Goal: Task Accomplishment & Management: Use online tool/utility

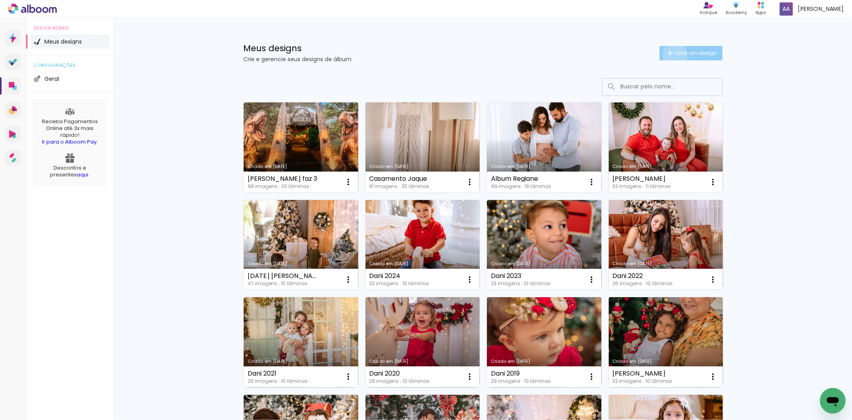
click at [675, 55] on span "Criar um design" at bounding box center [696, 52] width 42 height 5
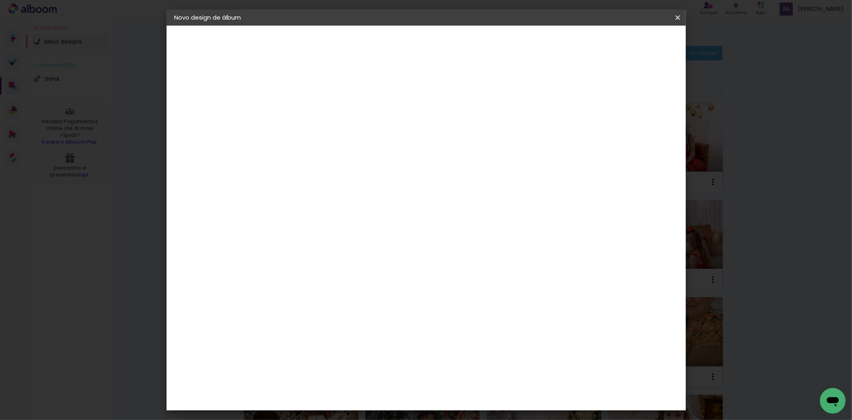
click at [305, 104] on input at bounding box center [305, 107] width 0 height 12
type input "Gestante allinne"
type paper-input "Gestante allinne"
click at [0, 0] on slot "Avançar" at bounding box center [0, 0] width 0 height 0
click at [330, 261] on paper-item "AlfaFotoBook" at bounding box center [326, 268] width 86 height 18
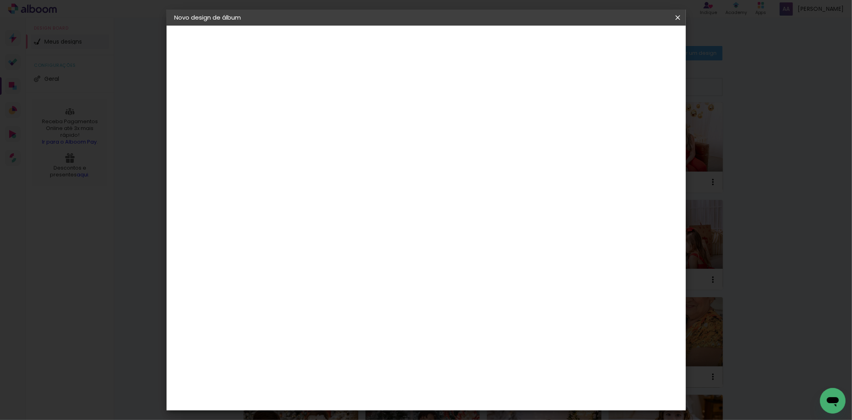
click at [0, 0] on slot "Avançar" at bounding box center [0, 0] width 0 height 0
click at [389, 222] on span "20 × 30 cm" at bounding box center [374, 232] width 30 height 21
click at [389, 243] on span "27 × 37 cm" at bounding box center [374, 253] width 30 height 21
click at [0, 0] on slot "Avançar" at bounding box center [0, 0] width 0 height 0
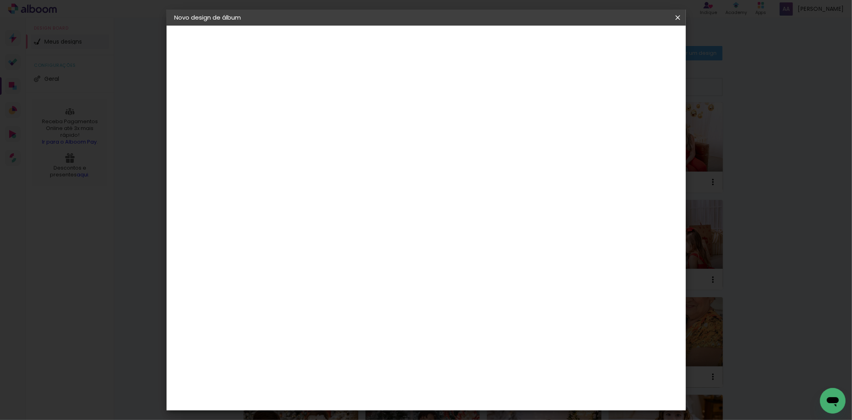
click at [0, 0] on slot "Voltar" at bounding box center [0, 0] width 0 height 0
click at [389, 243] on span "27 × 37 cm" at bounding box center [374, 253] width 30 height 21
click at [0, 0] on slot "Avançar" at bounding box center [0, 0] width 0 height 0
click at [627, 41] on span "Iniciar design" at bounding box center [609, 43] width 36 height 6
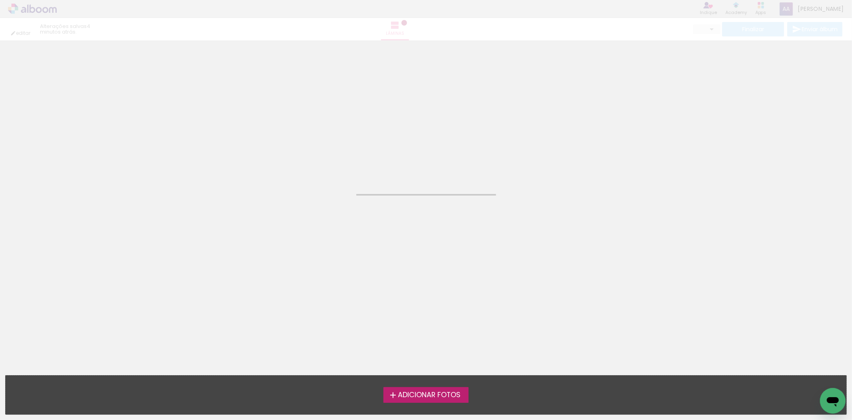
click at [434, 394] on span "Adicionar Fotos" at bounding box center [429, 394] width 63 height 7
click at [0, 0] on input "file" at bounding box center [0, 0] width 0 height 0
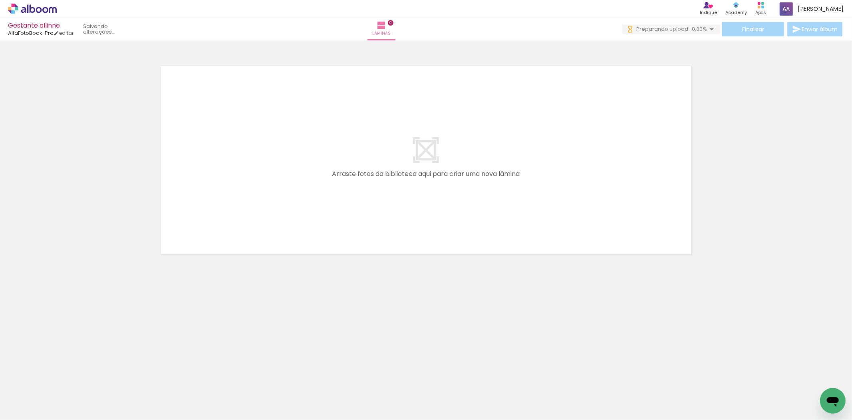
click at [31, 406] on span "Adicionar Fotos" at bounding box center [28, 408] width 24 height 9
click at [0, 0] on input "file" at bounding box center [0, 0] width 0 height 0
click at [31, 409] on span "Adicionar Fotos" at bounding box center [28, 408] width 24 height 9
click at [0, 0] on input "file" at bounding box center [0, 0] width 0 height 0
click at [37, 410] on span "Adicionar Fotos" at bounding box center [28, 408] width 24 height 9
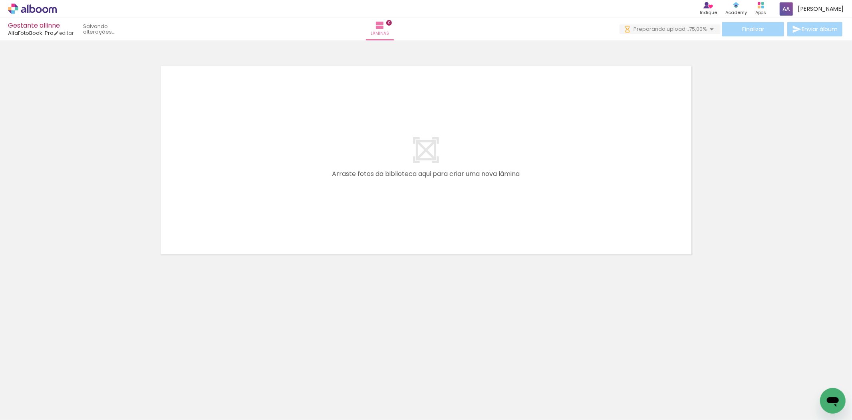
click at [0, 0] on input "file" at bounding box center [0, 0] width 0 height 0
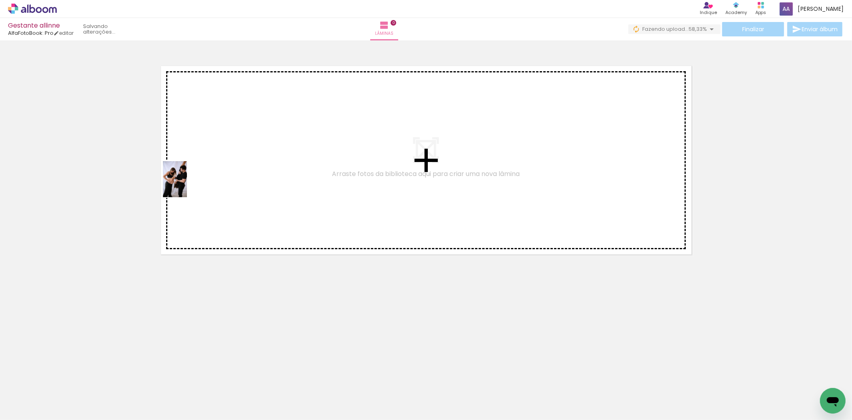
drag, startPoint x: 90, startPoint y: 400, endPoint x: 190, endPoint y: 176, distance: 246.1
click at [190, 177] on quentale-workspace at bounding box center [426, 210] width 852 height 420
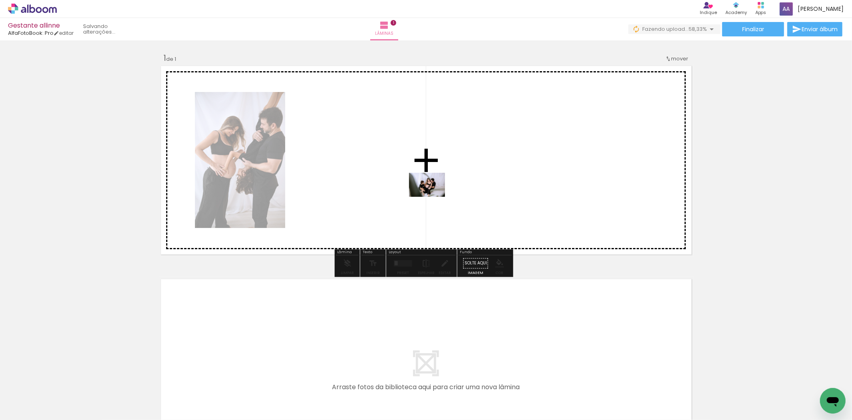
drag, startPoint x: 405, startPoint y: 399, endPoint x: 434, endPoint y: 196, distance: 204.6
click at [434, 196] on quentale-workspace at bounding box center [426, 210] width 852 height 420
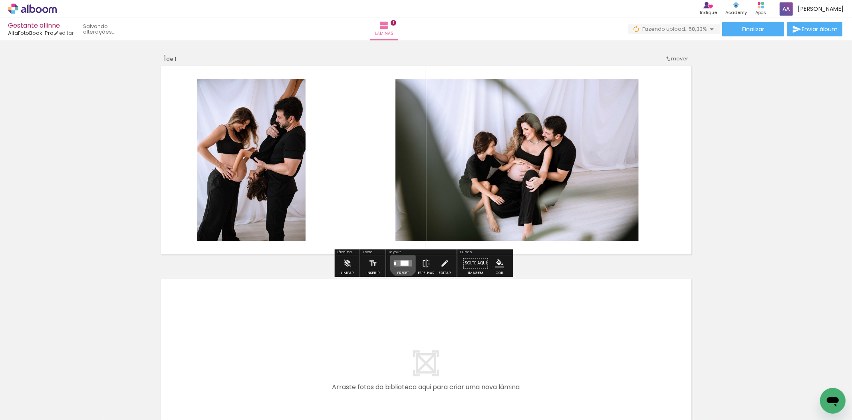
click at [402, 263] on div at bounding box center [405, 262] width 8 height 5
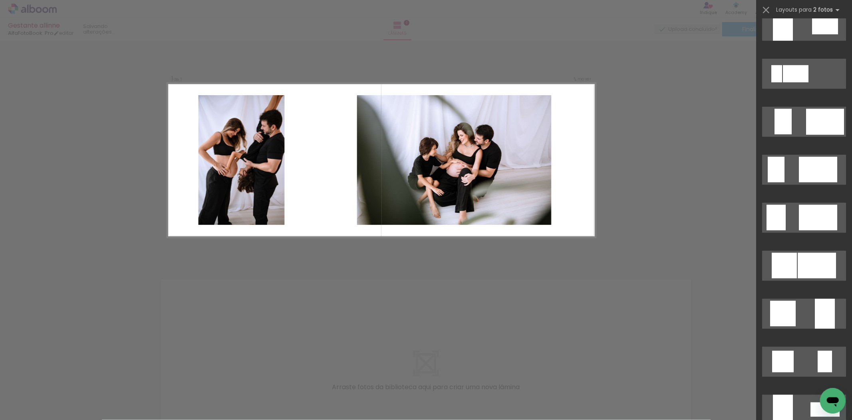
scroll to position [444, 0]
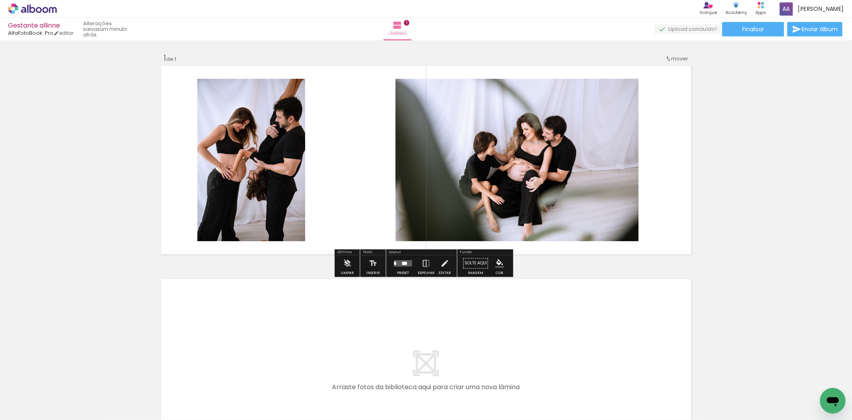
click at [448, 154] on quentale-photo at bounding box center [517, 160] width 243 height 162
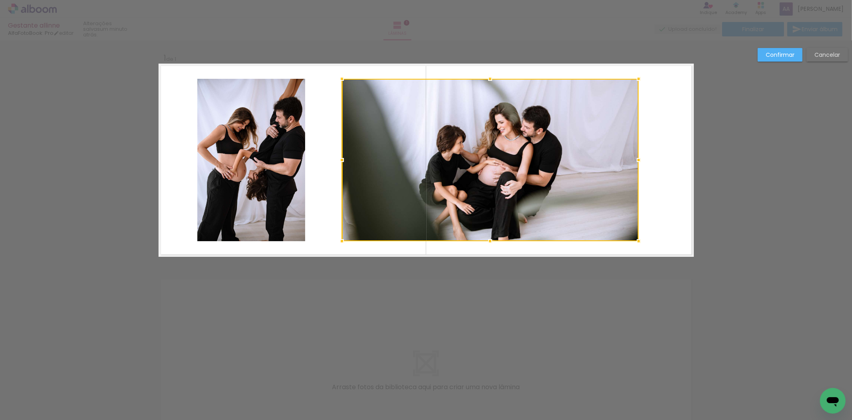
drag, startPoint x: 392, startPoint y: 160, endPoint x: 338, endPoint y: 160, distance: 53.9
click at [338, 160] on div at bounding box center [342, 160] width 16 height 16
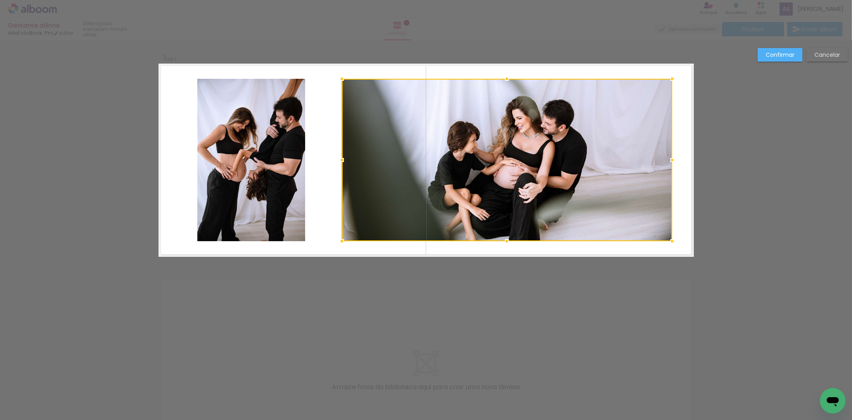
drag, startPoint x: 639, startPoint y: 161, endPoint x: 672, endPoint y: 164, distance: 33.7
click at [672, 164] on div at bounding box center [673, 160] width 16 height 16
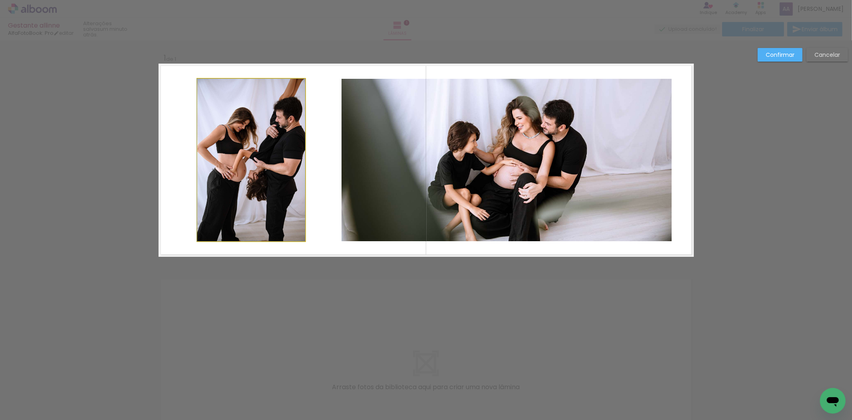
click at [273, 169] on quentale-photo at bounding box center [251, 160] width 108 height 162
click at [342, 169] on div at bounding box center [507, 160] width 330 height 162
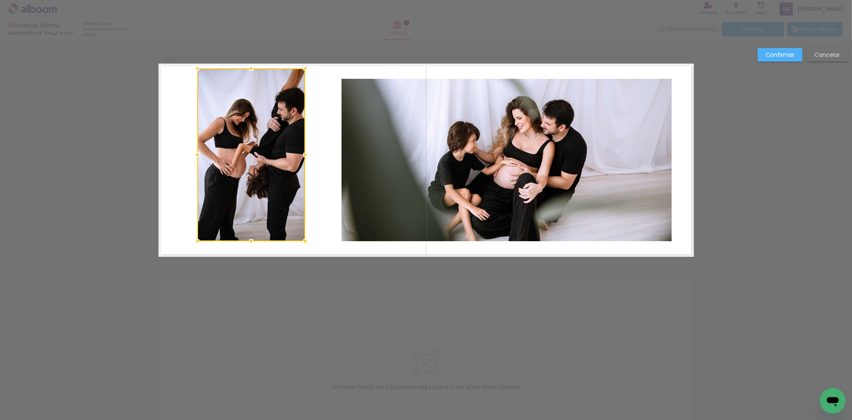
drag, startPoint x: 249, startPoint y: 79, endPoint x: 249, endPoint y: 69, distance: 10.0
click at [249, 69] on div at bounding box center [251, 68] width 16 height 16
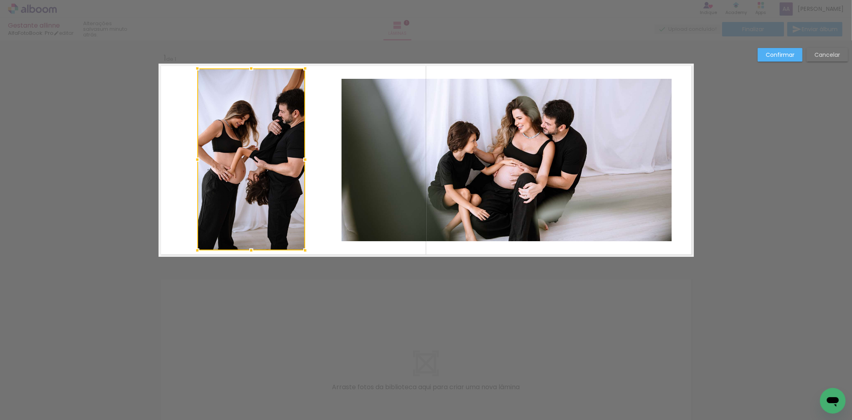
drag, startPoint x: 248, startPoint y: 240, endPoint x: 247, endPoint y: 249, distance: 9.3
click at [247, 249] on div at bounding box center [251, 250] width 16 height 16
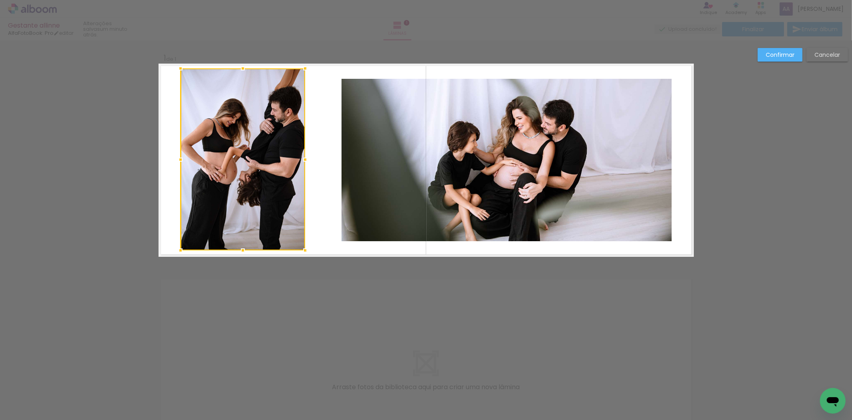
drag, startPoint x: 192, startPoint y: 161, endPoint x: 175, endPoint y: 161, distance: 17.2
click at [175, 161] on div at bounding box center [181, 159] width 16 height 16
click at [231, 229] on quentale-photo at bounding box center [242, 159] width 125 height 182
click at [238, 250] on div at bounding box center [243, 252] width 16 height 16
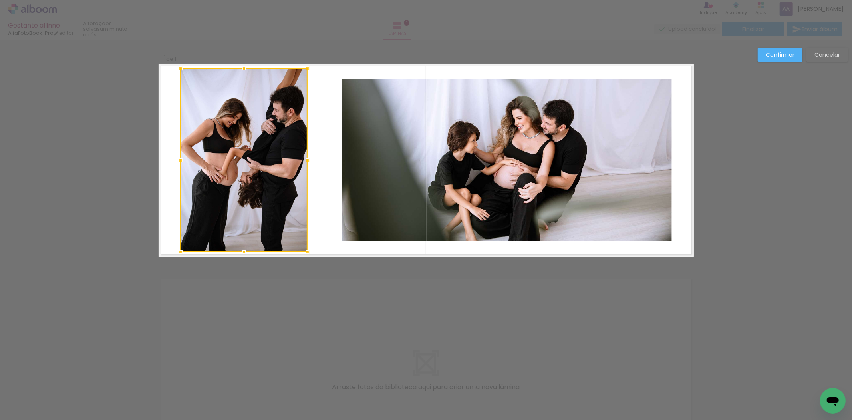
click at [306, 162] on div at bounding box center [308, 160] width 16 height 16
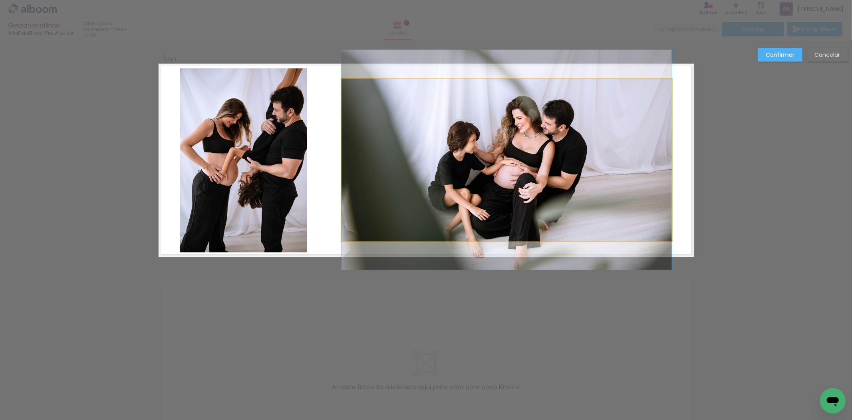
click at [373, 168] on quentale-photo at bounding box center [507, 160] width 330 height 162
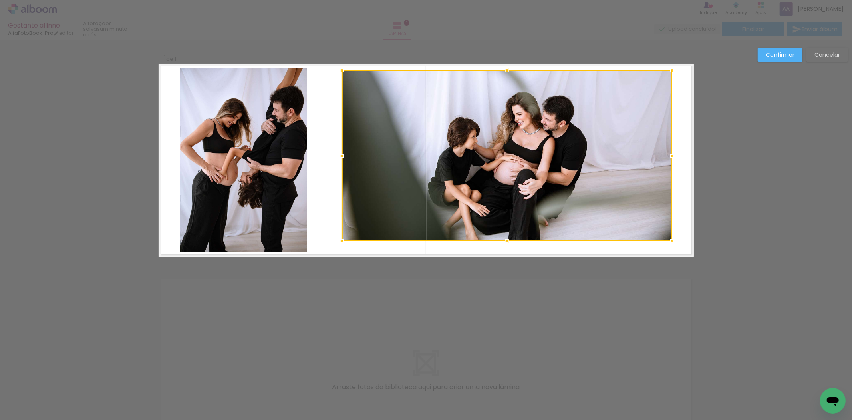
drag, startPoint x: 503, startPoint y: 81, endPoint x: 501, endPoint y: 73, distance: 8.5
click at [501, 73] on div at bounding box center [507, 70] width 16 height 16
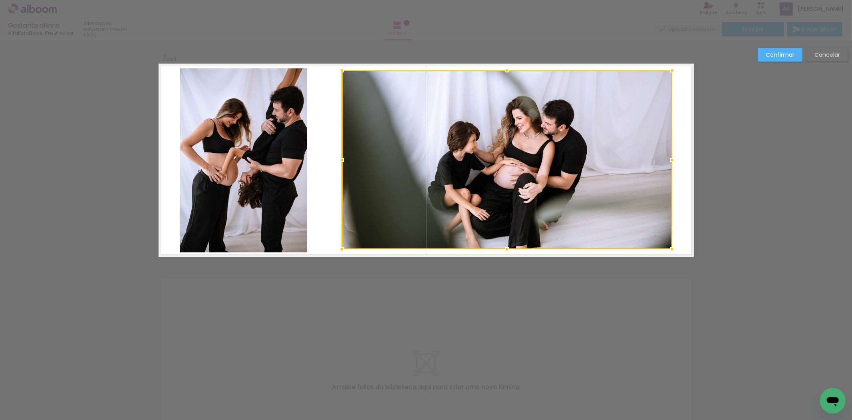
drag, startPoint x: 505, startPoint y: 241, endPoint x: 505, endPoint y: 249, distance: 8.0
click at [505, 249] on div at bounding box center [507, 249] width 16 height 16
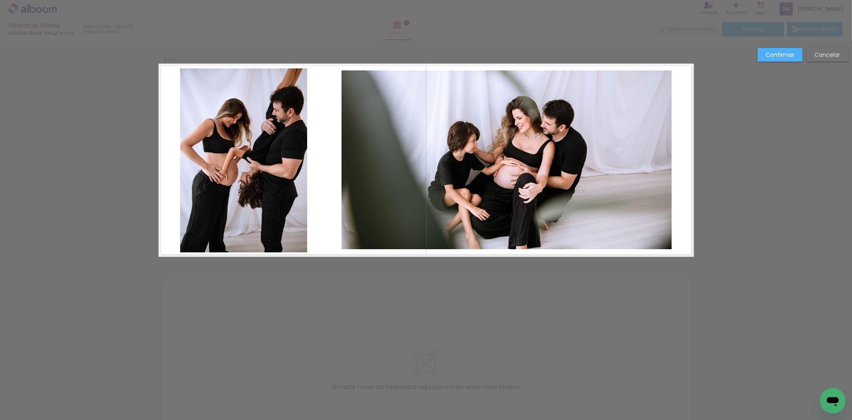
click at [760, 55] on paper-button "Confirmar" at bounding box center [780, 55] width 45 height 14
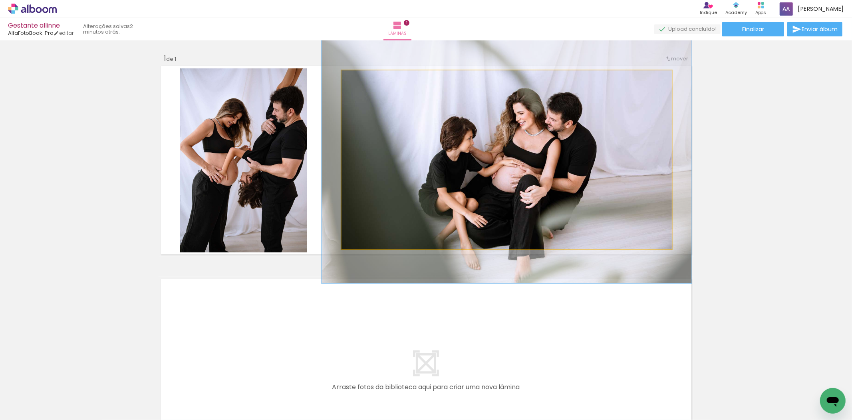
type paper-slider "112"
click at [363, 79] on div at bounding box center [363, 78] width 13 height 13
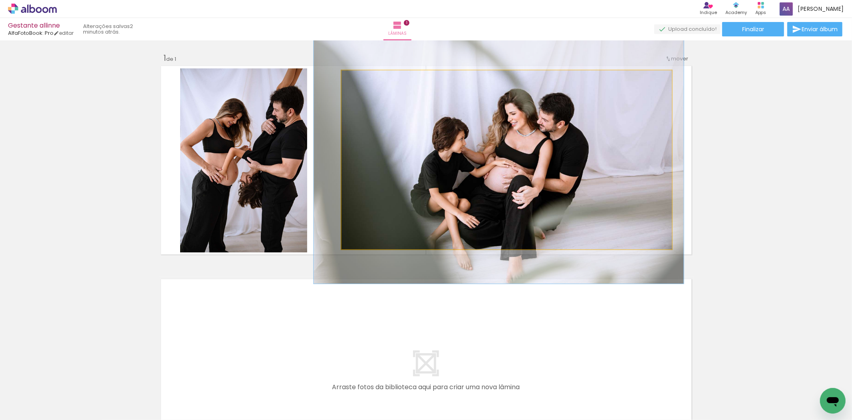
drag, startPoint x: 544, startPoint y: 197, endPoint x: 538, endPoint y: 197, distance: 6.0
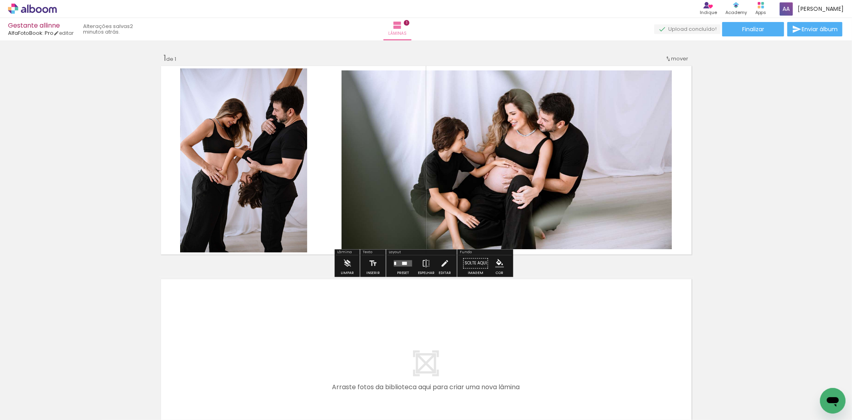
click at [758, 197] on div "Inserir lâmina 1 de 1" at bounding box center [426, 256] width 852 height 426
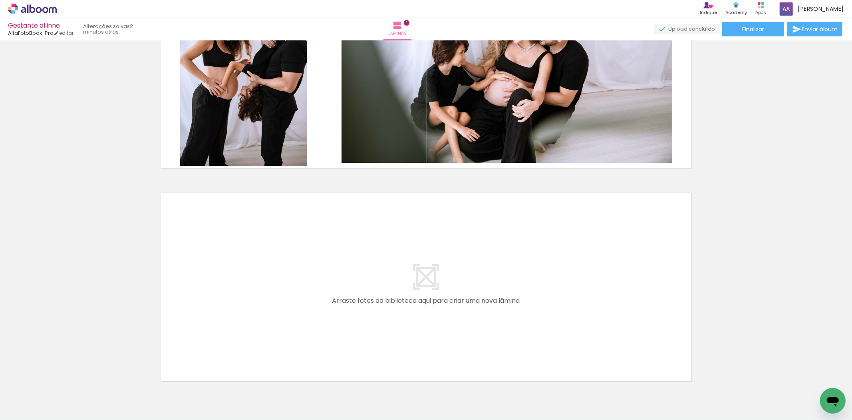
scroll to position [89, 0]
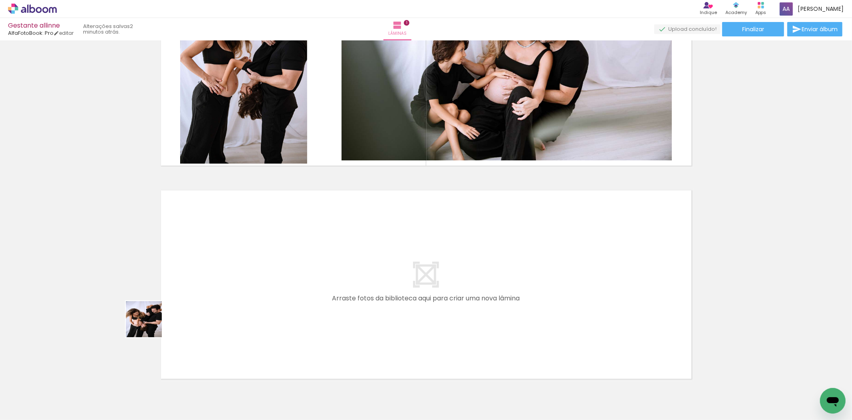
drag, startPoint x: 134, startPoint y: 404, endPoint x: 155, endPoint y: 312, distance: 93.9
click at [155, 312] on quentale-workspace at bounding box center [426, 210] width 852 height 420
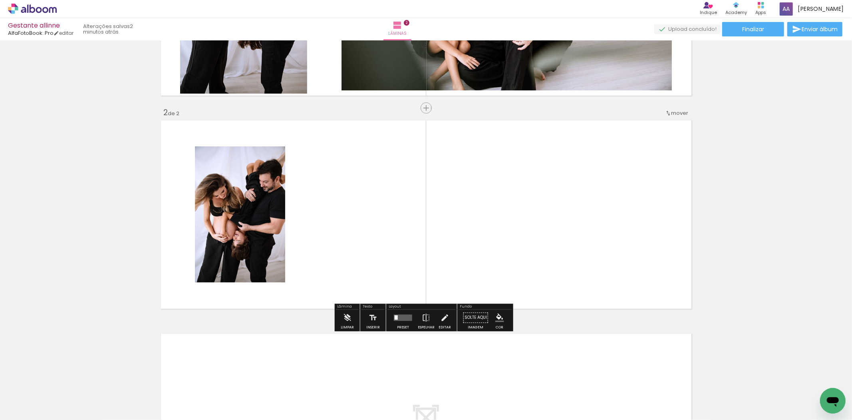
scroll to position [168, 0]
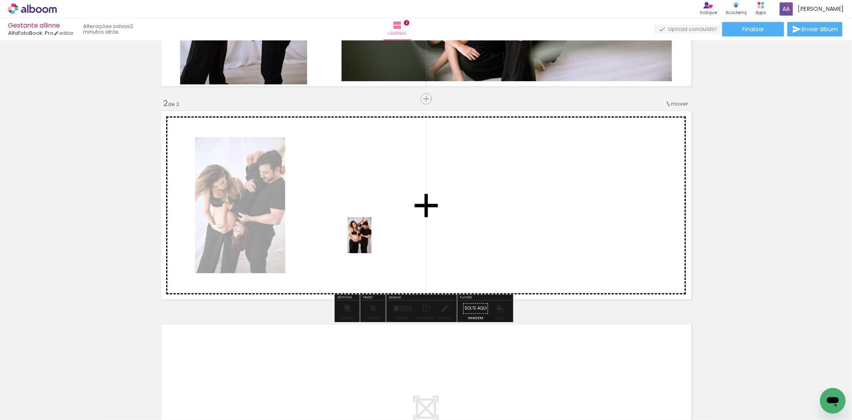
drag, startPoint x: 235, startPoint y: 369, endPoint x: 374, endPoint y: 237, distance: 192.2
click at [374, 237] on quentale-workspace at bounding box center [426, 210] width 852 height 420
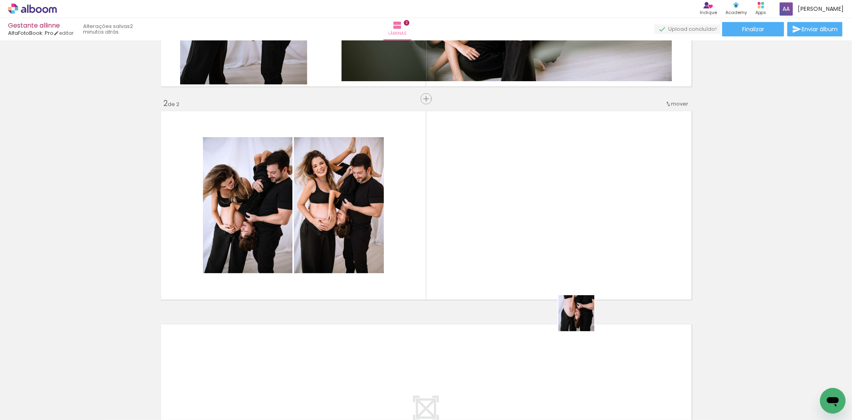
drag, startPoint x: 619, startPoint y: 396, endPoint x: 545, endPoint y: 247, distance: 167.1
click at [545, 247] on quentale-workspace at bounding box center [426, 210] width 852 height 420
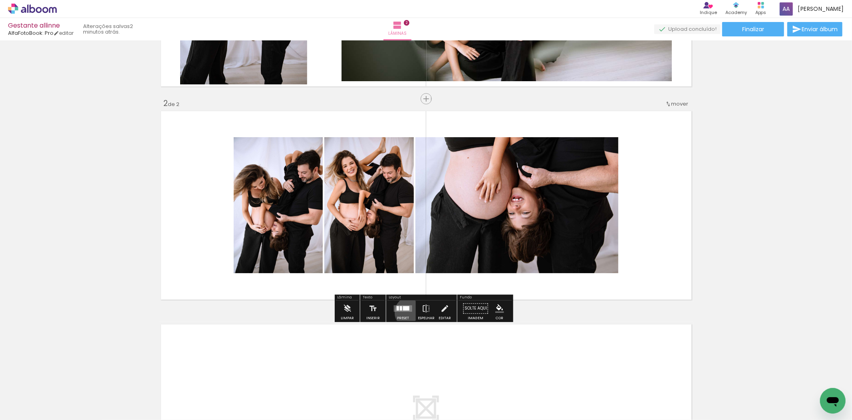
click at [409, 312] on div at bounding box center [403, 308] width 22 height 16
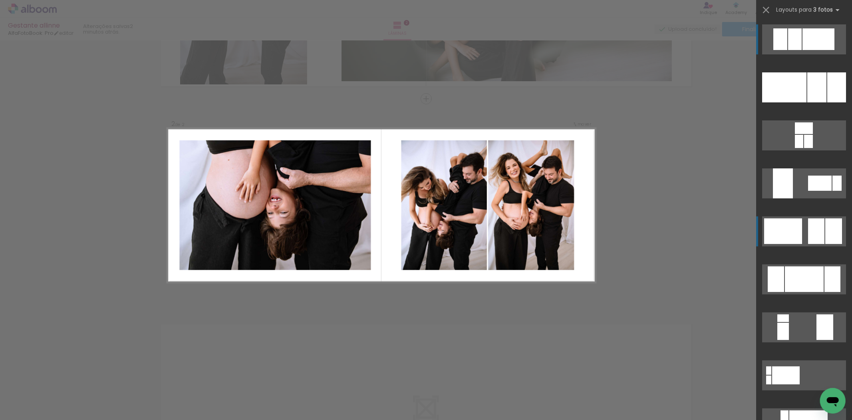
click at [792, 102] on div at bounding box center [784, 87] width 44 height 30
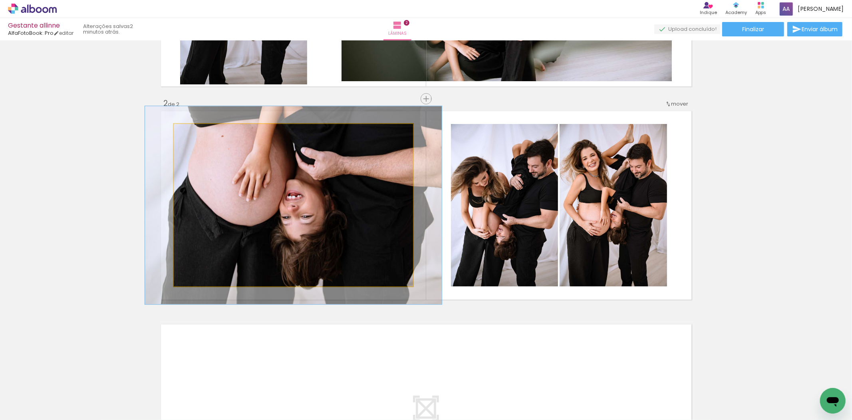
drag, startPoint x: 194, startPoint y: 129, endPoint x: 200, endPoint y: 130, distance: 6.0
type paper-slider "122"
click at [200, 130] on div at bounding box center [198, 132] width 13 height 13
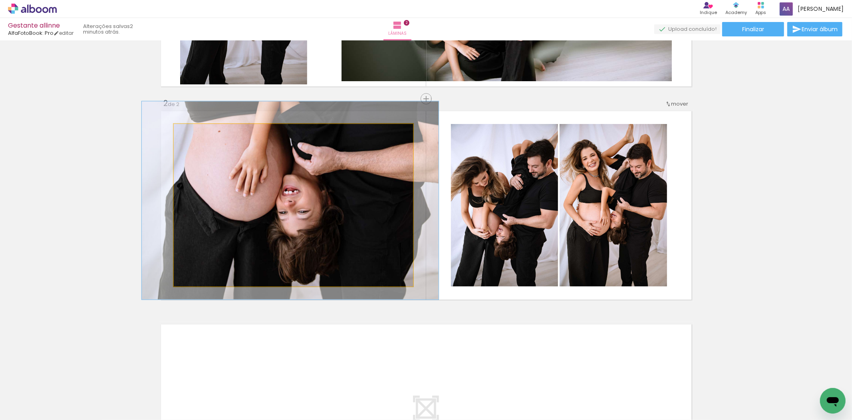
drag, startPoint x: 270, startPoint y: 204, endPoint x: 267, endPoint y: 199, distance: 5.8
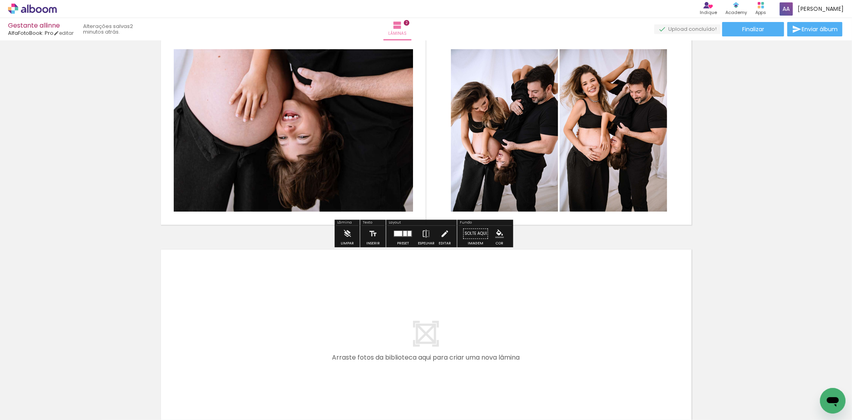
scroll to position [257, 0]
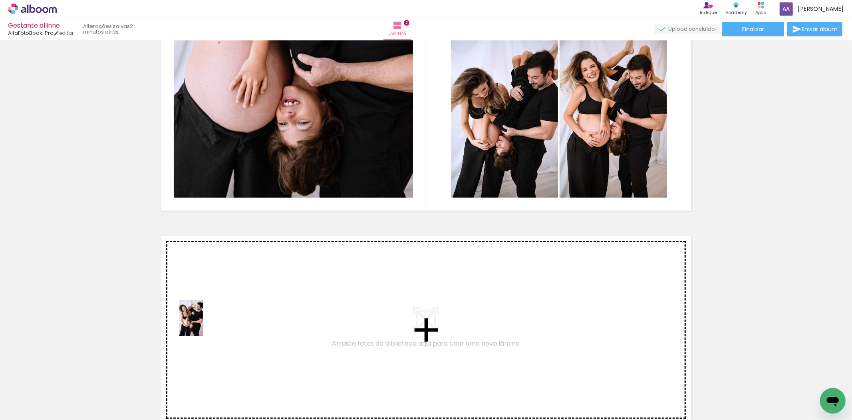
drag, startPoint x: 171, startPoint y: 401, endPoint x: 203, endPoint y: 324, distance: 83.9
click at [203, 324] on quentale-workspace at bounding box center [426, 210] width 852 height 420
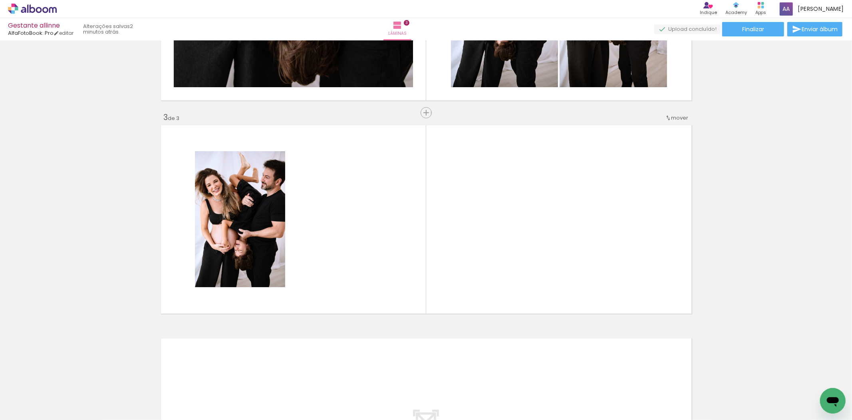
scroll to position [381, 0]
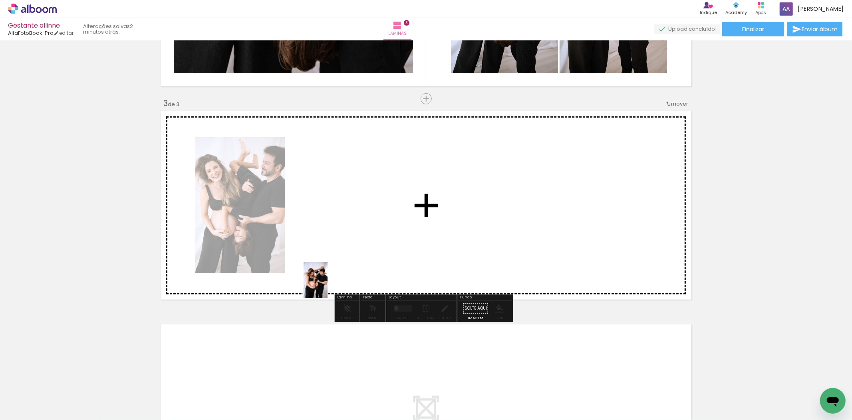
drag, startPoint x: 287, startPoint y: 378, endPoint x: 328, endPoint y: 286, distance: 101.4
click at [328, 286] on quentale-workspace at bounding box center [426, 210] width 852 height 420
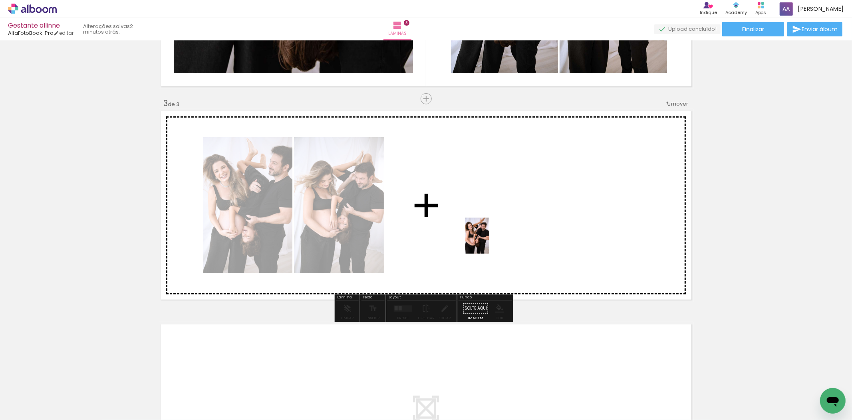
drag, startPoint x: 317, startPoint y: 401, endPoint x: 489, endPoint y: 241, distance: 235.0
click at [489, 241] on quentale-workspace at bounding box center [426, 210] width 852 height 420
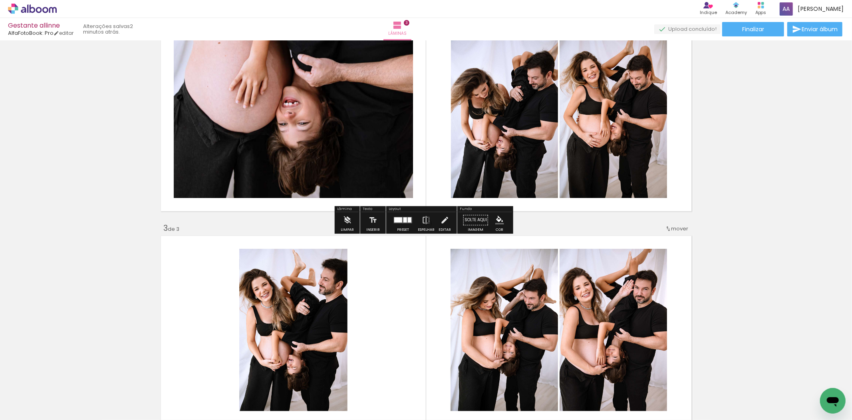
scroll to position [336, 0]
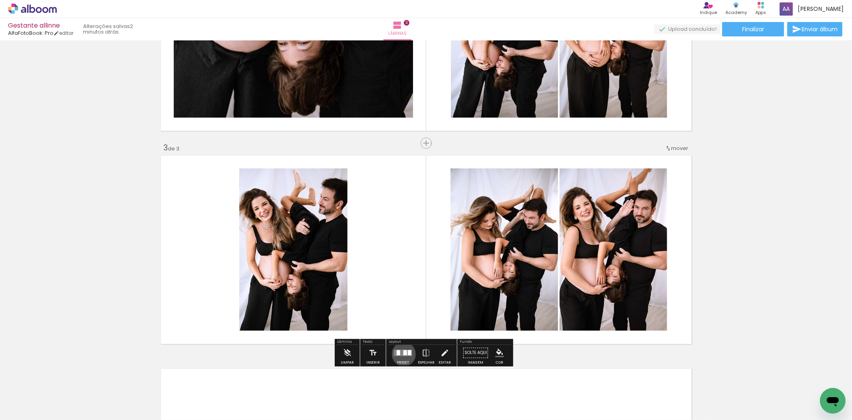
click at [404, 354] on div at bounding box center [406, 352] width 4 height 5
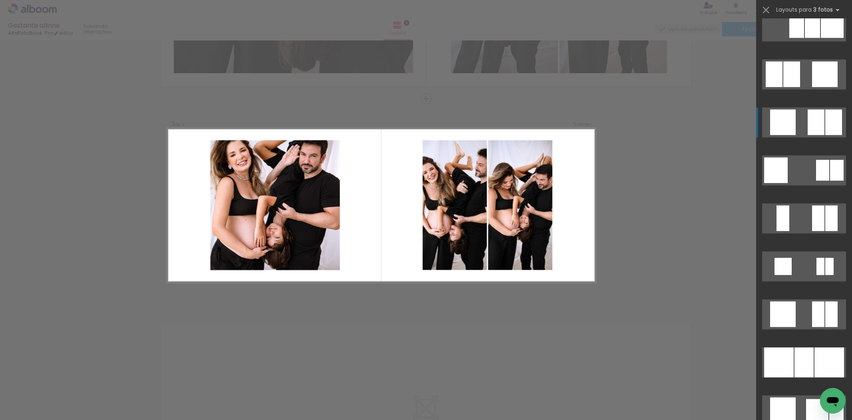
scroll to position [888, 0]
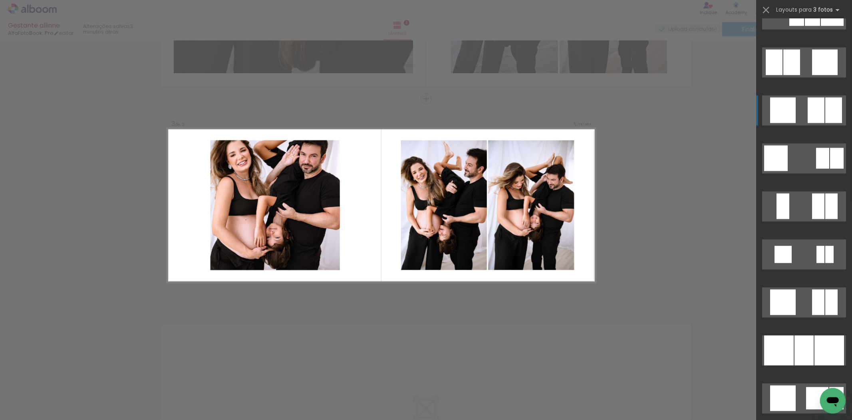
click at [780, 75] on div at bounding box center [774, 63] width 17 height 26
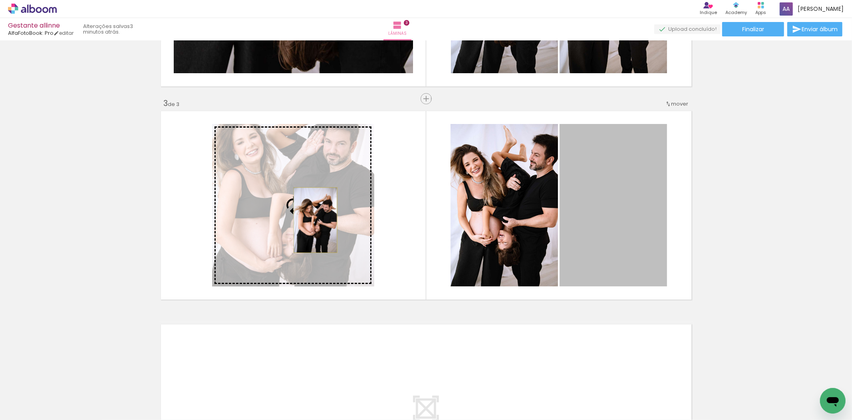
drag, startPoint x: 609, startPoint y: 221, endPoint x: 312, endPoint y: 220, distance: 296.5
click at [0, 0] on slot at bounding box center [0, 0] width 0 height 0
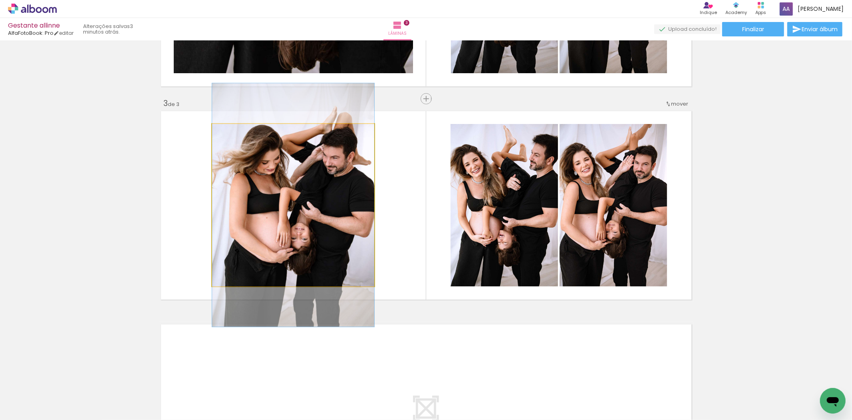
click at [346, 211] on quentale-photo at bounding box center [293, 205] width 162 height 162
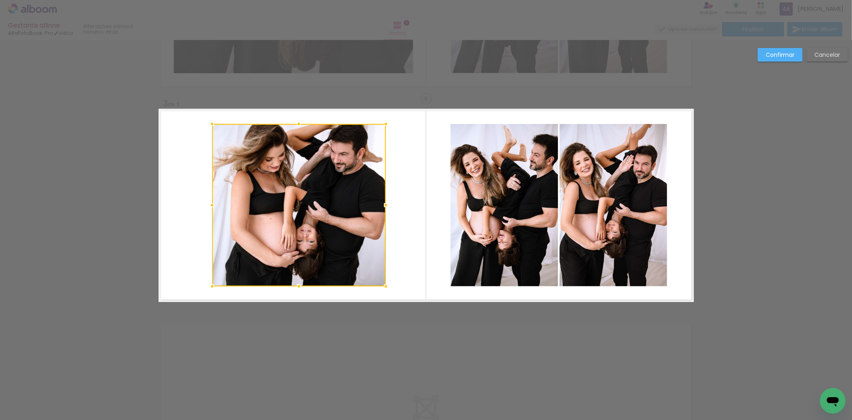
drag, startPoint x: 372, startPoint y: 204, endPoint x: 384, endPoint y: 204, distance: 11.6
click at [384, 204] on div at bounding box center [386, 205] width 16 height 16
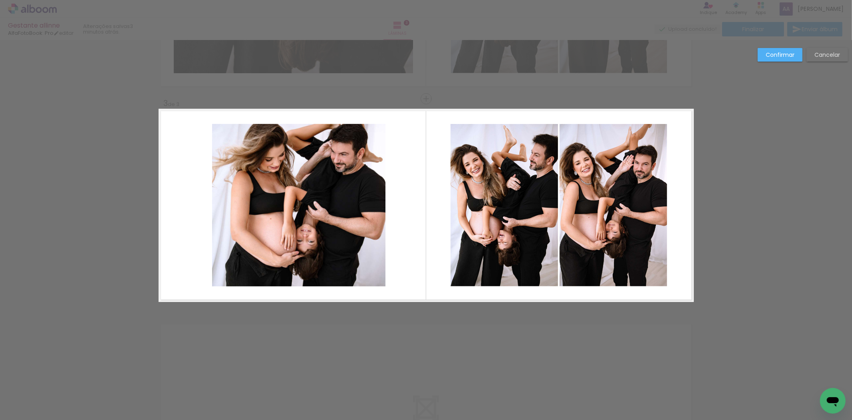
click at [212, 204] on quentale-photo at bounding box center [299, 205] width 174 height 162
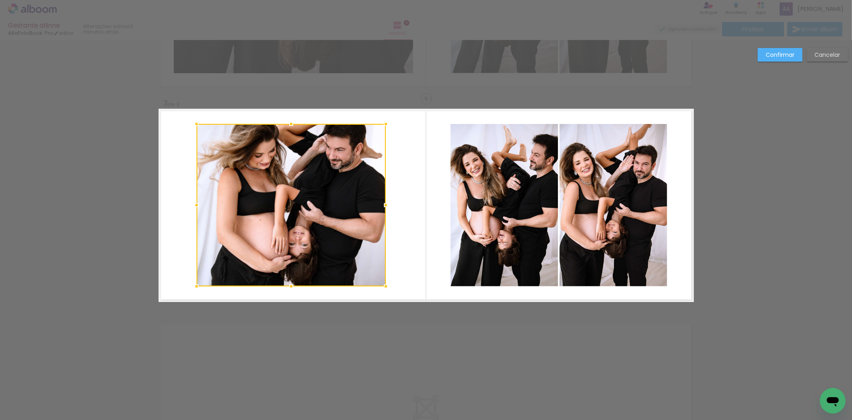
drag, startPoint x: 207, startPoint y: 205, endPoint x: 191, endPoint y: 205, distance: 15.6
click at [191, 205] on div at bounding box center [197, 205] width 16 height 16
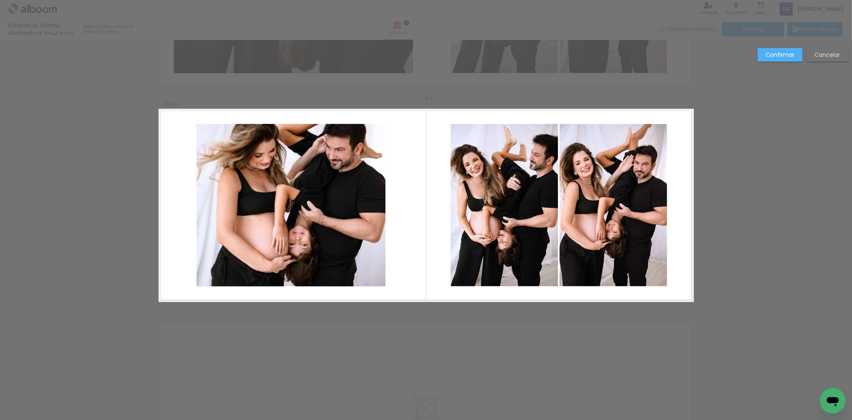
click at [278, 129] on quentale-photo at bounding box center [291, 205] width 189 height 162
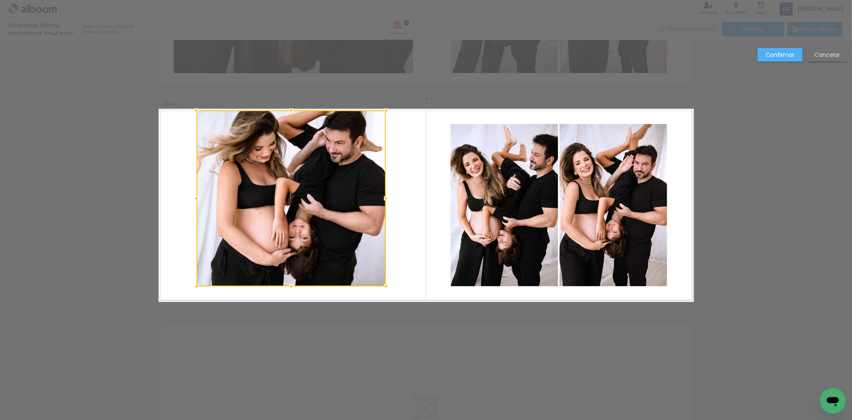
drag, startPoint x: 285, startPoint y: 122, endPoint x: 287, endPoint y: 110, distance: 12.1
click at [287, 110] on div at bounding box center [291, 110] width 16 height 16
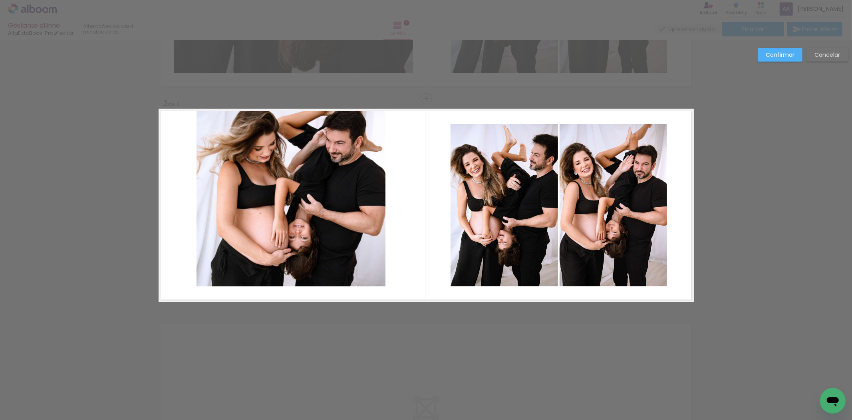
click at [275, 236] on quentale-photo at bounding box center [291, 198] width 189 height 176
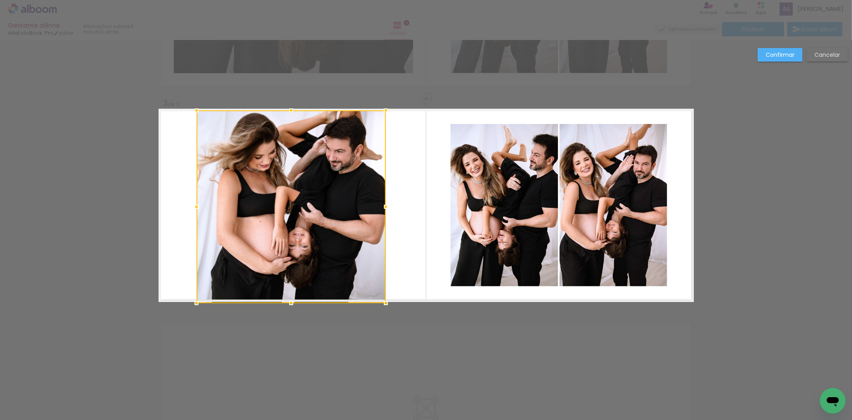
drag, startPoint x: 289, startPoint y: 286, endPoint x: 286, endPoint y: 299, distance: 13.0
click at [286, 299] on div at bounding box center [291, 303] width 16 height 16
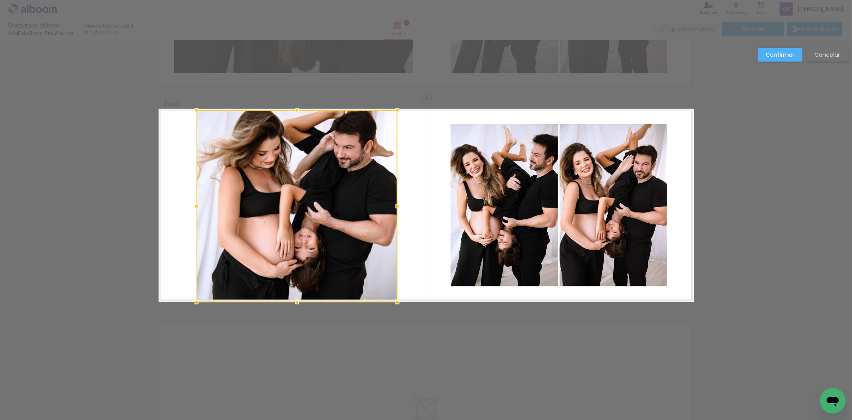
drag, startPoint x: 385, startPoint y: 206, endPoint x: 397, endPoint y: 206, distance: 11.6
click at [397, 206] on div at bounding box center [398, 206] width 16 height 16
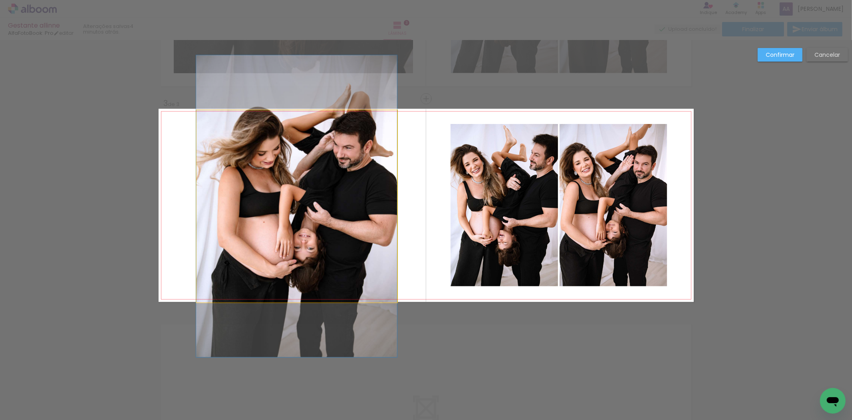
drag, startPoint x: 303, startPoint y: 209, endPoint x: 294, endPoint y: 209, distance: 8.8
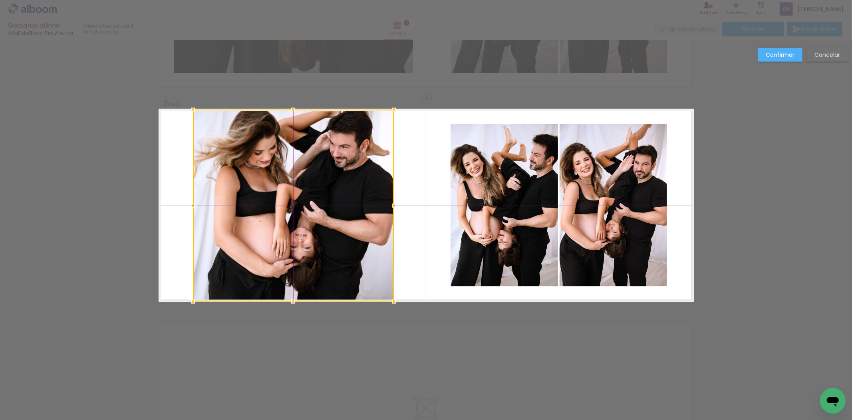
click at [297, 209] on div at bounding box center [293, 205] width 201 height 192
click at [490, 202] on quentale-photo at bounding box center [504, 205] width 107 height 162
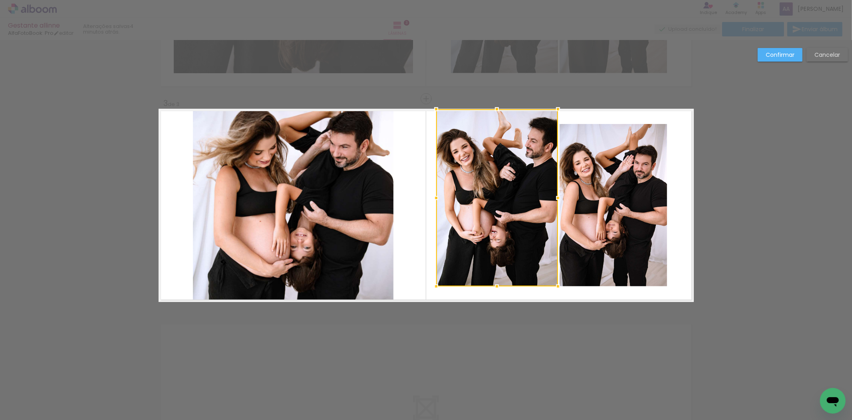
drag, startPoint x: 446, startPoint y: 124, endPoint x: 432, endPoint y: 109, distance: 21.2
click at [432, 109] on div at bounding box center [436, 109] width 16 height 16
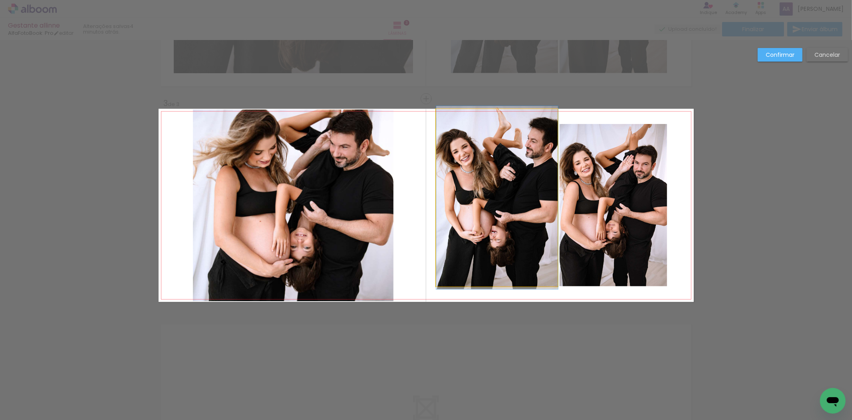
click at [480, 278] on quentale-photo at bounding box center [497, 197] width 122 height 177
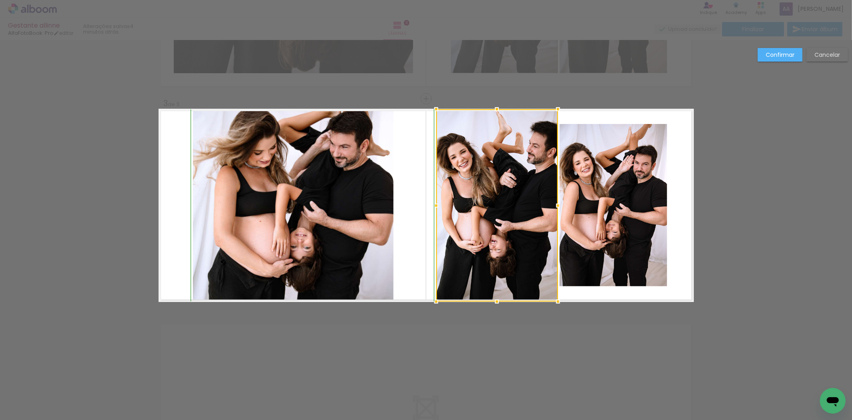
drag, startPoint x: 492, startPoint y: 285, endPoint x: 492, endPoint y: 302, distance: 16.8
click at [492, 302] on div at bounding box center [497, 301] width 16 height 16
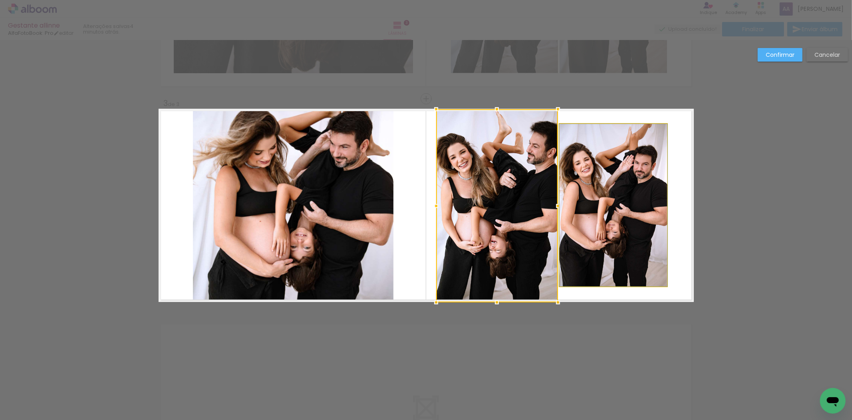
click at [604, 242] on quentale-photo at bounding box center [613, 205] width 107 height 162
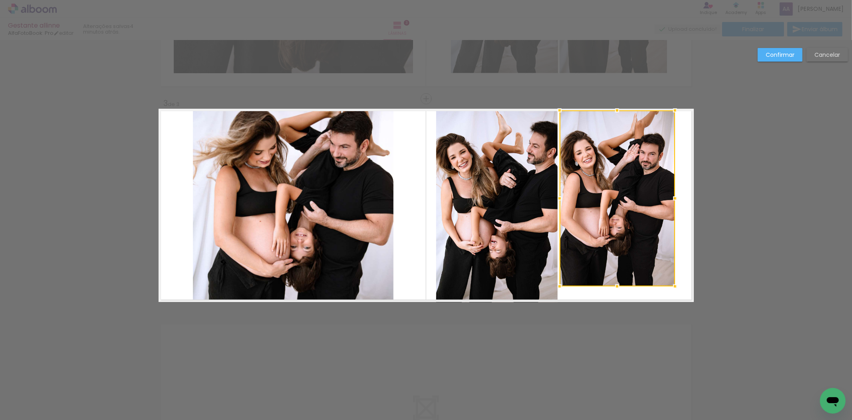
drag, startPoint x: 666, startPoint y: 122, endPoint x: 674, endPoint y: 109, distance: 15.1
click at [674, 109] on div at bounding box center [675, 110] width 16 height 16
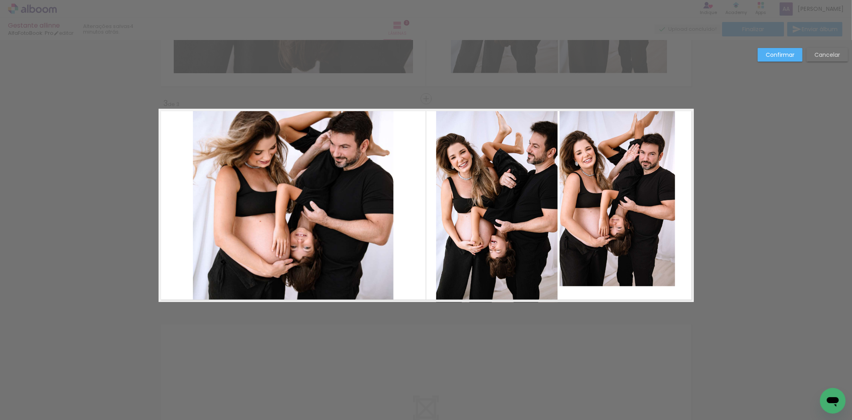
click at [654, 272] on quentale-photo at bounding box center [617, 198] width 115 height 176
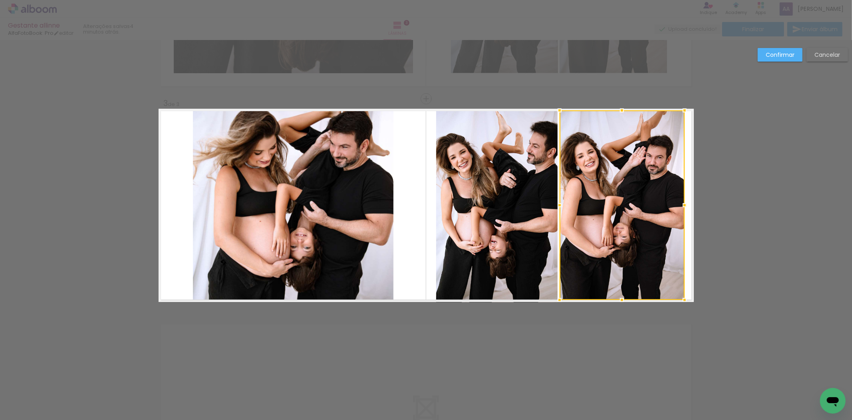
drag, startPoint x: 671, startPoint y: 286, endPoint x: 681, endPoint y: 298, distance: 15.7
click at [681, 298] on div at bounding box center [685, 300] width 16 height 16
click at [489, 201] on quentale-photo at bounding box center [497, 205] width 122 height 193
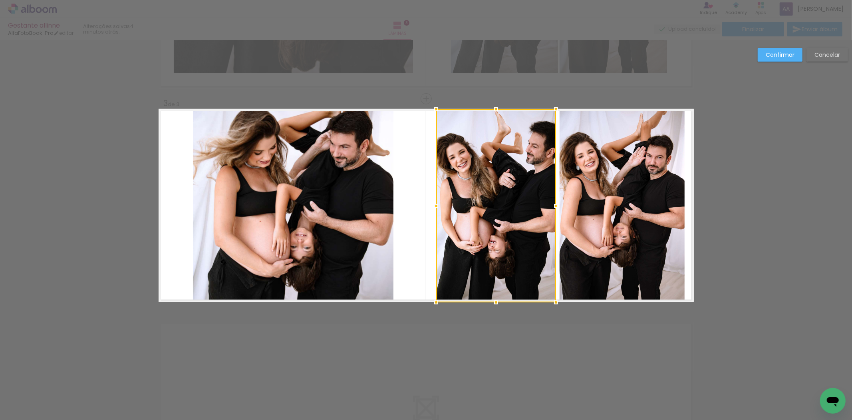
click at [551, 206] on div at bounding box center [556, 206] width 16 height 16
click at [732, 205] on div "Confirmar Cancelar" at bounding box center [426, 95] width 852 height 871
click at [0, 0] on slot "Confirmar" at bounding box center [0, 0] width 0 height 0
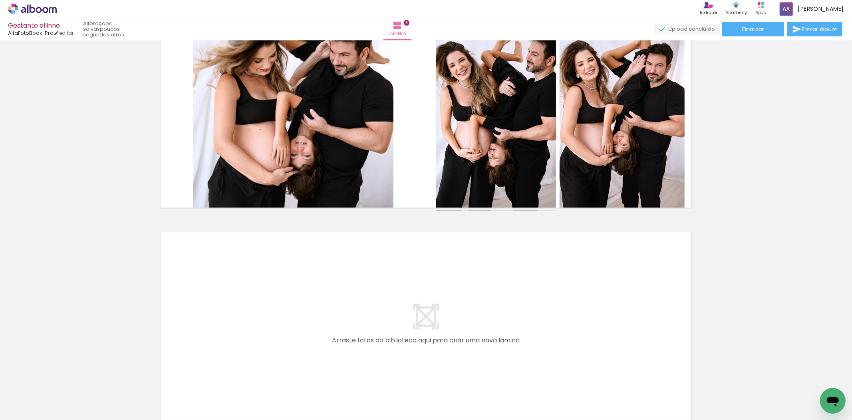
scroll to position [553, 0]
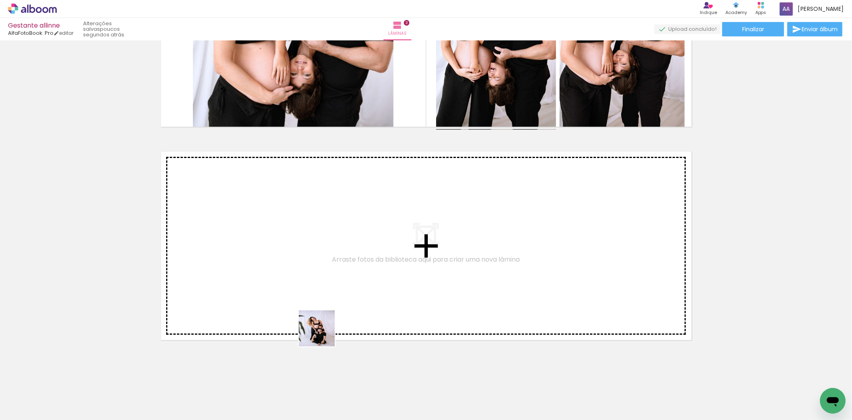
drag, startPoint x: 358, startPoint y: 398, endPoint x: 307, endPoint y: 310, distance: 102.6
click at [307, 310] on quentale-workspace at bounding box center [426, 210] width 852 height 420
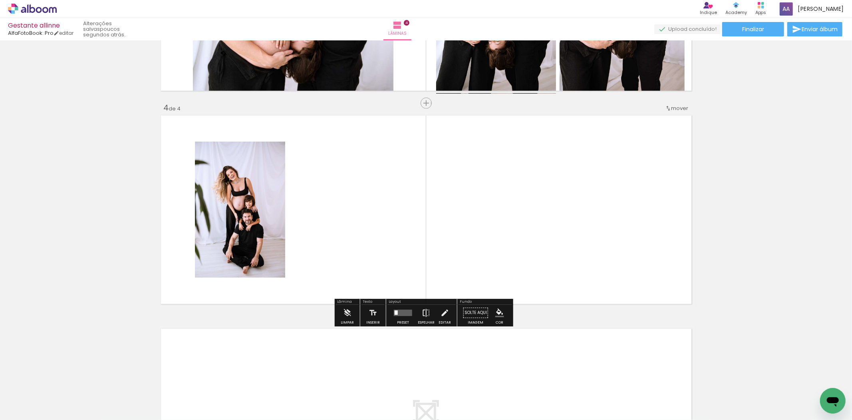
scroll to position [594, 0]
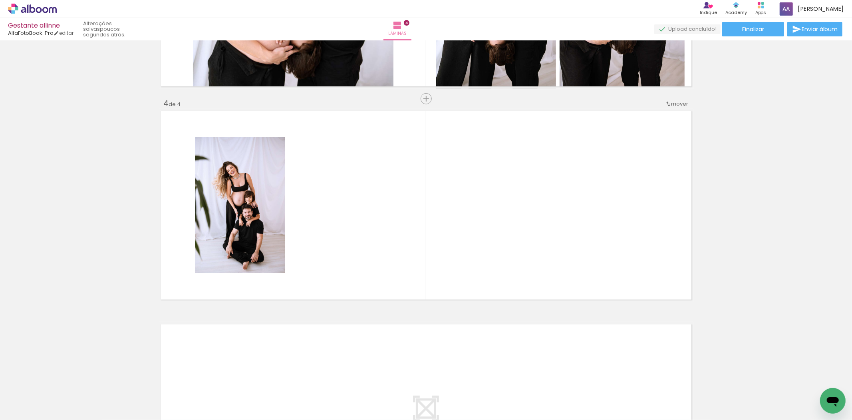
click at [37, 406] on span "Adicionar Fotos" at bounding box center [28, 408] width 24 height 9
click at [0, 0] on input "file" at bounding box center [0, 0] width 0 height 0
click at [23, 408] on span "Adicionar Fotos" at bounding box center [28, 408] width 24 height 9
click at [0, 0] on input "file" at bounding box center [0, 0] width 0 height 0
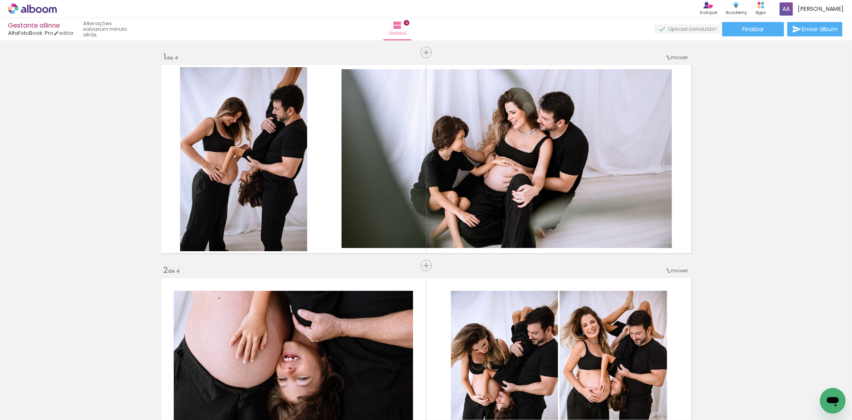
scroll to position [0, 0]
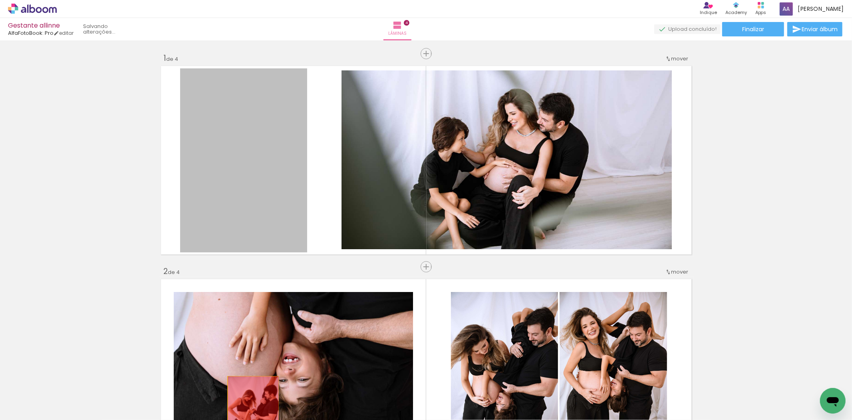
drag, startPoint x: 233, startPoint y: 167, endPoint x: 250, endPoint y: 413, distance: 246.7
click at [250, 413] on quentale-workspace at bounding box center [426, 210] width 852 height 420
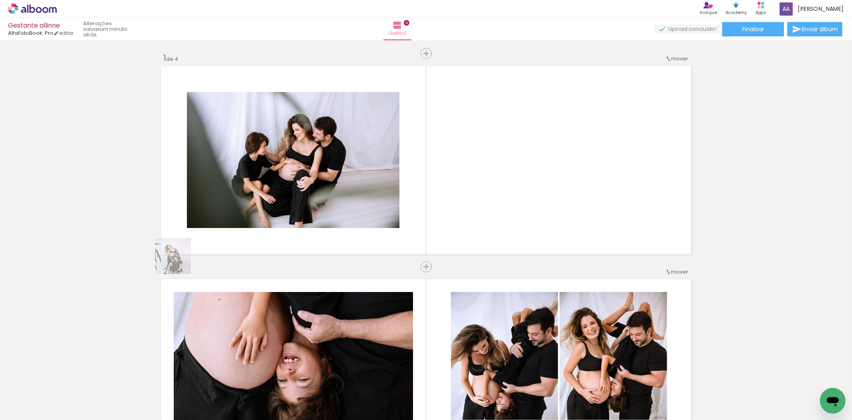
drag, startPoint x: 127, startPoint y: 321, endPoint x: 229, endPoint y: 190, distance: 166.1
click at [229, 190] on quentale-workspace at bounding box center [426, 210] width 852 height 420
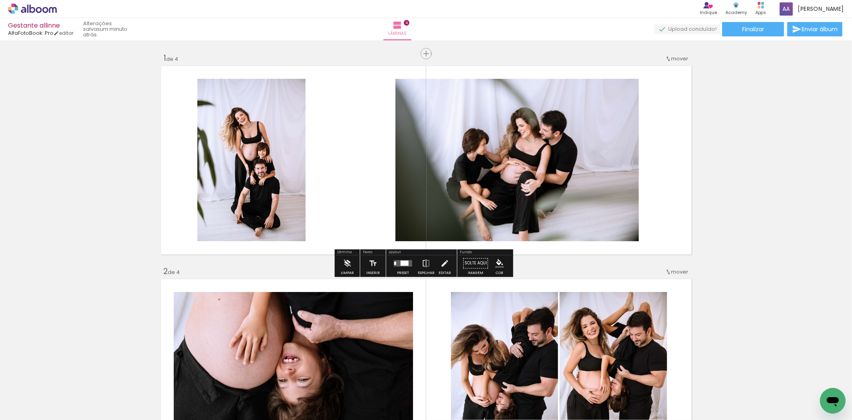
click at [268, 160] on quentale-photo at bounding box center [251, 160] width 108 height 162
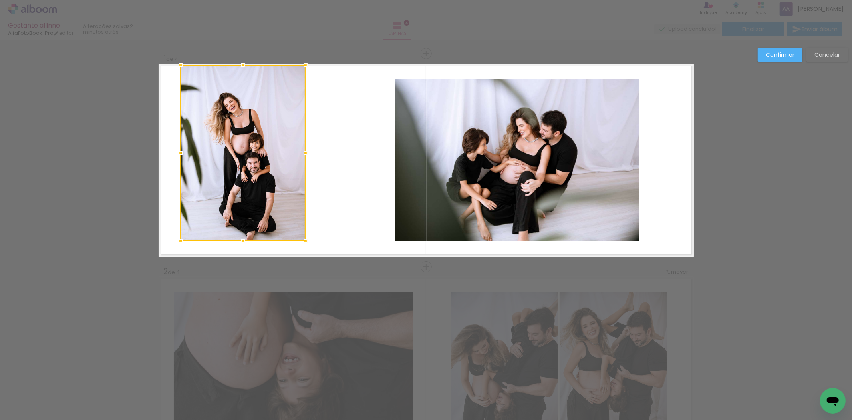
drag, startPoint x: 190, startPoint y: 77, endPoint x: 172, endPoint y: 59, distance: 25.4
click at [172, 64] on album-spread "1 de 4" at bounding box center [426, 160] width 535 height 193
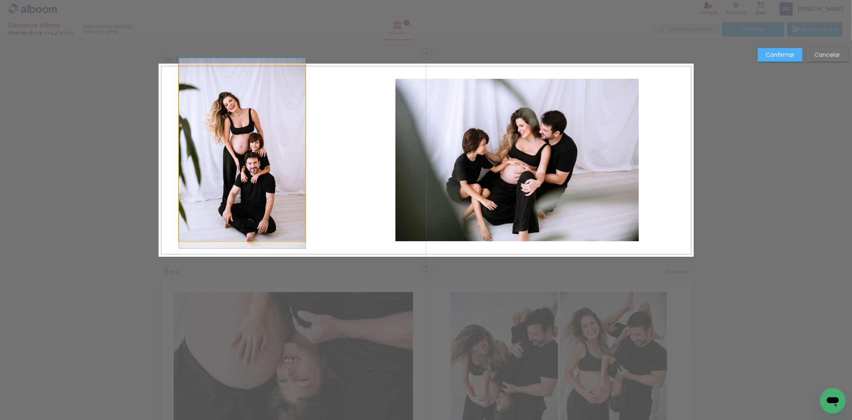
click at [292, 104] on quentale-photo at bounding box center [242, 153] width 127 height 176
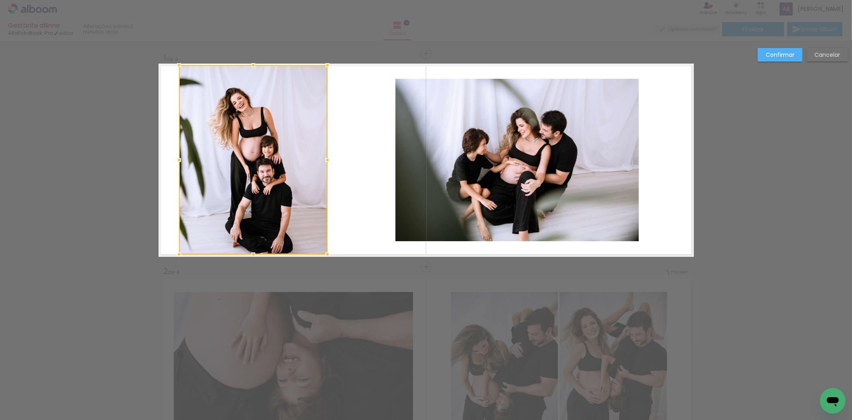
drag, startPoint x: 304, startPoint y: 239, endPoint x: 326, endPoint y: 257, distance: 28.4
click at [326, 257] on div at bounding box center [328, 254] width 16 height 16
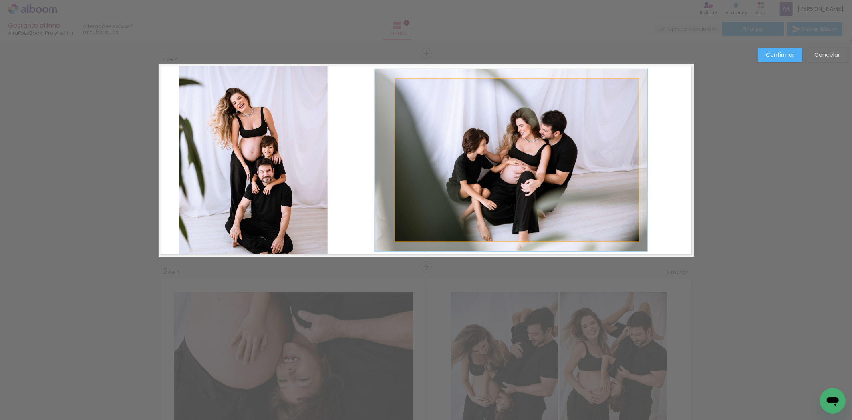
click at [476, 140] on quentale-photo at bounding box center [517, 160] width 243 height 162
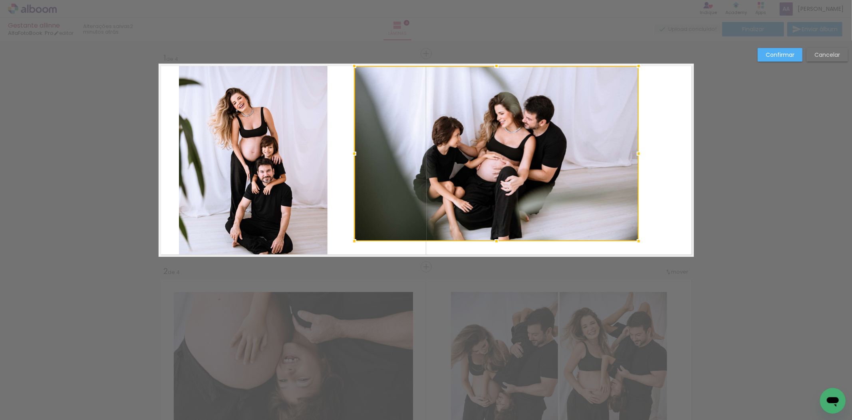
drag, startPoint x: 389, startPoint y: 77, endPoint x: 348, endPoint y: 65, distance: 42.8
click at [348, 65] on div at bounding box center [354, 66] width 16 height 16
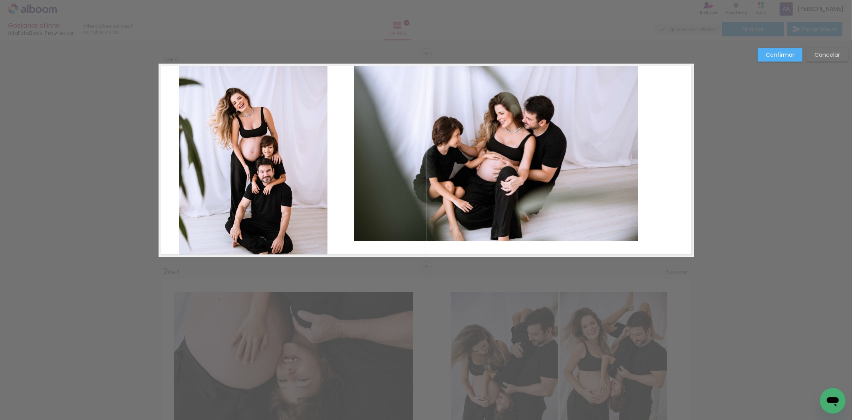
click at [617, 215] on quentale-photo at bounding box center [496, 153] width 285 height 175
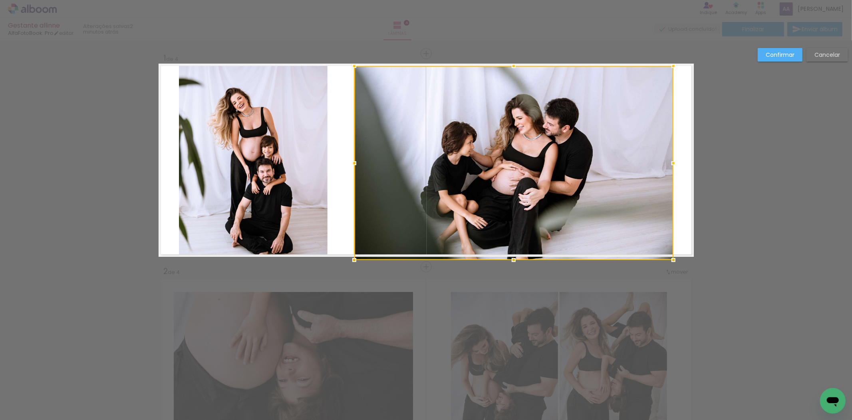
drag, startPoint x: 636, startPoint y: 239, endPoint x: 671, endPoint y: 257, distance: 38.8
click at [671, 257] on div at bounding box center [674, 260] width 16 height 16
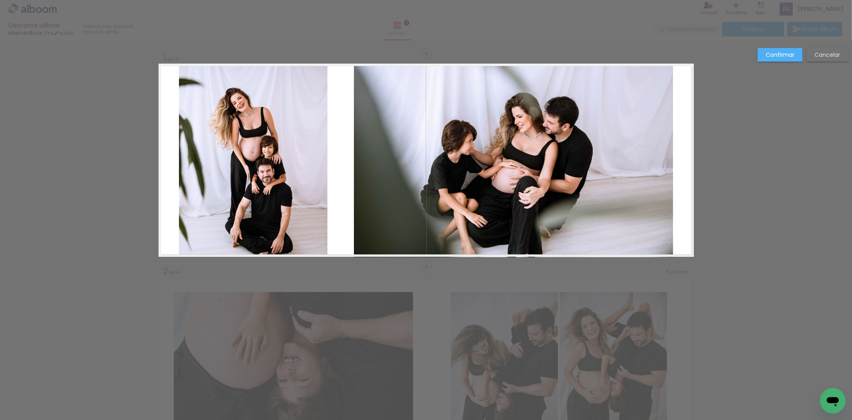
click at [0, 0] on slot "Confirmar" at bounding box center [0, 0] width 0 height 0
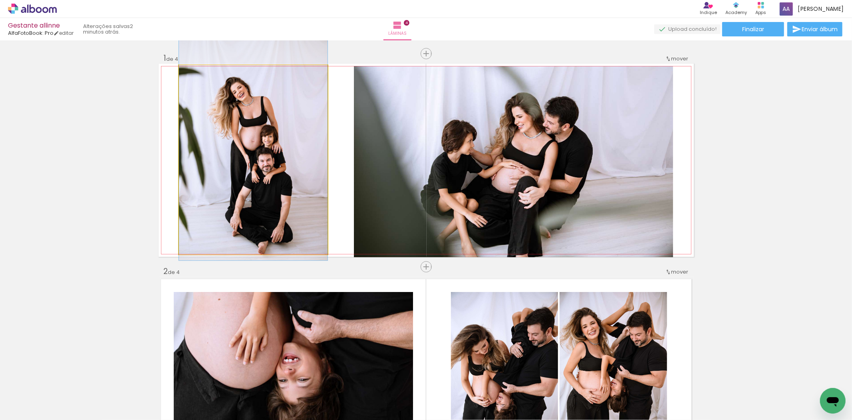
drag, startPoint x: 283, startPoint y: 167, endPoint x: 284, endPoint y: 156, distance: 10.9
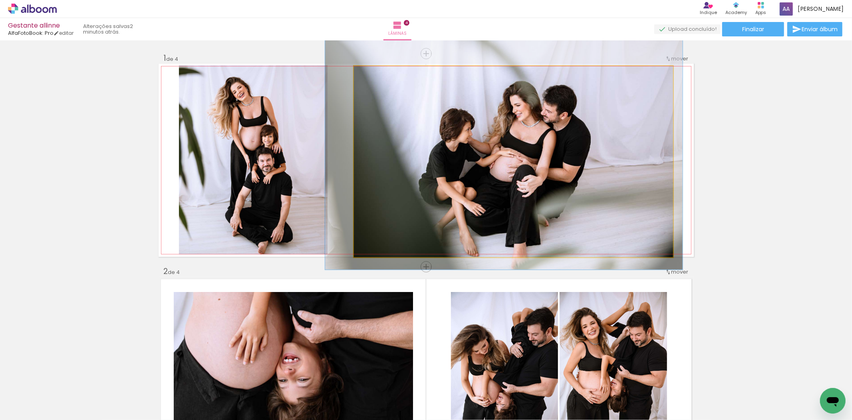
drag, startPoint x: 510, startPoint y: 174, endPoint x: 508, endPoint y: 162, distance: 11.8
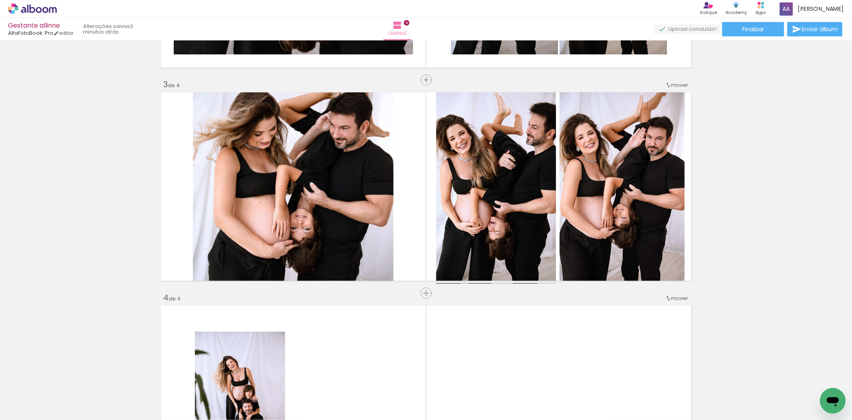
scroll to position [621, 0]
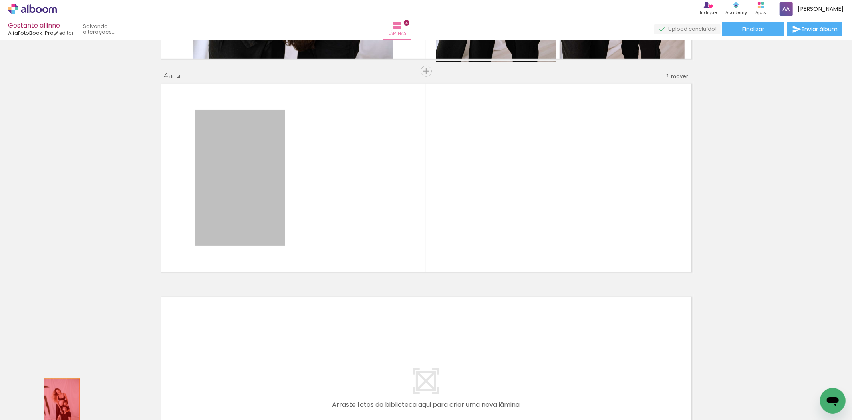
drag, startPoint x: 248, startPoint y: 170, endPoint x: 57, endPoint y: 406, distance: 303.8
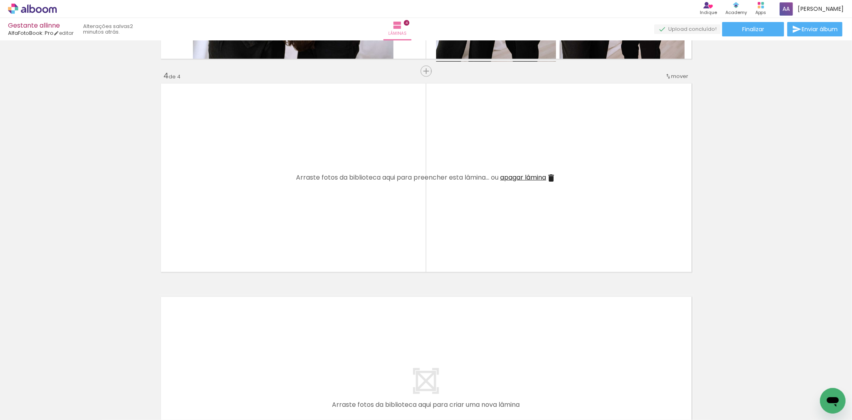
scroll to position [0, 0]
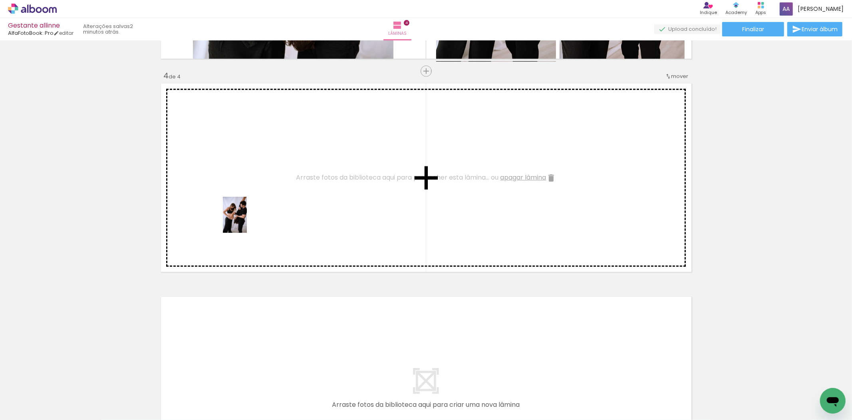
drag, startPoint x: 76, startPoint y: 401, endPoint x: 247, endPoint y: 220, distance: 248.8
click at [247, 220] on quentale-workspace at bounding box center [426, 210] width 852 height 420
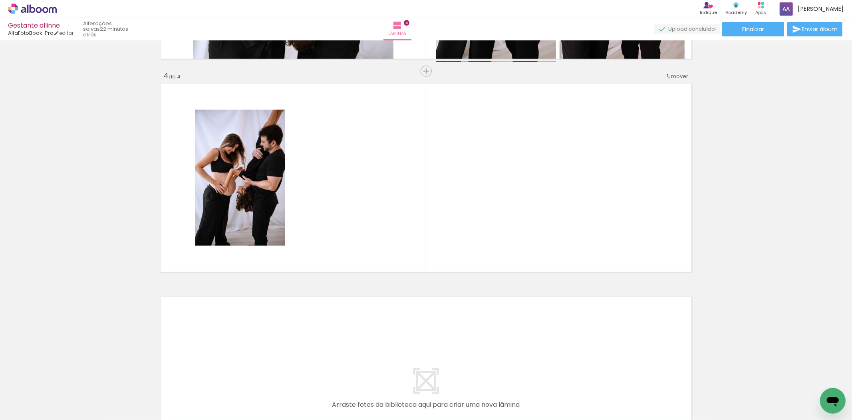
click at [22, 410] on span "Adicionar Fotos" at bounding box center [28, 408] width 24 height 9
click at [0, 0] on input "file" at bounding box center [0, 0] width 0 height 0
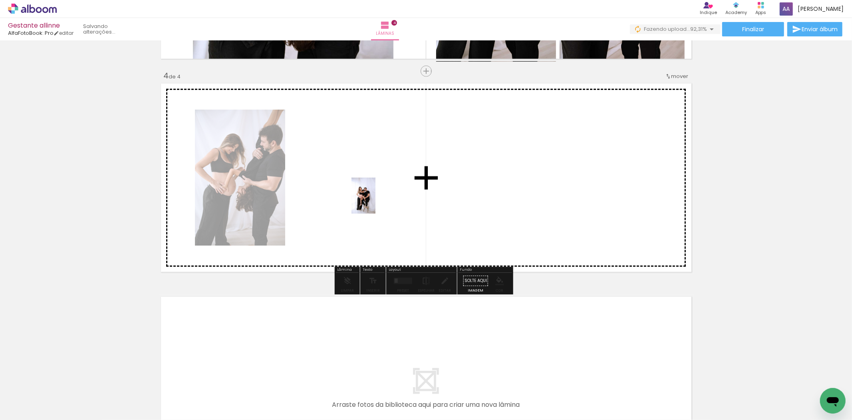
drag, startPoint x: 783, startPoint y: 402, endPoint x: 376, endPoint y: 201, distance: 454.1
click at [376, 201] on quentale-workspace at bounding box center [426, 210] width 852 height 420
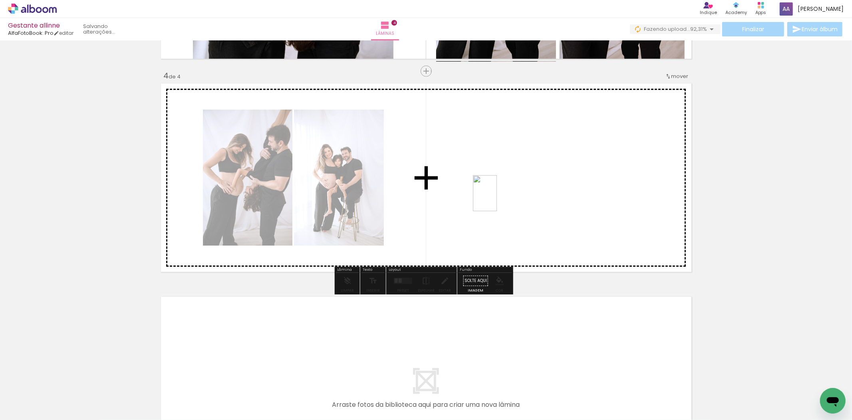
drag, startPoint x: 825, startPoint y: 386, endPoint x: 497, endPoint y: 199, distance: 377.4
click at [497, 199] on quentale-workspace at bounding box center [426, 210] width 852 height 420
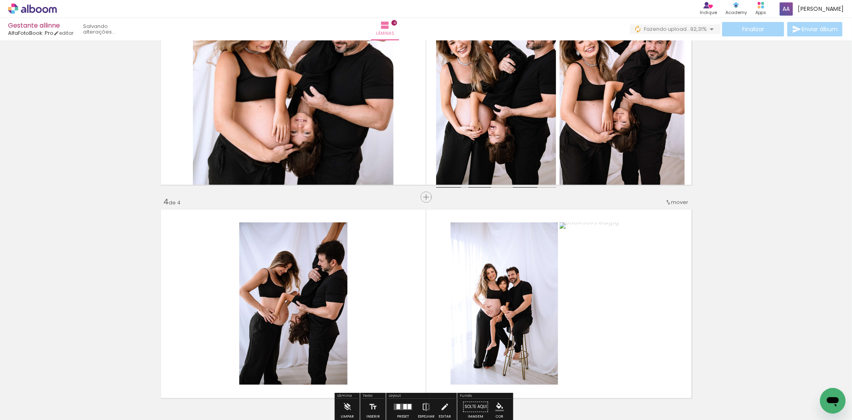
scroll to position [577, 0]
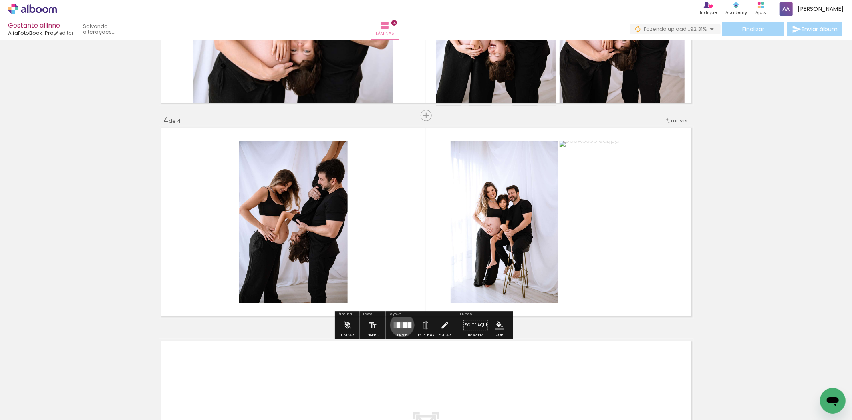
click at [400, 324] on quentale-layouter at bounding box center [403, 325] width 18 height 6
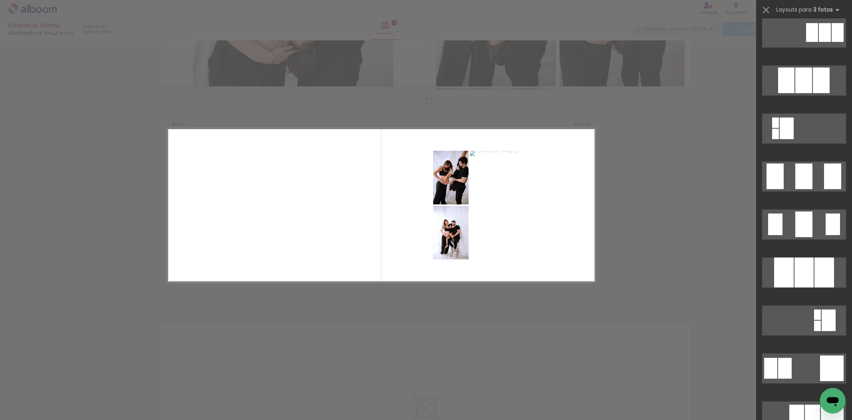
scroll to position [488, 0]
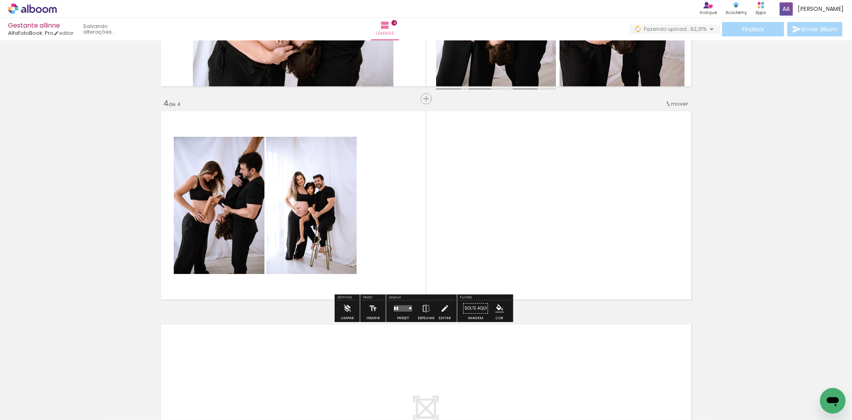
click at [400, 308] on quentale-layouter at bounding box center [403, 308] width 18 height 6
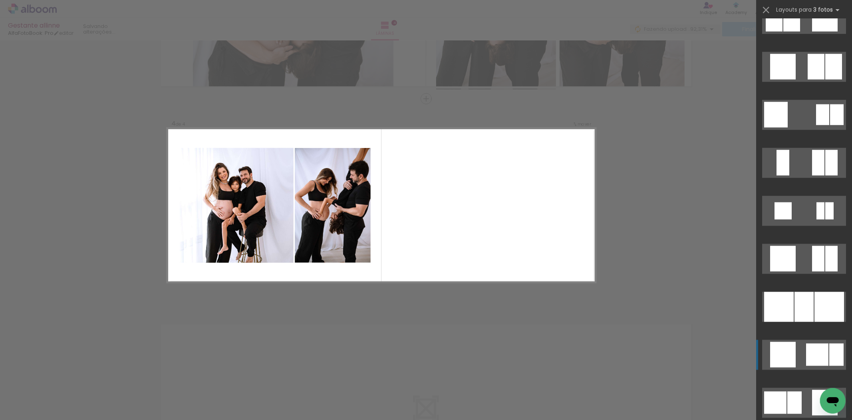
scroll to position [985, 0]
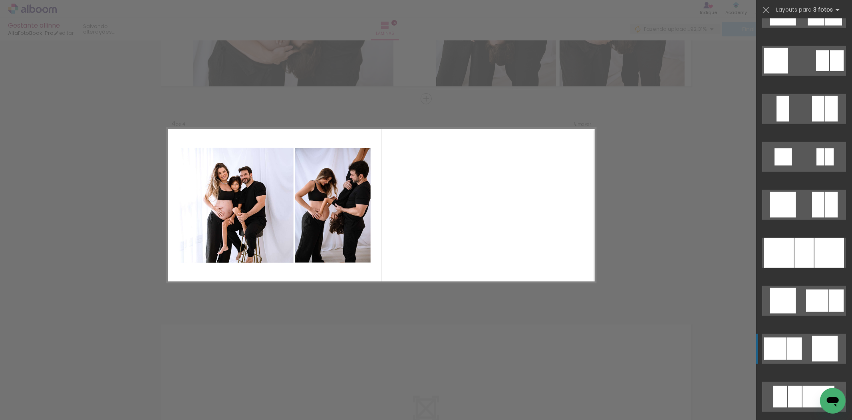
click at [820, 386] on div at bounding box center [819, 397] width 32 height 22
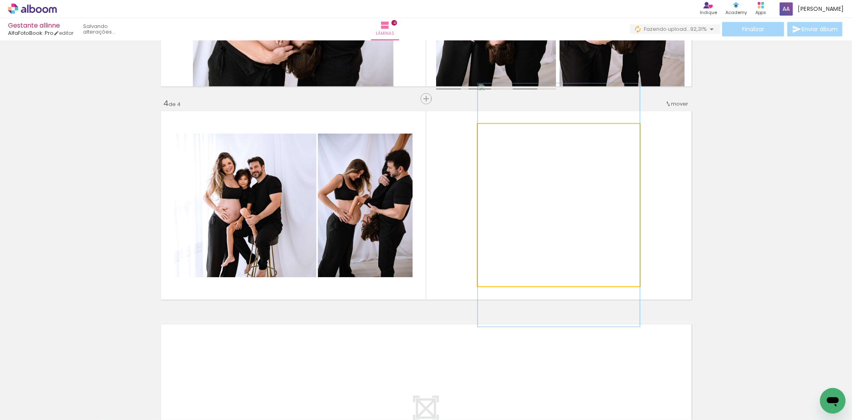
click at [603, 219] on quentale-photo at bounding box center [559, 205] width 162 height 162
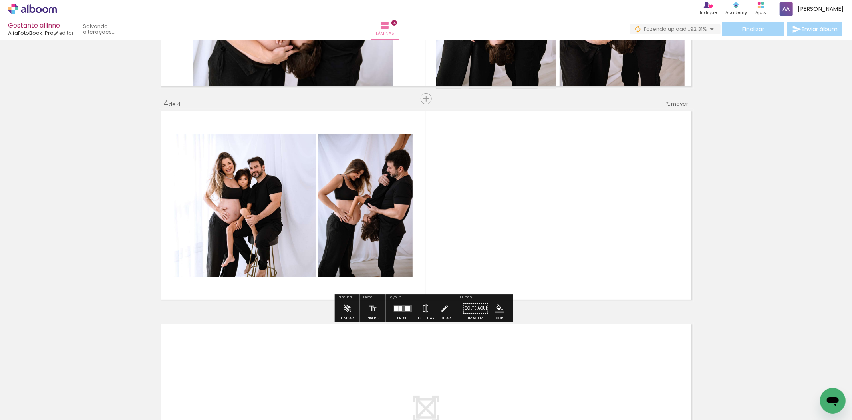
click at [603, 219] on quentale-photo at bounding box center [559, 205] width 162 height 162
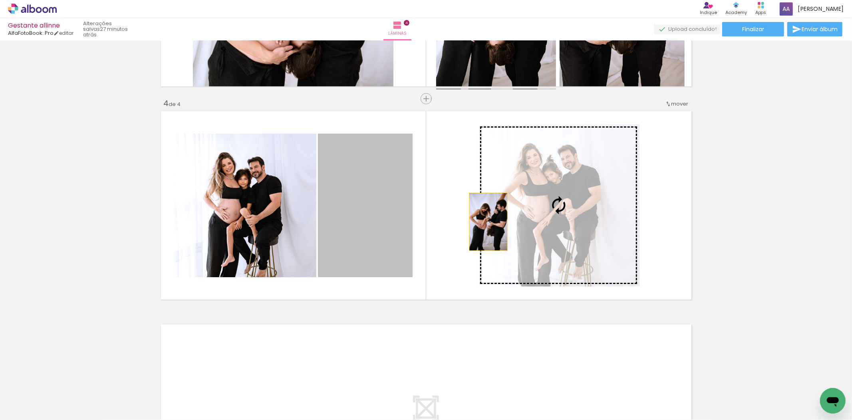
drag, startPoint x: 386, startPoint y: 224, endPoint x: 572, endPoint y: 214, distance: 186.1
click at [0, 0] on slot at bounding box center [0, 0] width 0 height 0
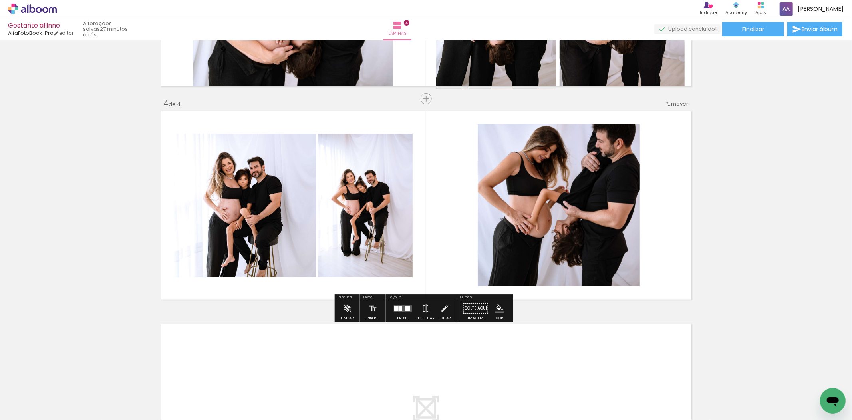
click at [604, 226] on quentale-photo at bounding box center [559, 205] width 162 height 162
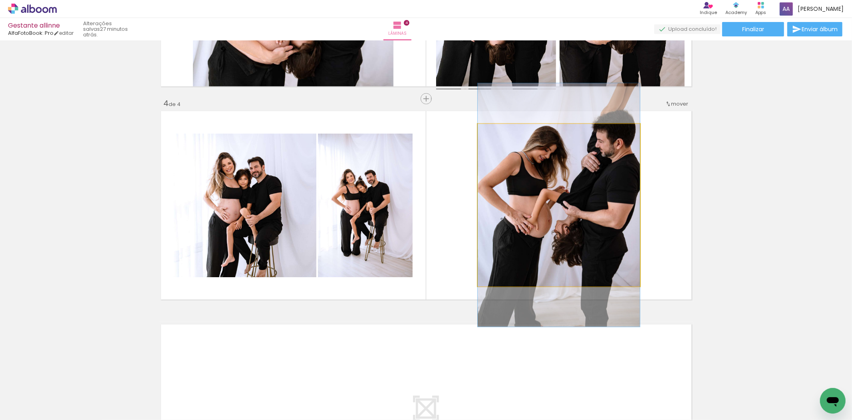
click at [604, 226] on quentale-photo at bounding box center [559, 205] width 162 height 162
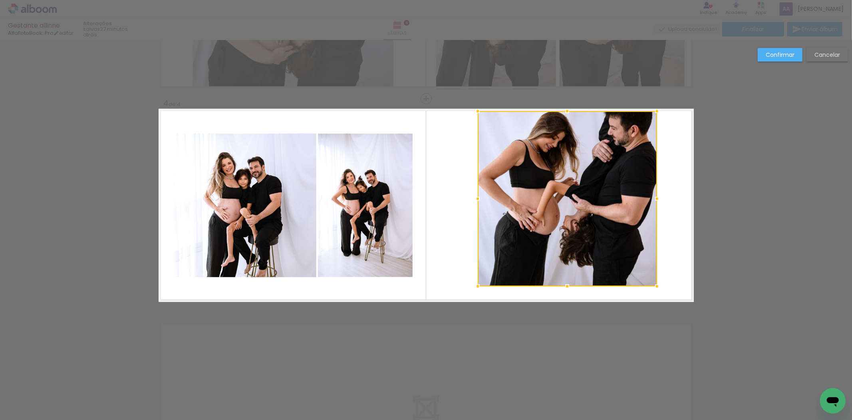
drag, startPoint x: 638, startPoint y: 121, endPoint x: 655, endPoint y: 107, distance: 22.1
click at [655, 107] on div at bounding box center [657, 111] width 16 height 16
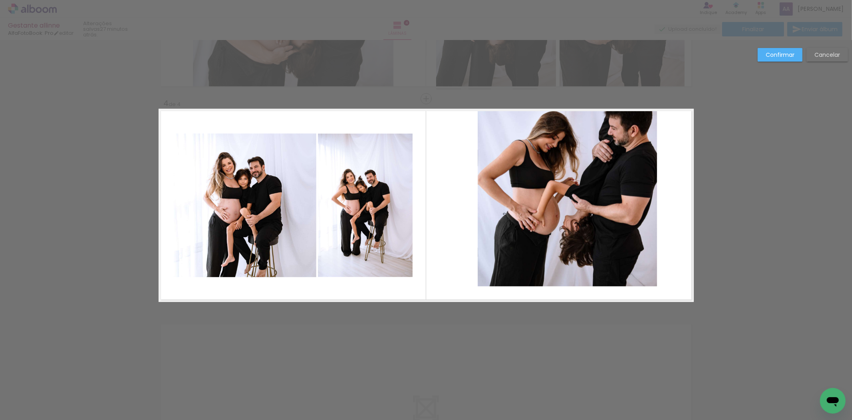
click at [481, 276] on quentale-photo at bounding box center [567, 198] width 179 height 175
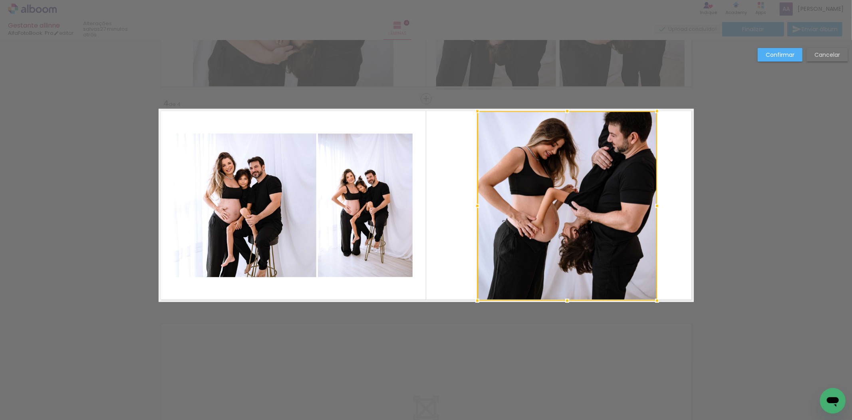
drag, startPoint x: 476, startPoint y: 285, endPoint x: 476, endPoint y: 304, distance: 18.4
click at [476, 304] on div at bounding box center [478, 301] width 16 height 16
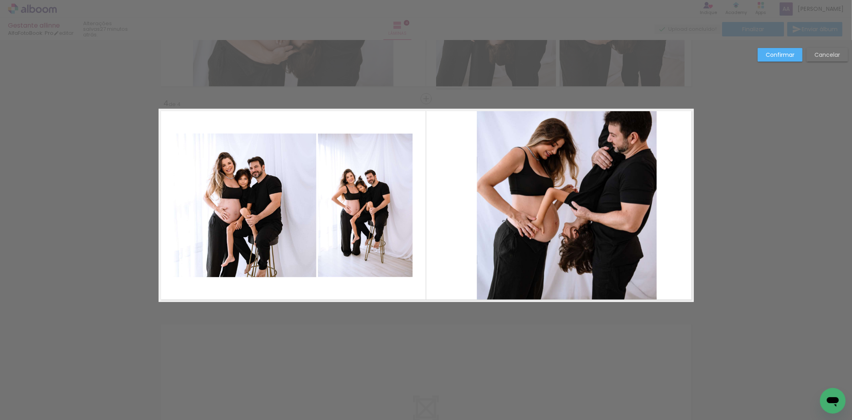
click at [563, 239] on quentale-photo at bounding box center [567, 205] width 180 height 189
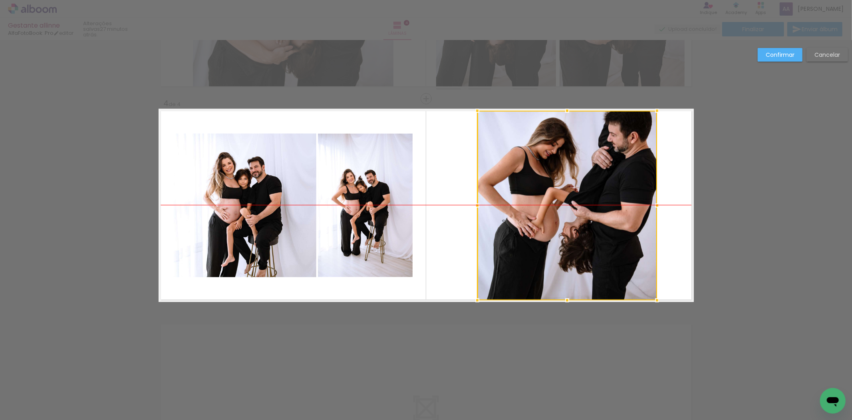
click at [576, 218] on div at bounding box center [568, 205] width 180 height 189
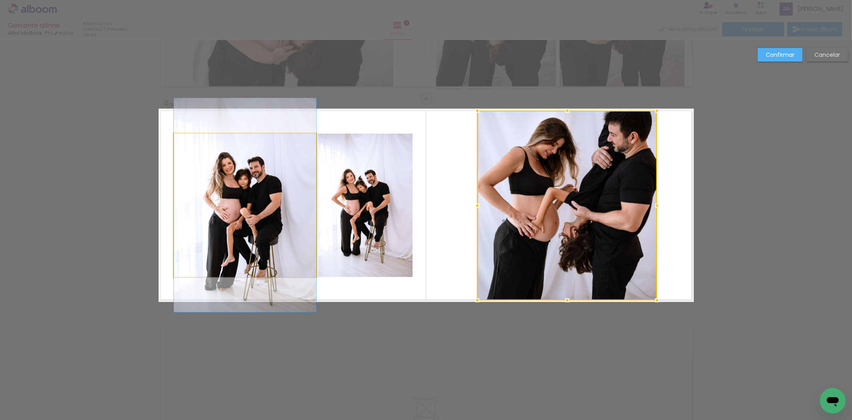
click at [223, 202] on quentale-photo at bounding box center [245, 204] width 143 height 143
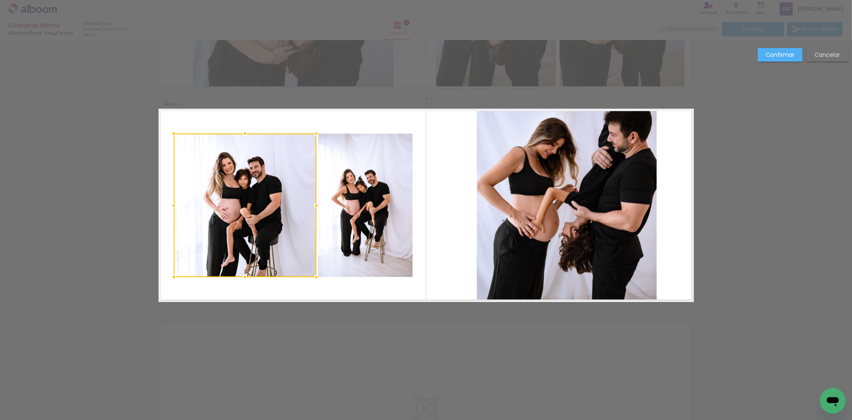
click at [384, 180] on quentale-photo at bounding box center [365, 204] width 95 height 143
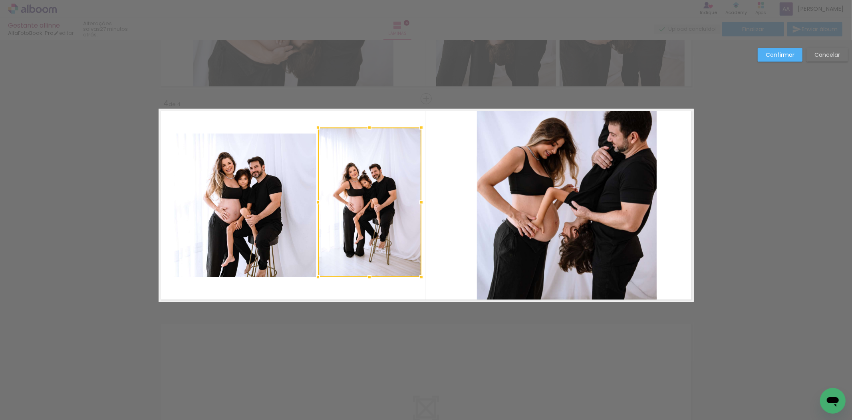
drag, startPoint x: 409, startPoint y: 134, endPoint x: 418, endPoint y: 128, distance: 10.6
click at [418, 128] on div at bounding box center [422, 127] width 16 height 16
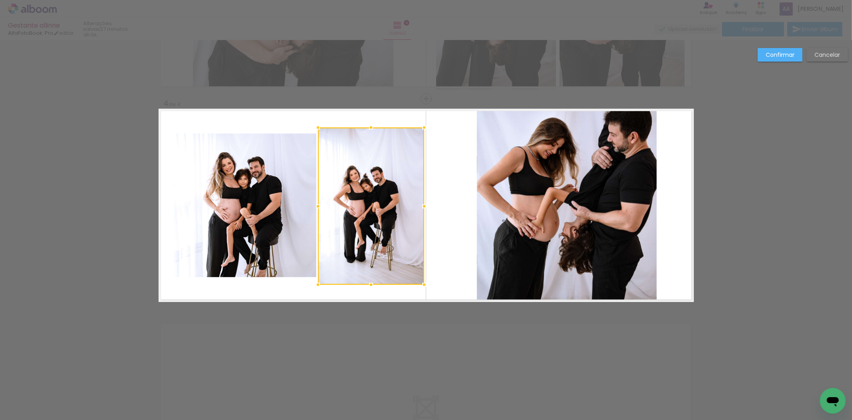
drag, startPoint x: 419, startPoint y: 277, endPoint x: 422, endPoint y: 285, distance: 8.1
click at [422, 285] on div at bounding box center [424, 285] width 16 height 16
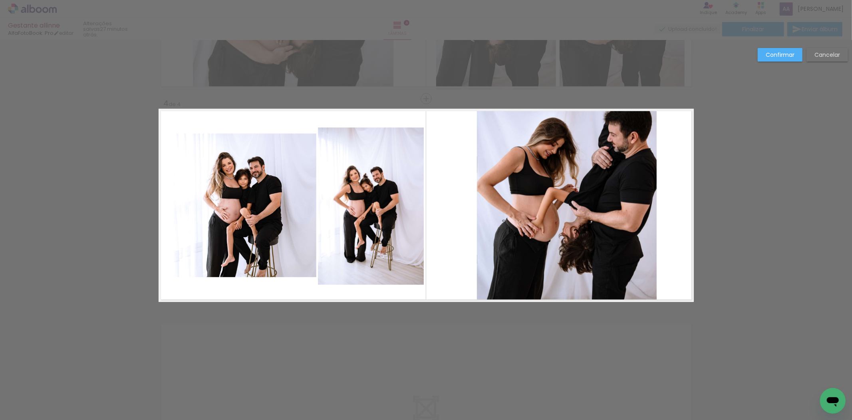
click at [263, 249] on quentale-photo at bounding box center [245, 204] width 143 height 143
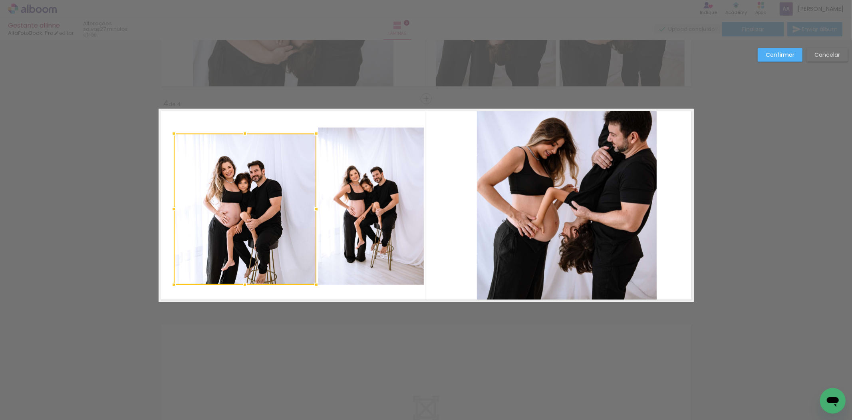
drag, startPoint x: 241, startPoint y: 278, endPoint x: 245, endPoint y: 286, distance: 8.4
click at [245, 286] on div at bounding box center [245, 285] width 16 height 16
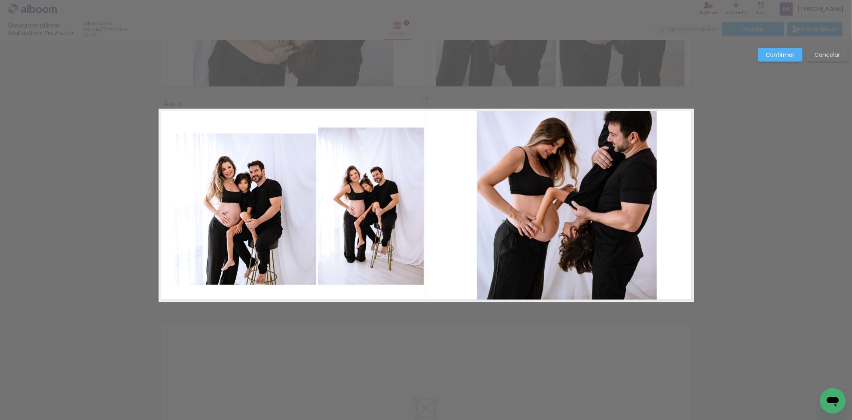
click at [238, 144] on quentale-photo at bounding box center [245, 208] width 143 height 151
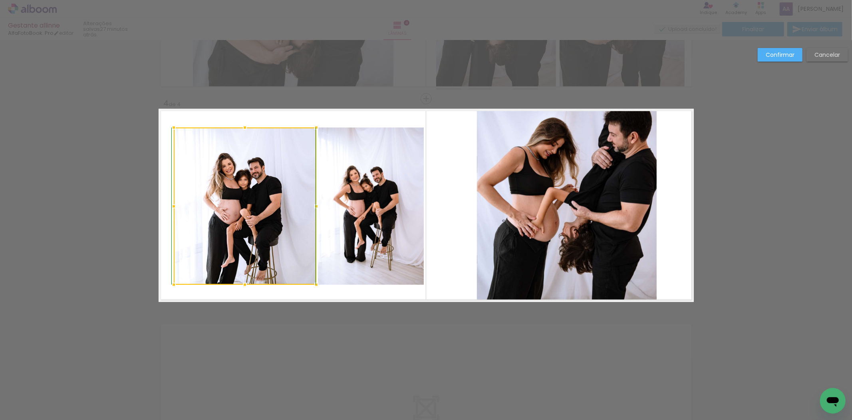
click at [240, 131] on div at bounding box center [245, 127] width 16 height 16
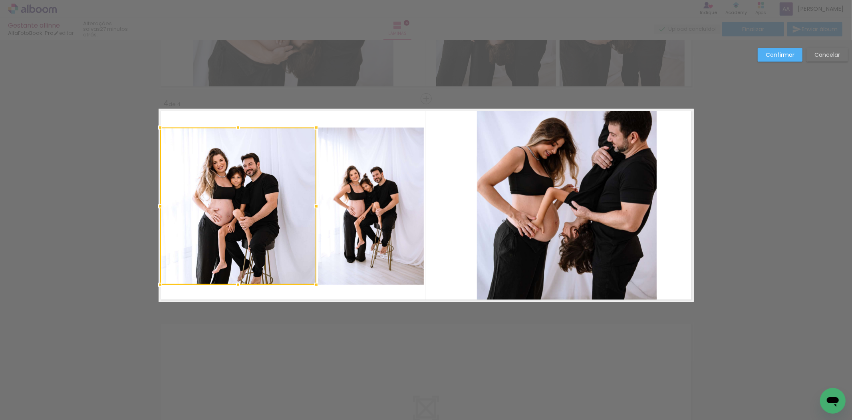
drag, startPoint x: 169, startPoint y: 206, endPoint x: 155, endPoint y: 205, distance: 14.0
click at [155, 205] on div at bounding box center [160, 206] width 16 height 16
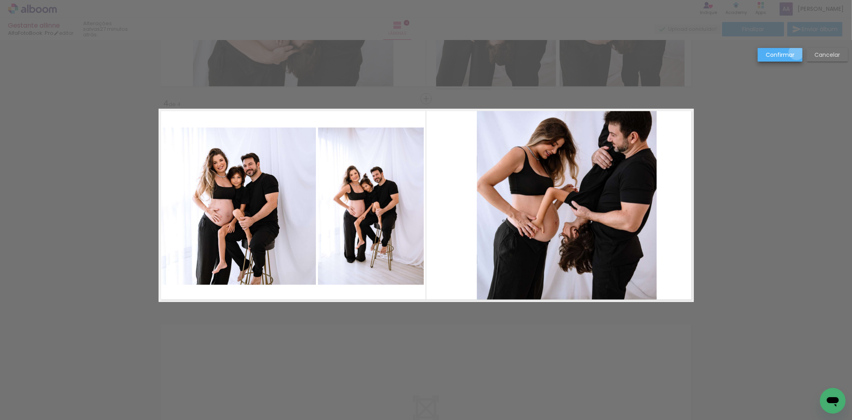
click at [797, 52] on paper-button "Confirmar" at bounding box center [780, 55] width 45 height 14
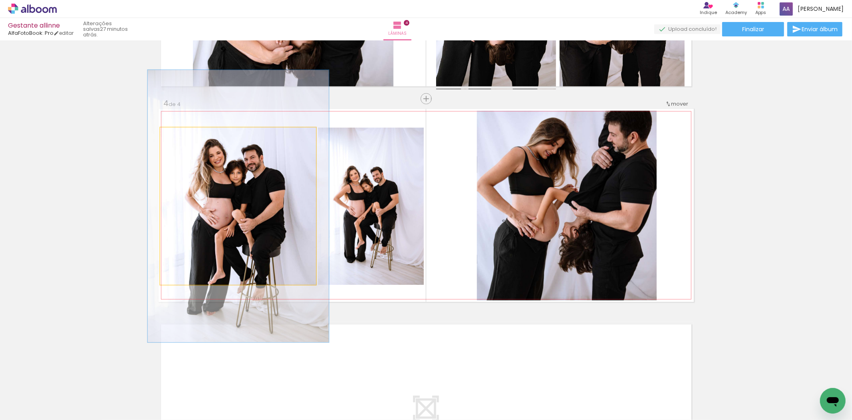
type paper-slider "116"
click at [181, 133] on div at bounding box center [183, 135] width 7 height 7
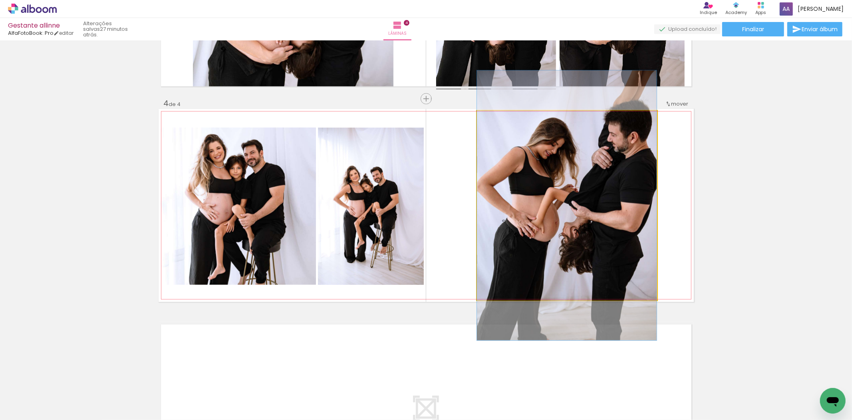
click at [605, 212] on quentale-photo at bounding box center [567, 205] width 180 height 189
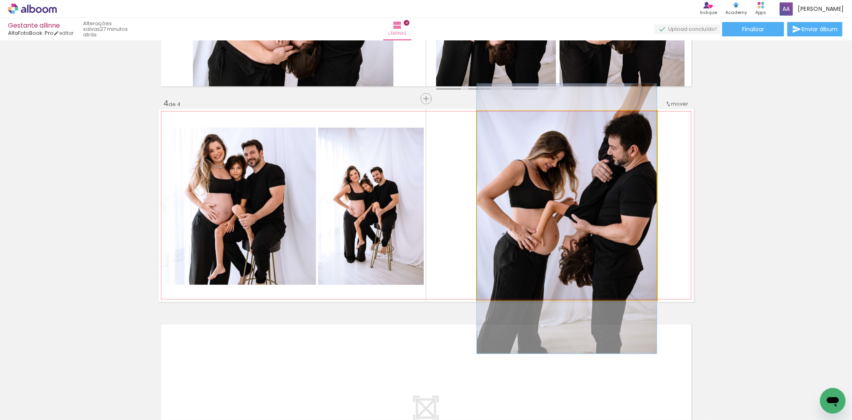
drag, startPoint x: 591, startPoint y: 216, endPoint x: 591, endPoint y: 229, distance: 13.2
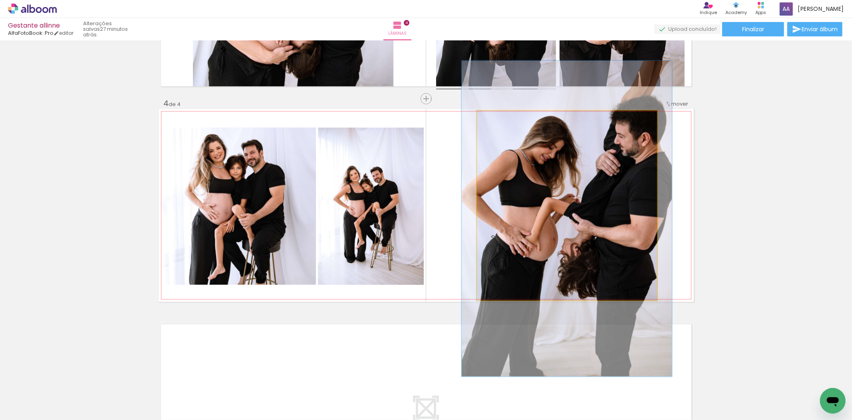
drag, startPoint x: 495, startPoint y: 118, endPoint x: 499, endPoint y: 120, distance: 4.5
click at [499, 120] on div at bounding box center [500, 118] width 7 height 7
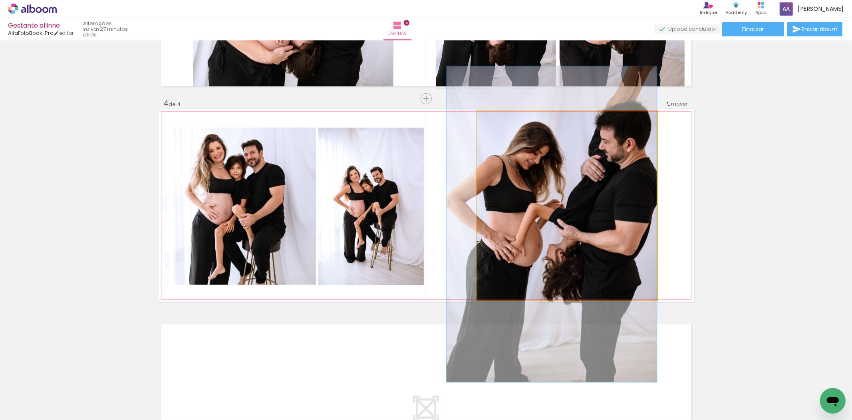
drag, startPoint x: 561, startPoint y: 227, endPoint x: 545, endPoint y: 233, distance: 16.2
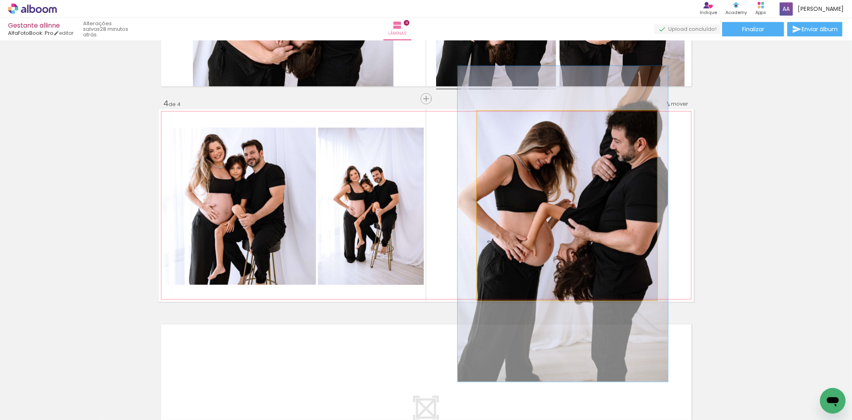
drag, startPoint x: 570, startPoint y: 232, endPoint x: 581, endPoint y: 232, distance: 11.2
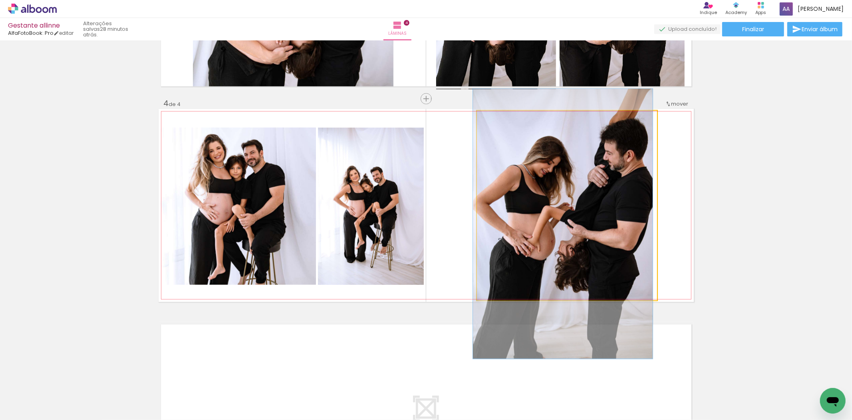
drag, startPoint x: 497, startPoint y: 119, endPoint x: 489, endPoint y: 119, distance: 8.8
type paper-slider "100"
click at [492, 119] on div at bounding box center [495, 118] width 7 height 7
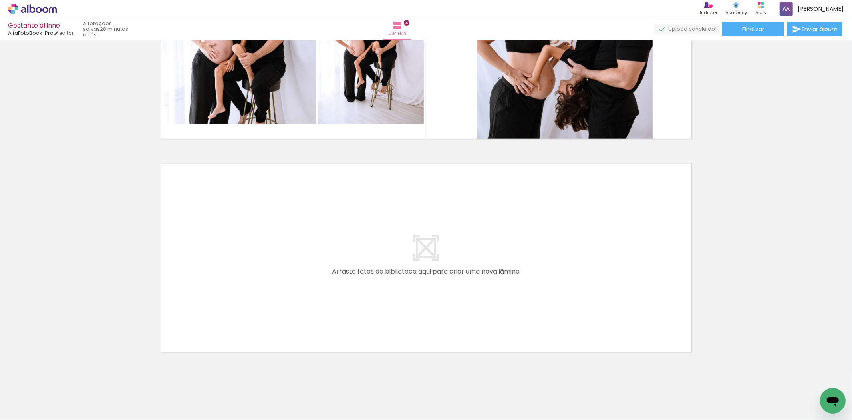
scroll to position [766, 0]
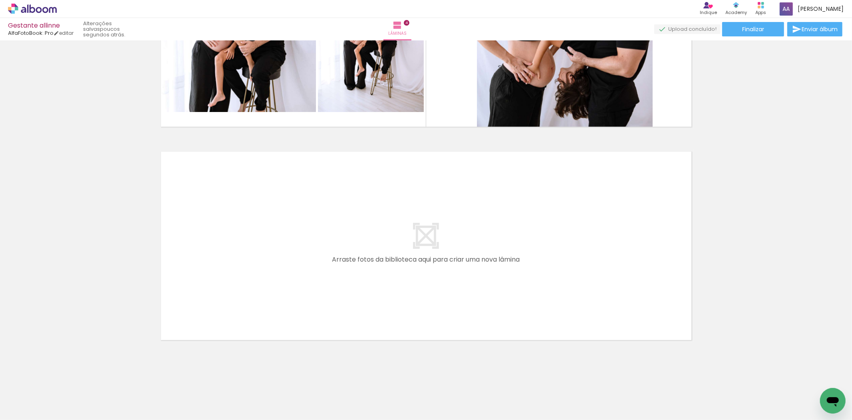
click at [43, 408] on paper-button "Adicionar Fotos" at bounding box center [24, 408] width 39 height 13
click at [0, 0] on input "file" at bounding box center [0, 0] width 0 height 0
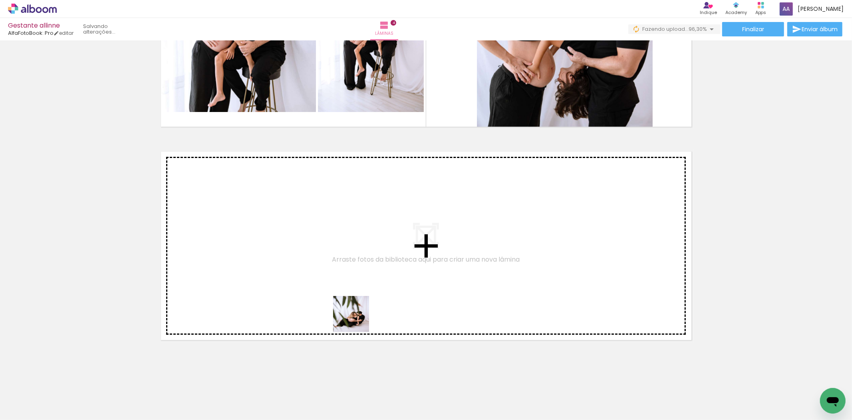
drag, startPoint x: 818, startPoint y: 393, endPoint x: 276, endPoint y: 297, distance: 550.0
click at [276, 297] on quentale-workspace at bounding box center [426, 210] width 852 height 420
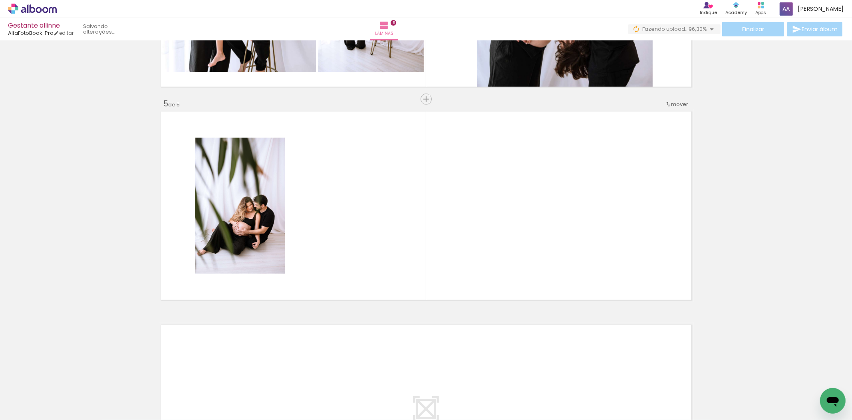
scroll to position [0, 376]
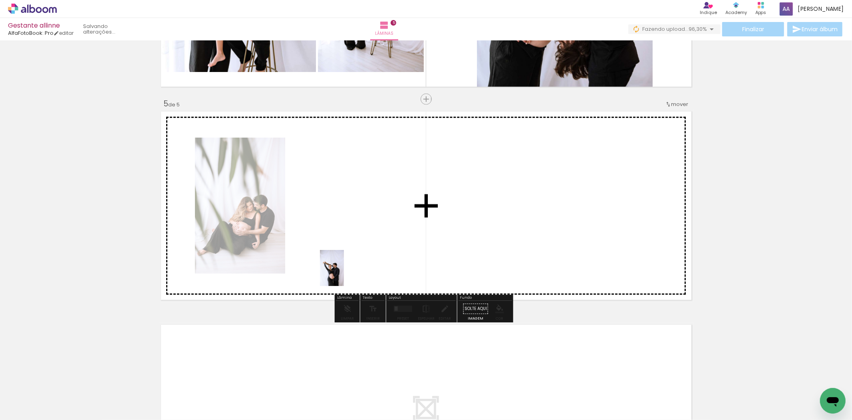
drag, startPoint x: 73, startPoint y: 400, endPoint x: 305, endPoint y: 294, distance: 255.5
click at [352, 263] on quentale-workspace at bounding box center [426, 210] width 852 height 420
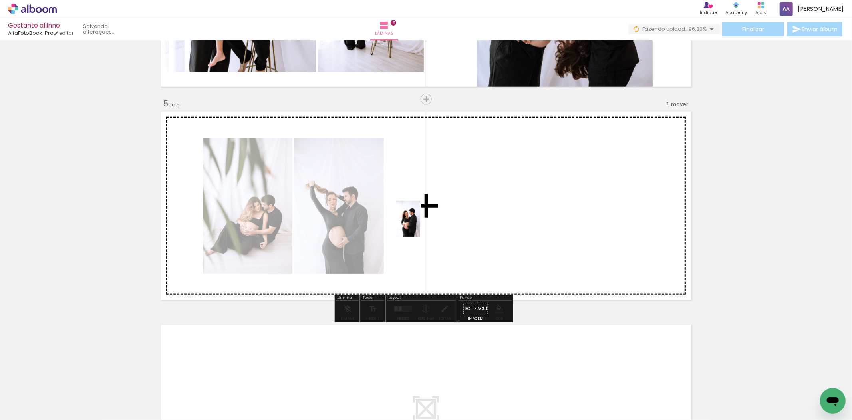
drag, startPoint x: 107, startPoint y: 394, endPoint x: 420, endPoint y: 225, distance: 356.3
click at [420, 225] on quentale-workspace at bounding box center [426, 210] width 852 height 420
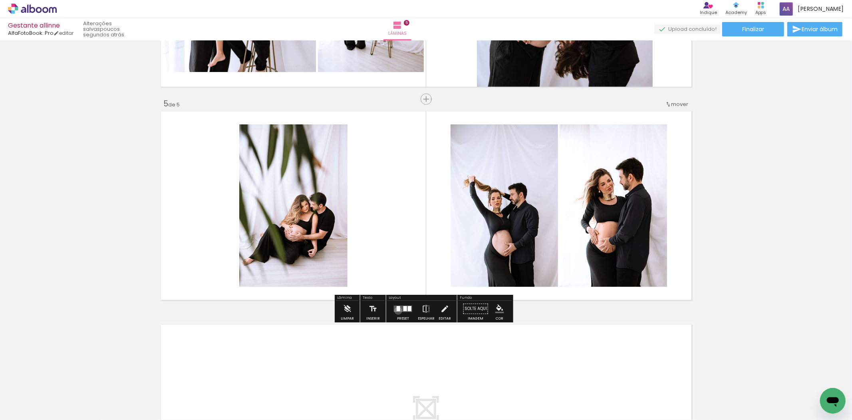
click at [397, 310] on div at bounding box center [399, 308] width 4 height 5
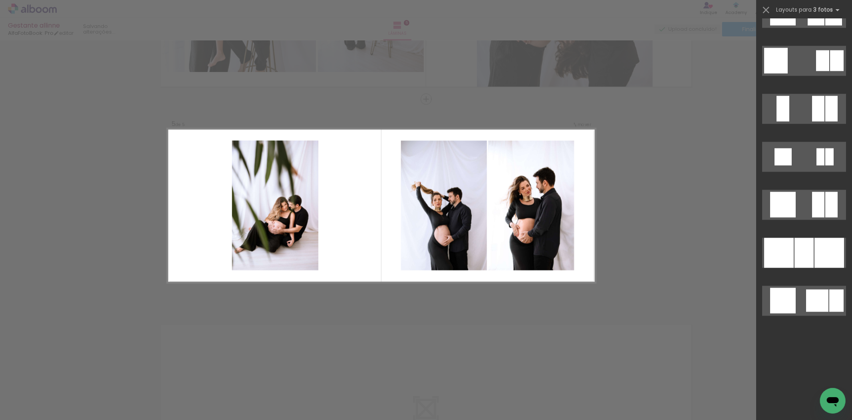
scroll to position [0, 0]
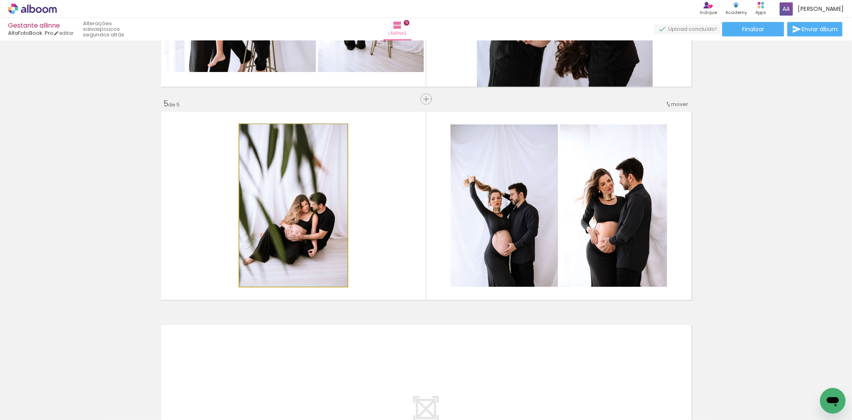
click at [281, 213] on quentale-photo at bounding box center [293, 205] width 108 height 162
click at [249, 204] on quentale-photo at bounding box center [293, 205] width 108 height 162
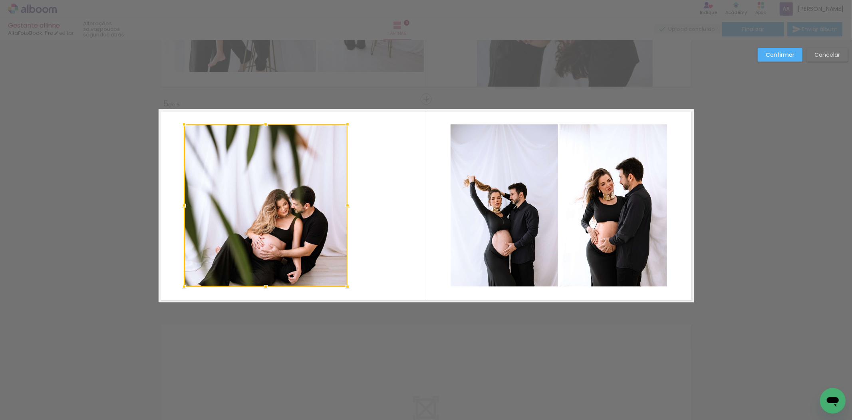
drag, startPoint x: 235, startPoint y: 204, endPoint x: 178, endPoint y: 204, distance: 56.7
click at [178, 204] on div at bounding box center [184, 205] width 16 height 16
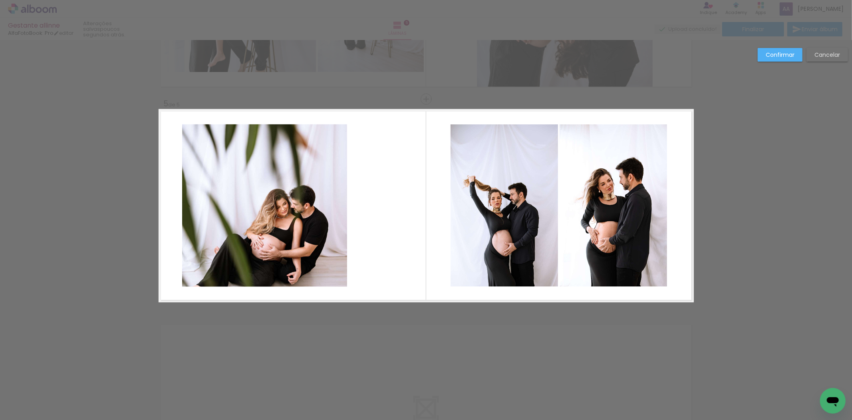
click at [341, 201] on quentale-photo at bounding box center [264, 205] width 165 height 162
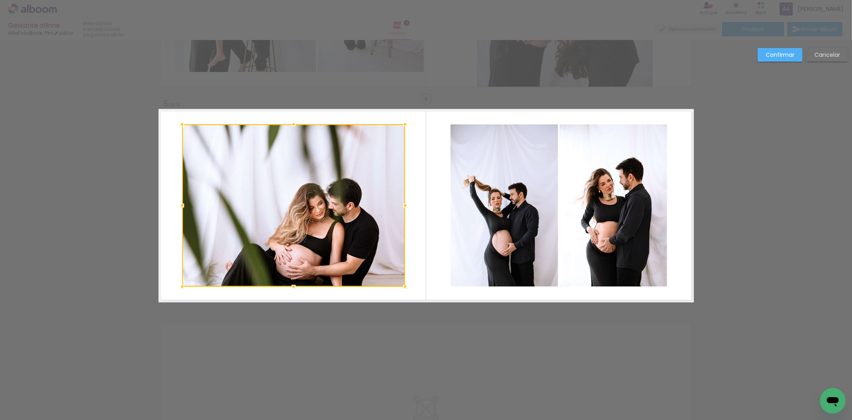
drag, startPoint x: 345, startPoint y: 201, endPoint x: 403, endPoint y: 209, distance: 58.1
click at [403, 209] on div at bounding box center [405, 205] width 16 height 16
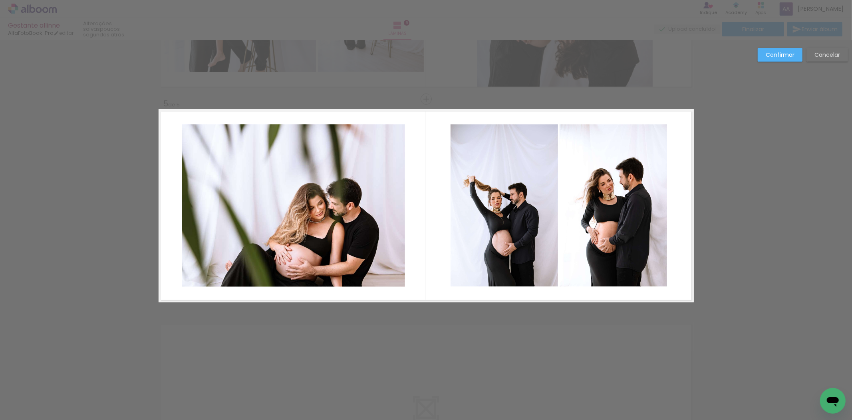
click at [293, 141] on quentale-photo at bounding box center [293, 205] width 223 height 162
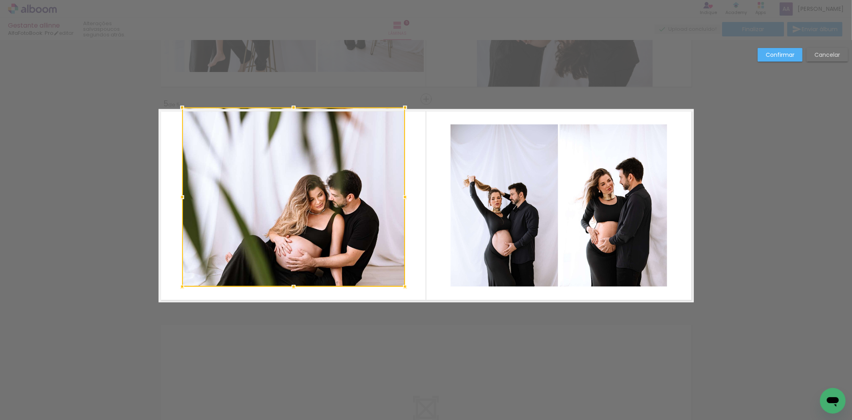
drag, startPoint x: 292, startPoint y: 125, endPoint x: 296, endPoint y: 108, distance: 18.0
click at [296, 108] on div at bounding box center [294, 107] width 16 height 16
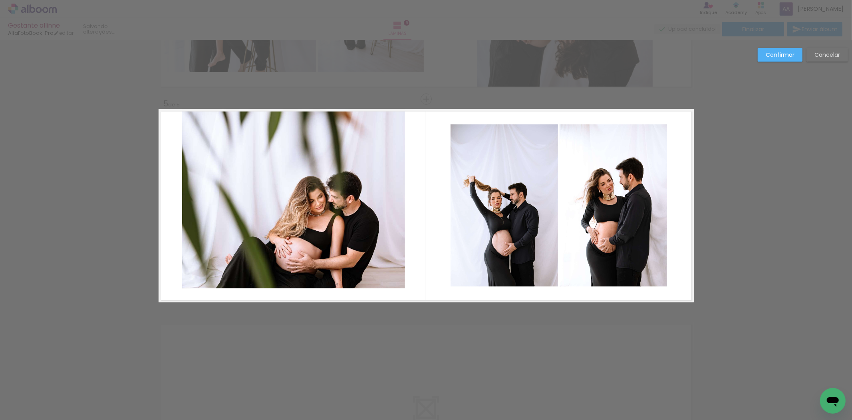
click at [289, 219] on quentale-photo at bounding box center [293, 198] width 223 height 179
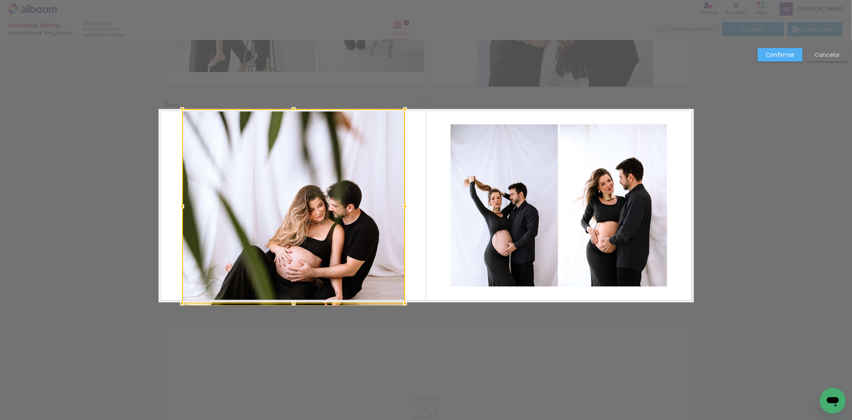
drag, startPoint x: 288, startPoint y: 287, endPoint x: 290, endPoint y: 293, distance: 7.0
click at [290, 293] on div at bounding box center [293, 206] width 223 height 194
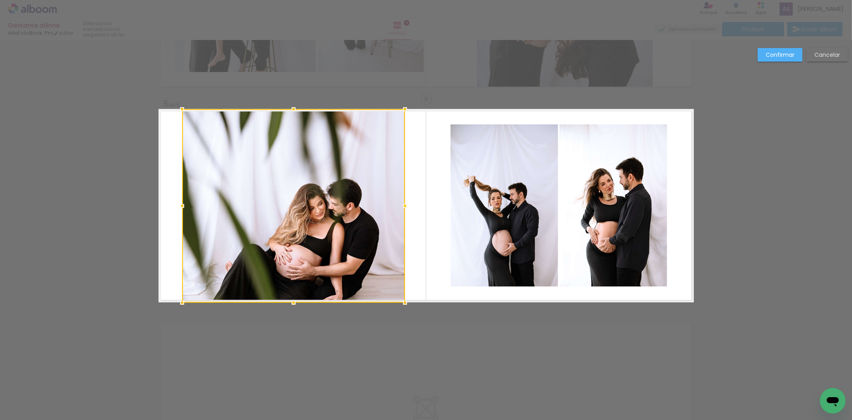
click at [304, 244] on div at bounding box center [293, 205] width 223 height 193
click at [0, 0] on slot "Confirmar" at bounding box center [0, 0] width 0 height 0
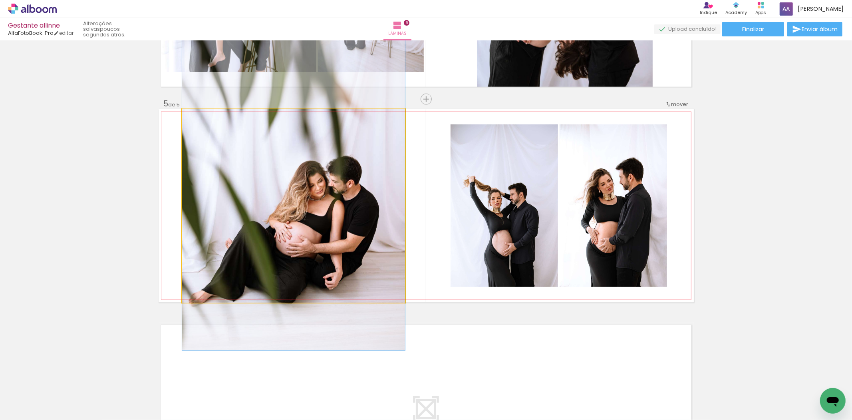
drag, startPoint x: 284, startPoint y: 270, endPoint x: 281, endPoint y: 247, distance: 23.1
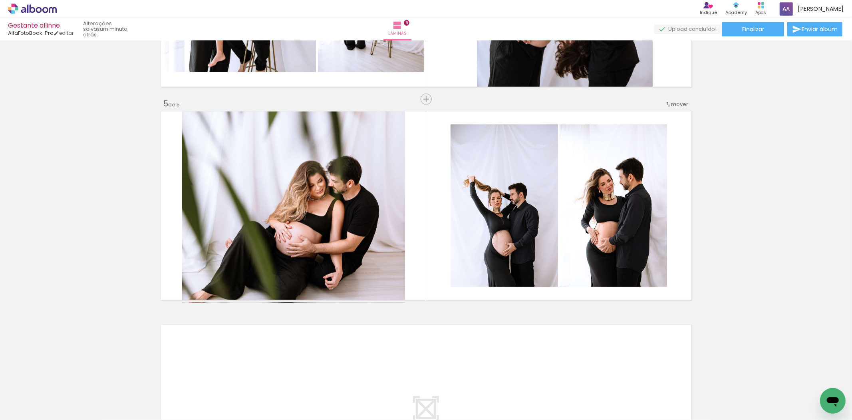
click at [22, 411] on span "Adicionar Fotos" at bounding box center [28, 408] width 24 height 9
click at [0, 0] on input "file" at bounding box center [0, 0] width 0 height 0
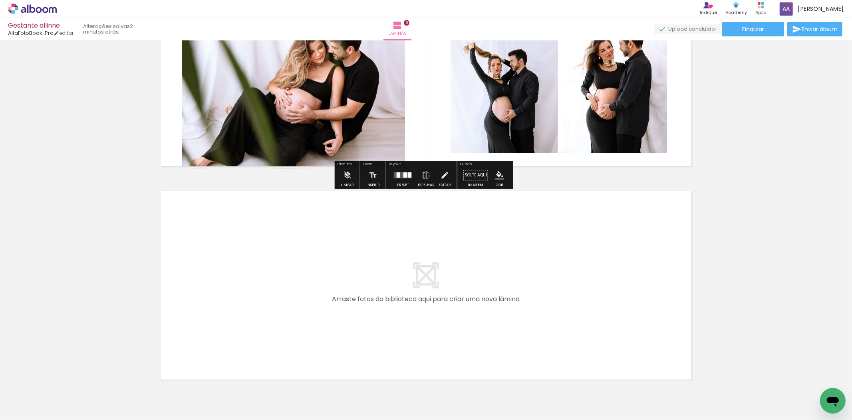
scroll to position [980, 0]
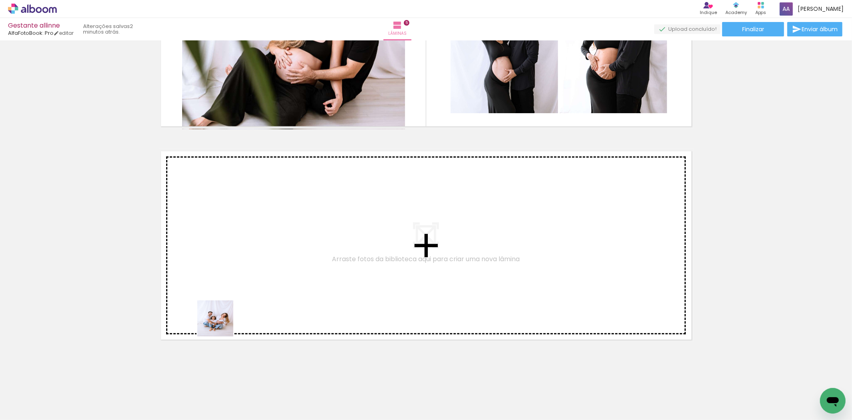
drag, startPoint x: 160, startPoint y: 402, endPoint x: 250, endPoint y: 389, distance: 90.4
click at [237, 296] on quentale-workspace at bounding box center [426, 210] width 852 height 420
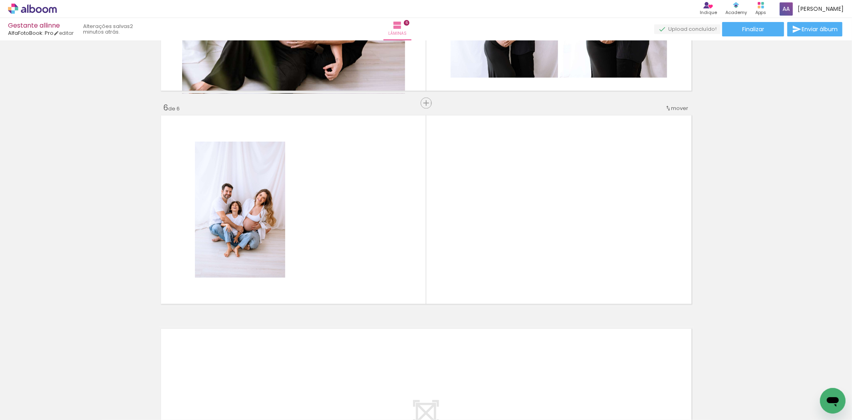
scroll to position [1020, 0]
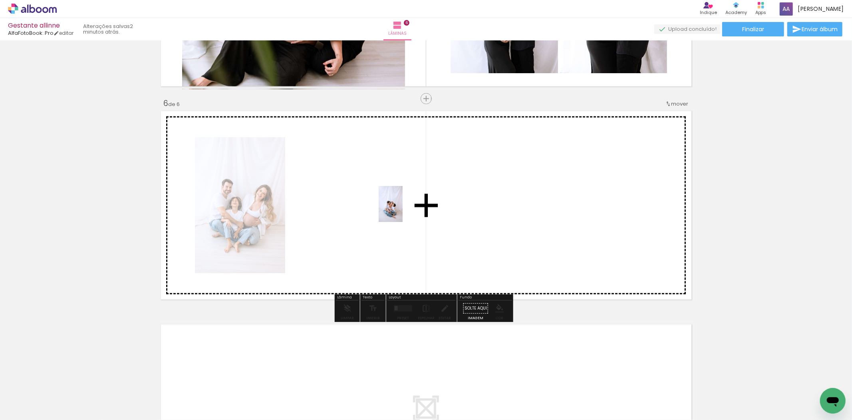
drag, startPoint x: 201, startPoint y: 405, endPoint x: 404, endPoint y: 209, distance: 282.0
click at [404, 209] on quentale-workspace at bounding box center [426, 210] width 852 height 420
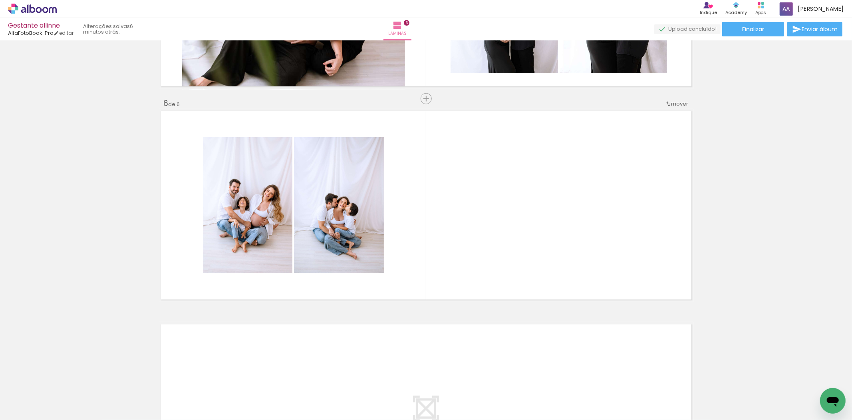
click at [19, 408] on span "Adicionar Fotos" at bounding box center [28, 408] width 24 height 9
click at [0, 0] on input "file" at bounding box center [0, 0] width 0 height 0
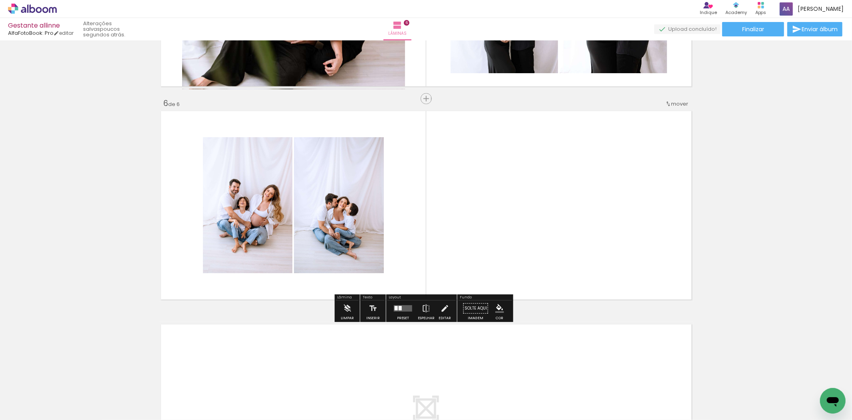
scroll to position [0, 558]
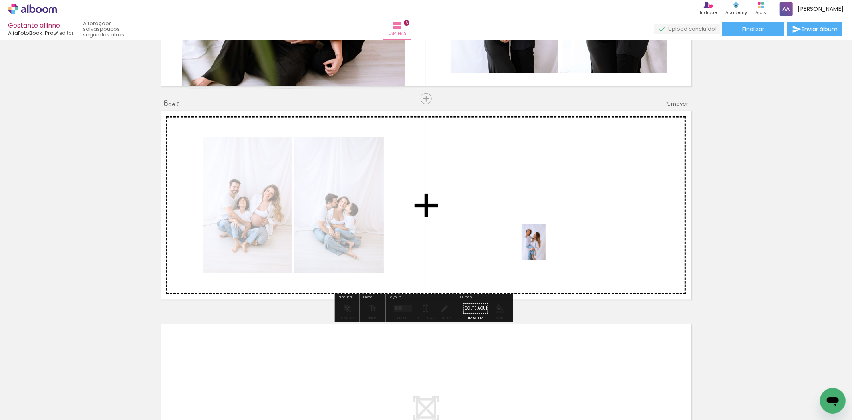
drag, startPoint x: 733, startPoint y: 398, endPoint x: 546, endPoint y: 248, distance: 239.9
click at [546, 248] on quentale-workspace at bounding box center [426, 210] width 852 height 420
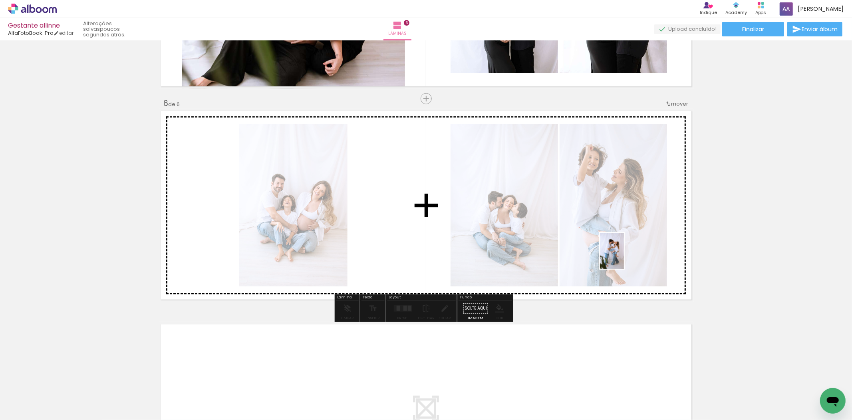
drag, startPoint x: 776, startPoint y: 396, endPoint x: 648, endPoint y: 280, distance: 172.0
click at [622, 254] on quentale-workspace at bounding box center [426, 210] width 852 height 420
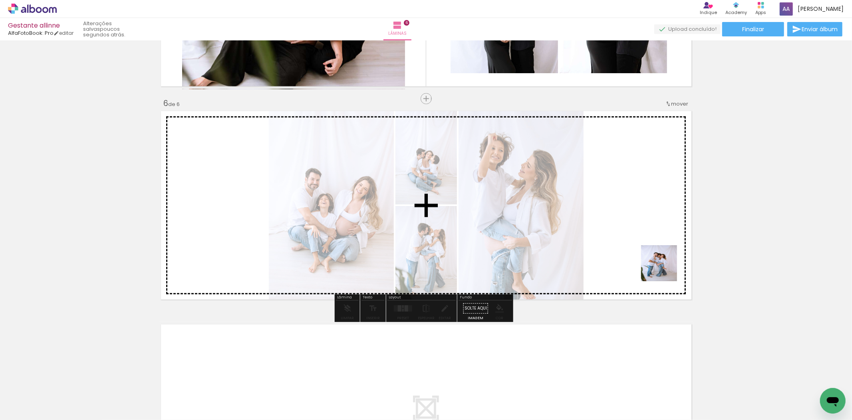
drag, startPoint x: 817, startPoint y: 386, endPoint x: 657, endPoint y: 250, distance: 209.8
click at [657, 250] on quentale-workspace at bounding box center [426, 210] width 852 height 420
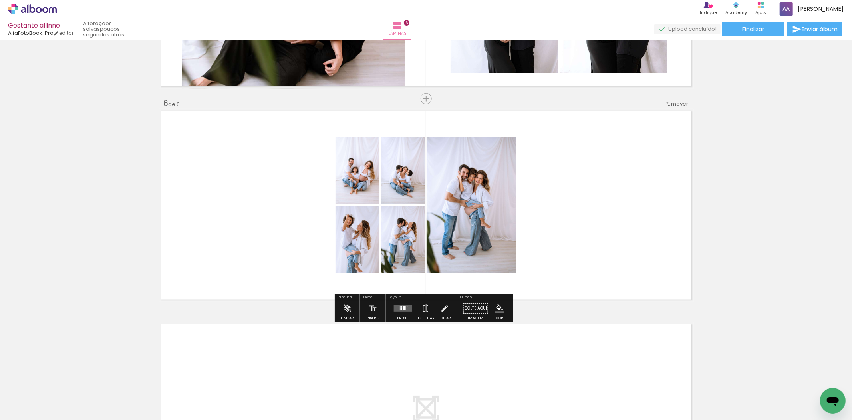
click at [406, 306] on quentale-layouter at bounding box center [403, 308] width 18 height 6
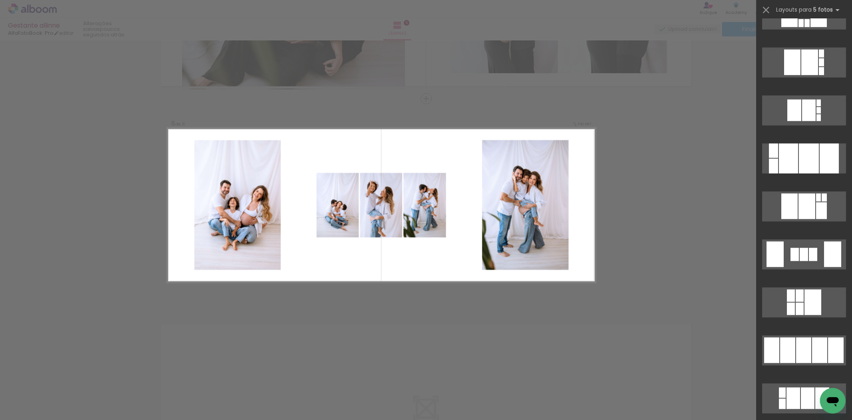
scroll to position [1021, 0]
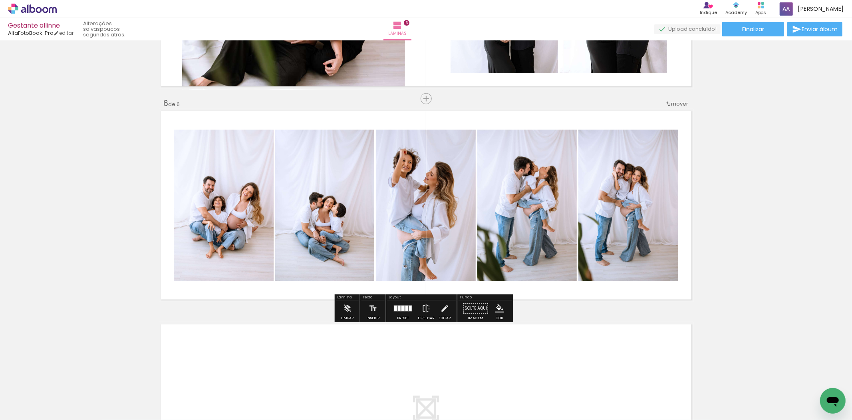
scroll to position [0, 558]
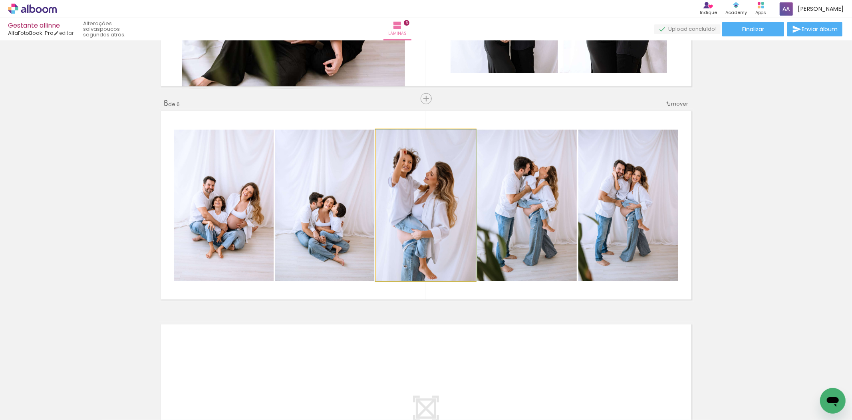
click at [396, 137] on div at bounding box center [394, 137] width 13 height 13
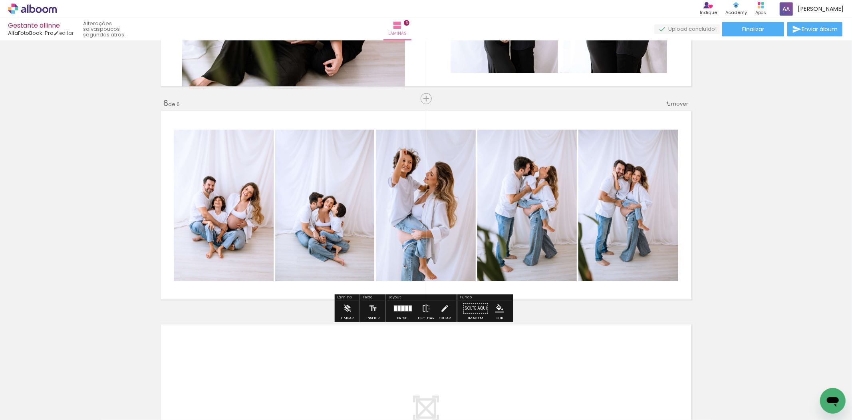
scroll to position [1153, 0]
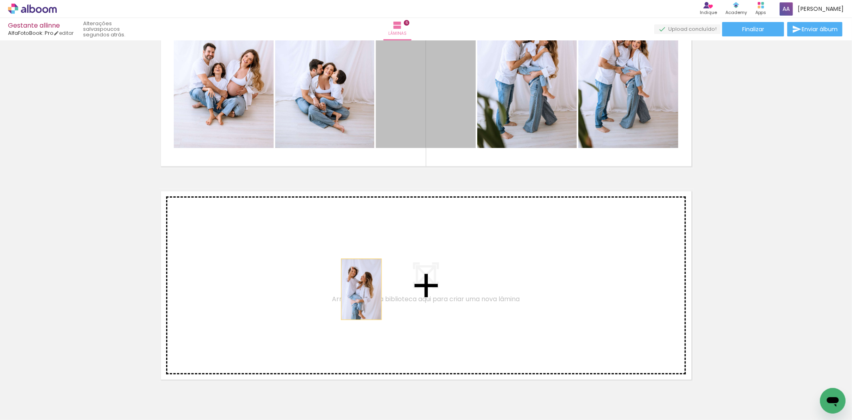
drag, startPoint x: 427, startPoint y: 100, endPoint x: 358, endPoint y: 289, distance: 200.7
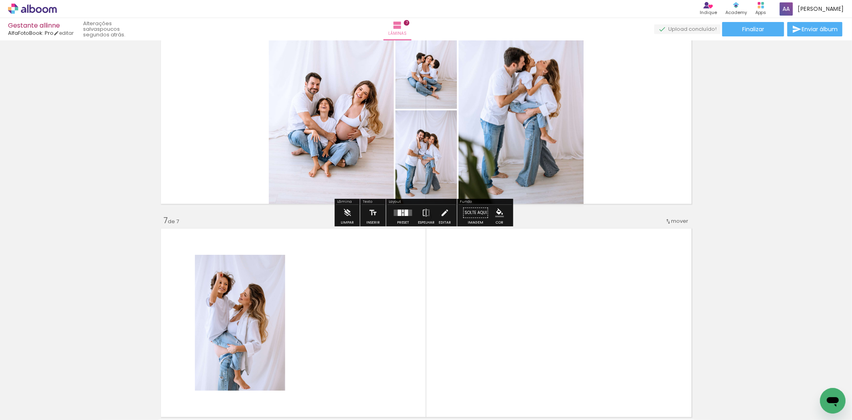
scroll to position [1100, 0]
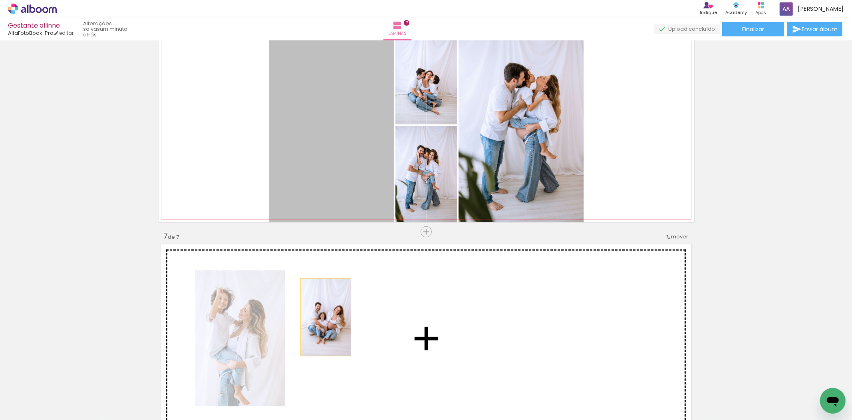
drag, startPoint x: 330, startPoint y: 140, endPoint x: 394, endPoint y: 326, distance: 196.4
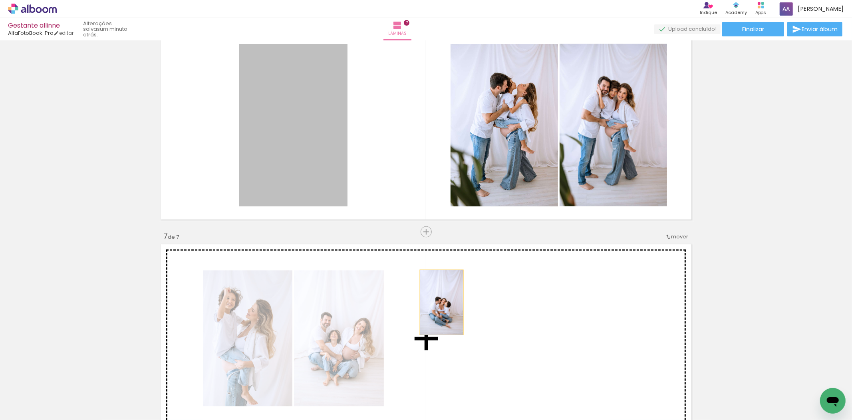
drag, startPoint x: 287, startPoint y: 143, endPoint x: 438, endPoint y: 302, distance: 220.2
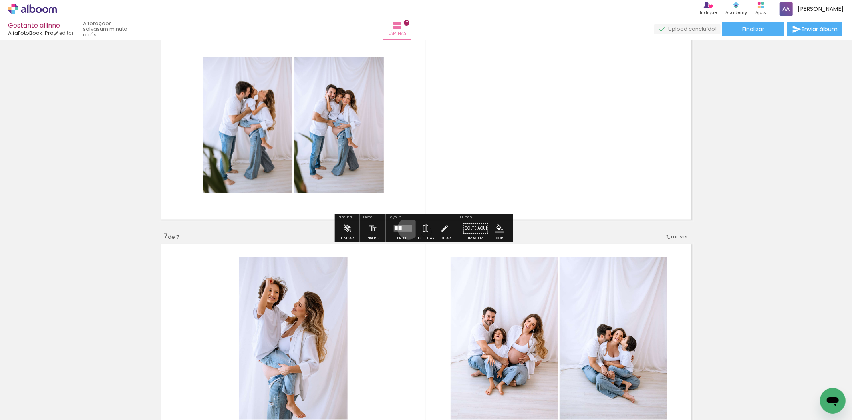
click at [407, 228] on quentale-layouter at bounding box center [403, 228] width 18 height 6
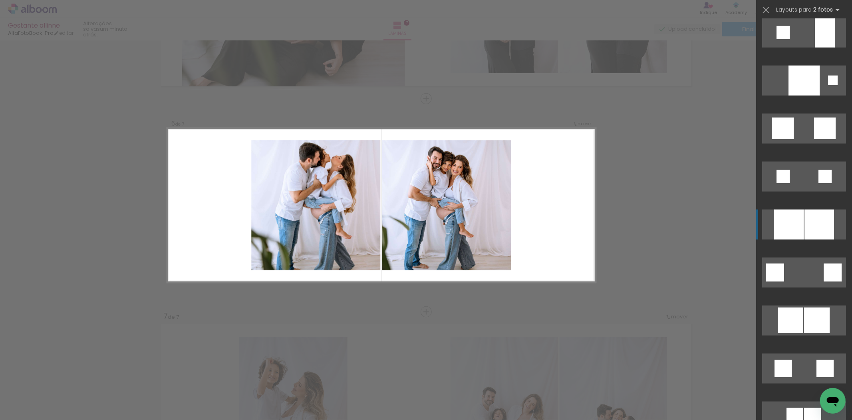
scroll to position [754, 0]
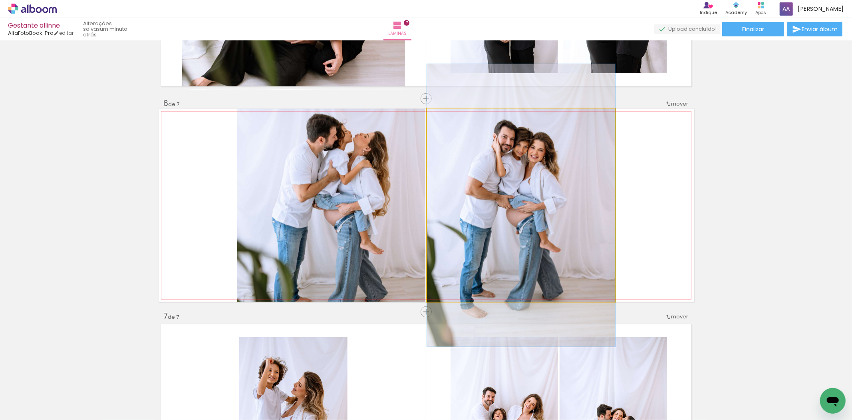
click at [560, 189] on quentale-photo at bounding box center [521, 205] width 188 height 193
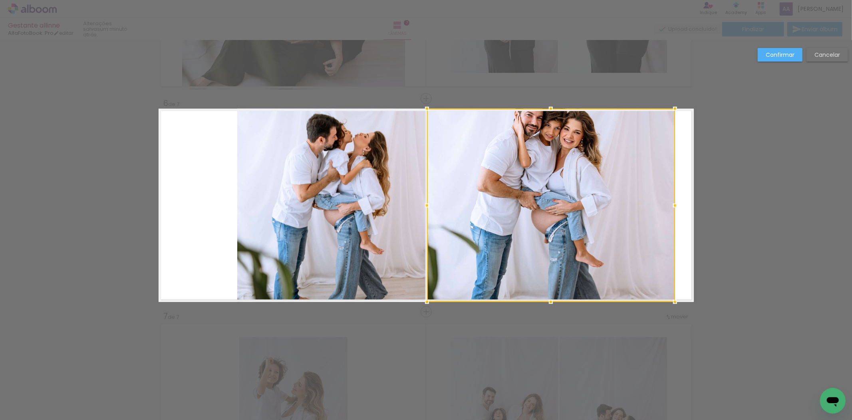
drag, startPoint x: 614, startPoint y: 208, endPoint x: 674, endPoint y: 214, distance: 60.2
click at [674, 214] on album-spread "6 de 7" at bounding box center [426, 205] width 535 height 193
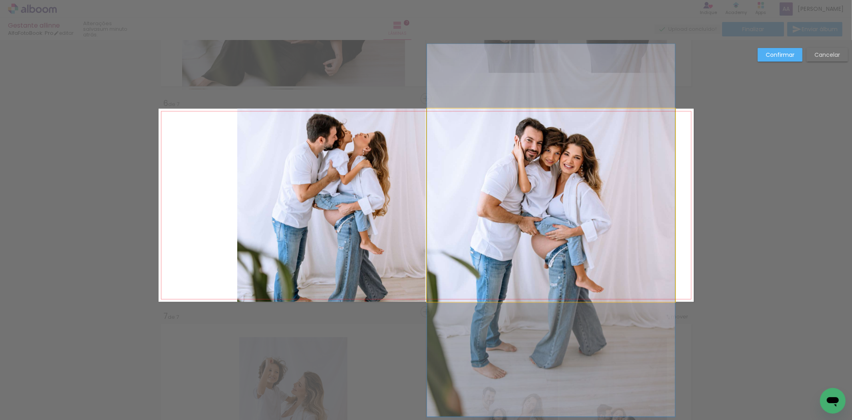
drag, startPoint x: 576, startPoint y: 183, endPoint x: 585, endPoint y: 208, distance: 26.7
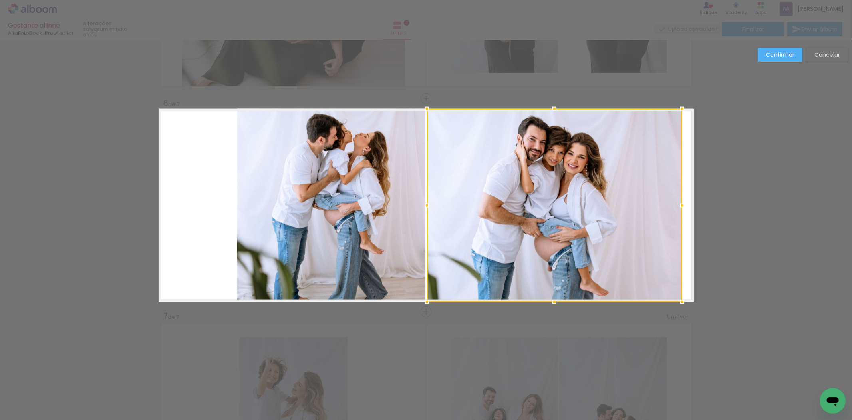
drag, startPoint x: 671, startPoint y: 201, endPoint x: 678, endPoint y: 202, distance: 7.2
click at [678, 202] on div at bounding box center [683, 205] width 16 height 16
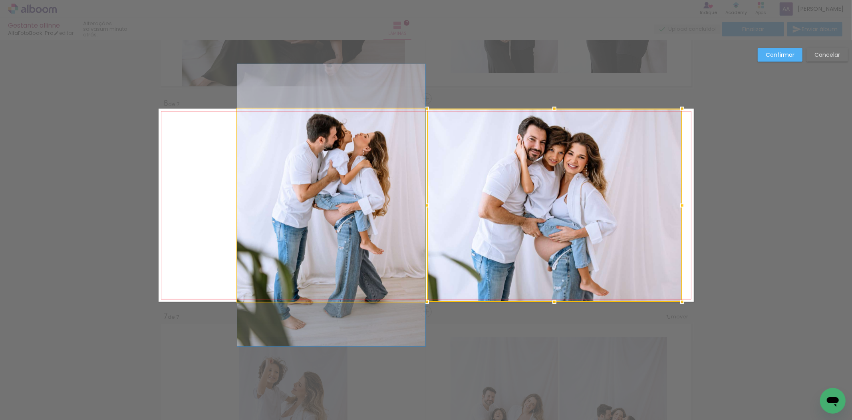
click at [313, 195] on quentale-photo at bounding box center [331, 205] width 188 height 193
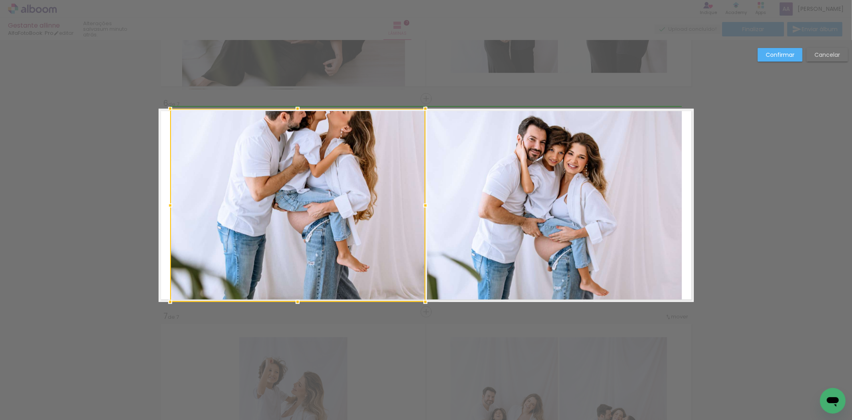
drag, startPoint x: 232, startPoint y: 207, endPoint x: 167, endPoint y: 208, distance: 65.6
click at [167, 208] on div at bounding box center [170, 205] width 16 height 16
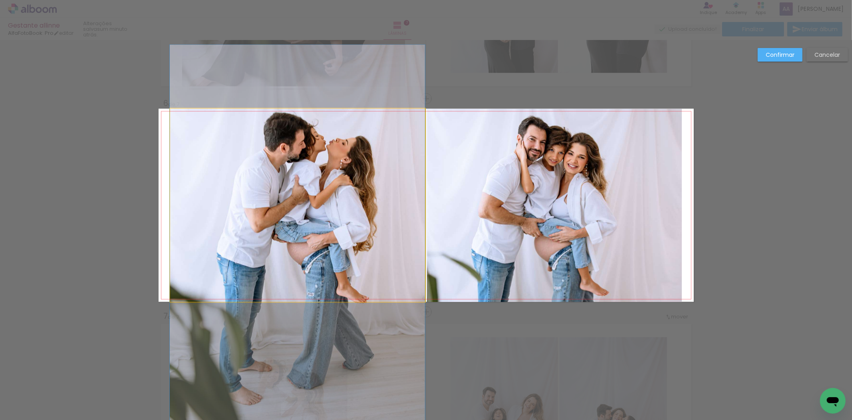
drag, startPoint x: 294, startPoint y: 177, endPoint x: 293, endPoint y: 208, distance: 31.2
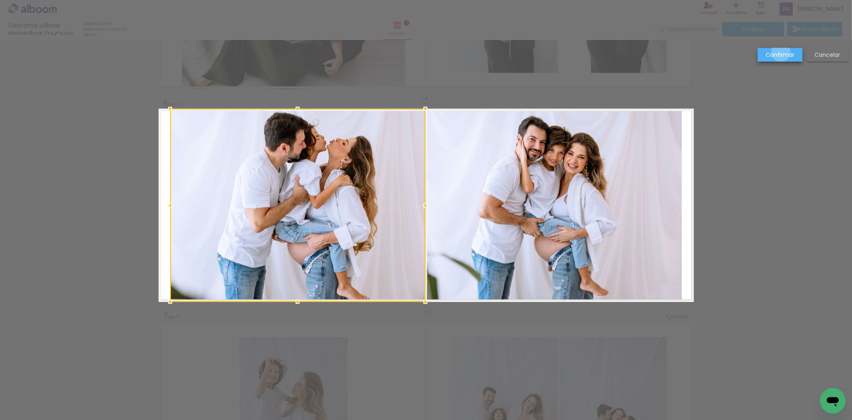
click at [0, 0] on slot "Confirmar" at bounding box center [0, 0] width 0 height 0
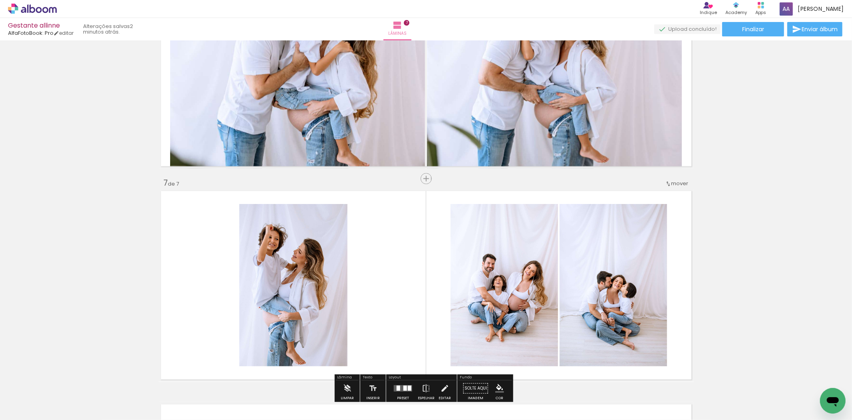
scroll to position [1242, 0]
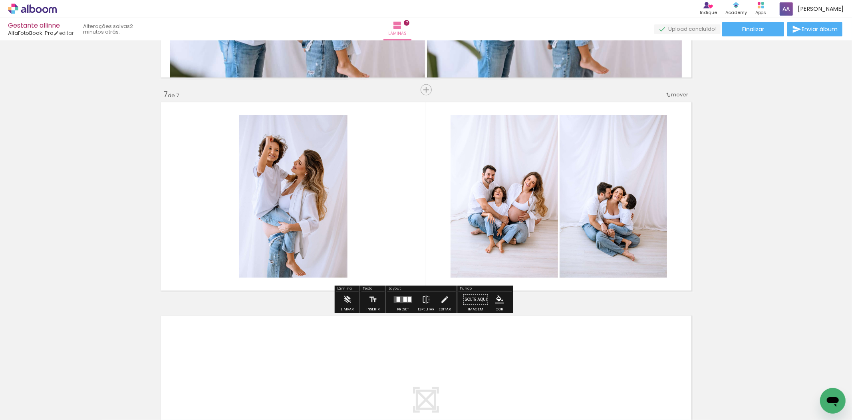
click at [408, 298] on div at bounding box center [410, 299] width 4 height 5
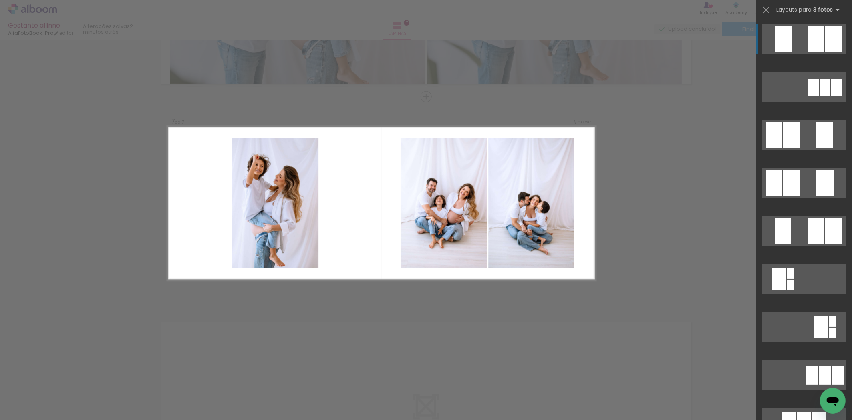
scroll to position [1233, 0]
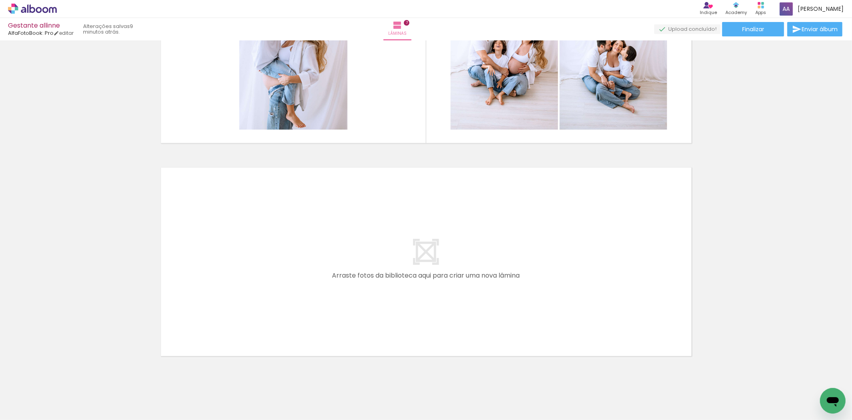
scroll to position [1405, 0]
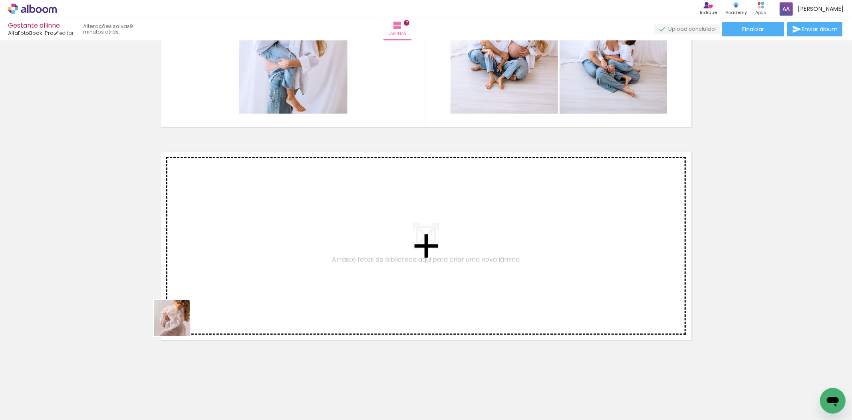
drag, startPoint x: 107, startPoint y: 396, endPoint x: 224, endPoint y: 395, distance: 116.7
click at [192, 297] on quentale-workspace at bounding box center [426, 210] width 852 height 420
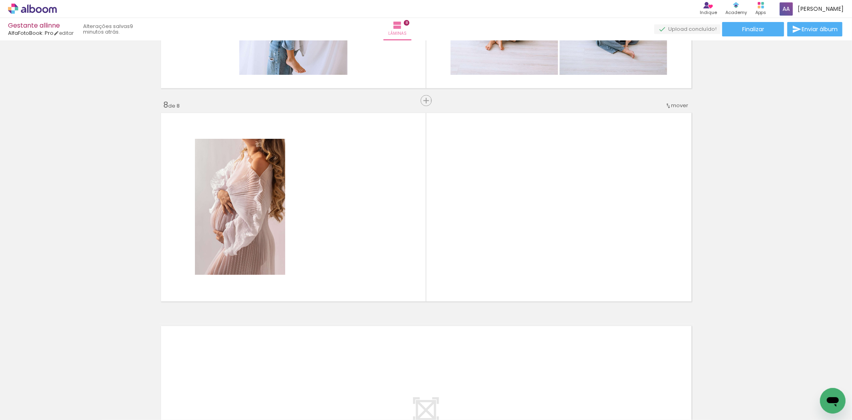
scroll to position [1446, 0]
drag, startPoint x: 197, startPoint y: 393, endPoint x: 348, endPoint y: 241, distance: 214.5
click at [348, 241] on quentale-workspace at bounding box center [426, 210] width 852 height 420
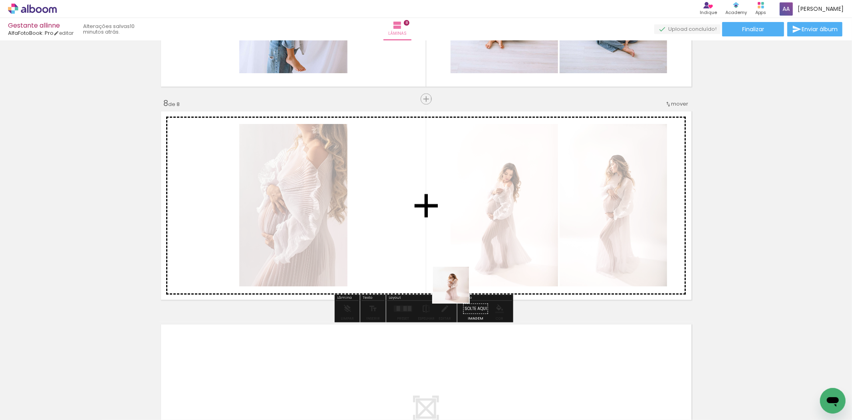
scroll to position [0, 558]
drag, startPoint x: 348, startPoint y: 381, endPoint x: 546, endPoint y: 197, distance: 270.9
click at [546, 197] on quentale-workspace at bounding box center [426, 210] width 852 height 420
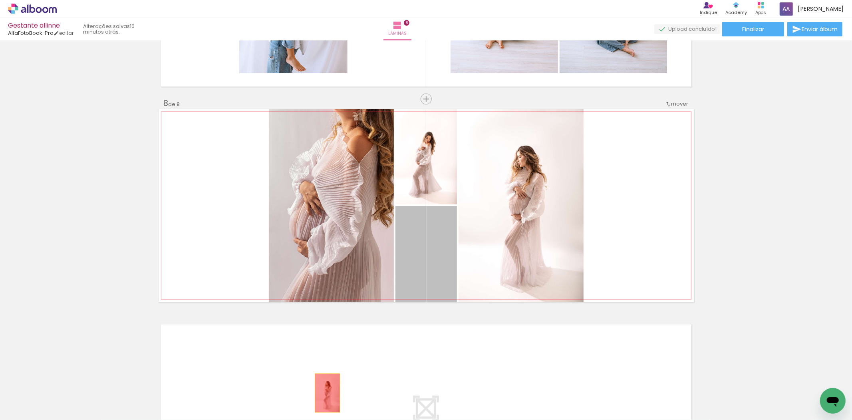
drag, startPoint x: 416, startPoint y: 254, endPoint x: 324, endPoint y: 392, distance: 165.7
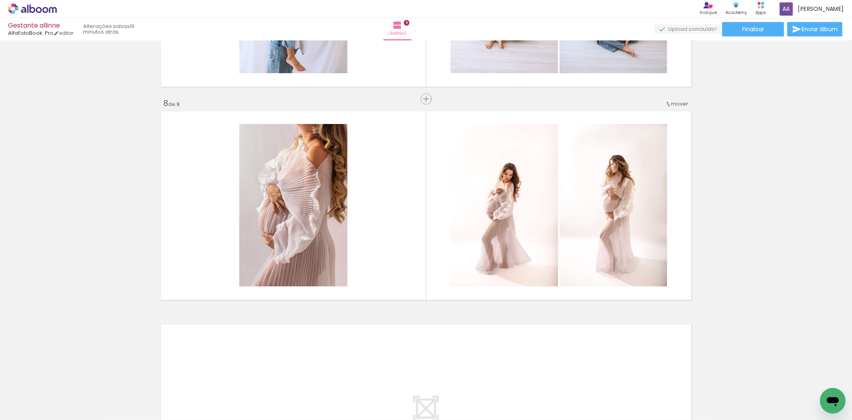
click at [664, 377] on iron-icon at bounding box center [668, 376] width 8 height 8
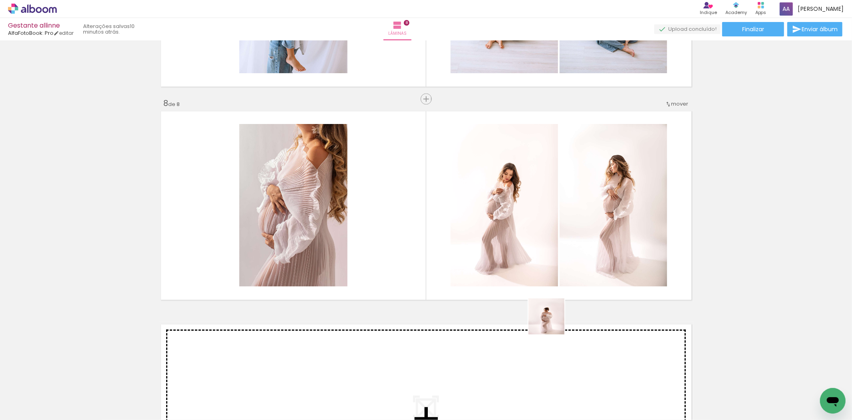
drag, startPoint x: 511, startPoint y: 400, endPoint x: 613, endPoint y: 209, distance: 216.8
click at [613, 209] on quentale-workspace at bounding box center [426, 210] width 852 height 420
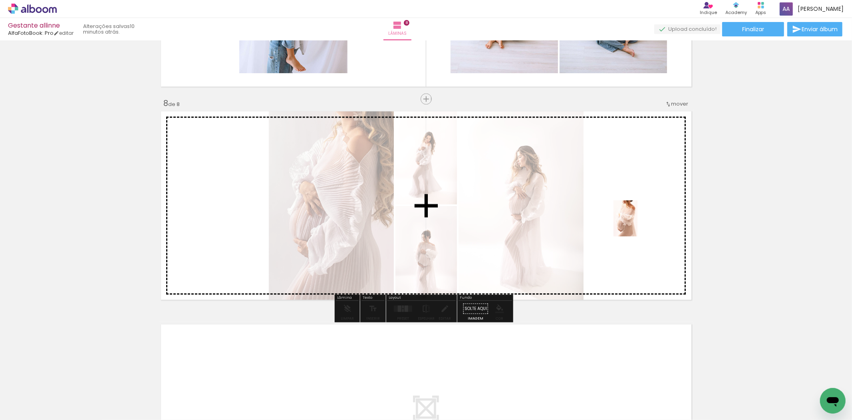
drag, startPoint x: 560, startPoint y: 391, endPoint x: 638, endPoint y: 216, distance: 191.4
click at [638, 217] on quentale-workspace at bounding box center [426, 210] width 852 height 420
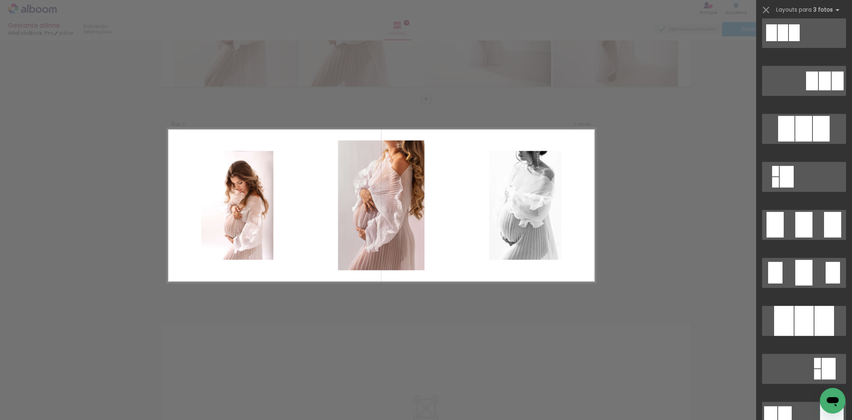
scroll to position [417, 0]
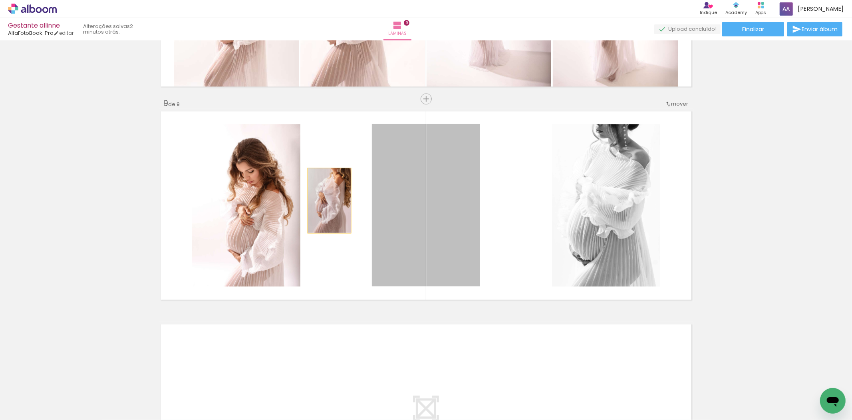
drag, startPoint x: 439, startPoint y: 211, endPoint x: 264, endPoint y: 195, distance: 175.4
click at [0, 0] on slot at bounding box center [0, 0] width 0 height 0
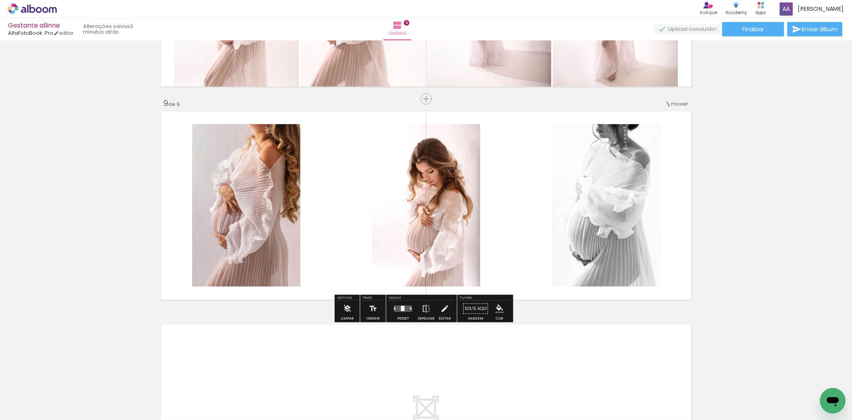
click at [432, 205] on quentale-photo at bounding box center [426, 205] width 108 height 162
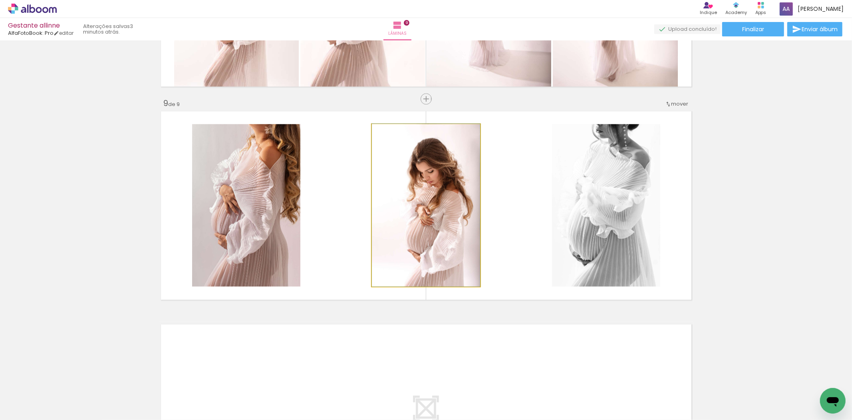
click at [432, 205] on quentale-photo at bounding box center [426, 205] width 108 height 162
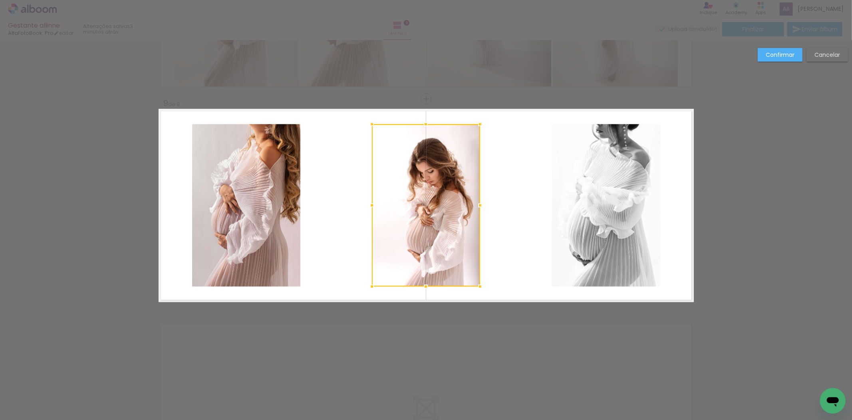
click at [479, 120] on div at bounding box center [480, 124] width 16 height 16
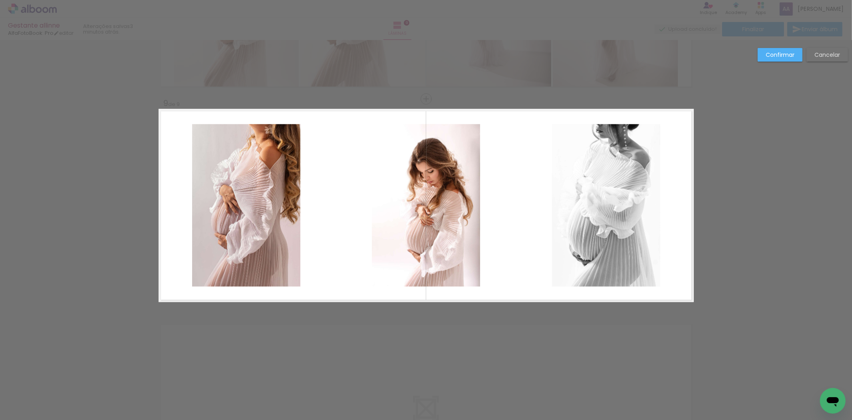
click at [472, 202] on quentale-photo at bounding box center [426, 205] width 108 height 162
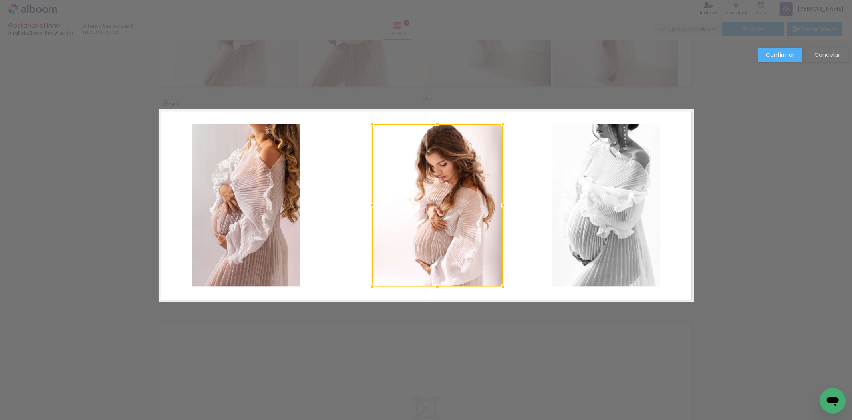
drag, startPoint x: 488, startPoint y: 204, endPoint x: 501, endPoint y: 205, distance: 13.2
click at [501, 205] on div at bounding box center [504, 205] width 16 height 16
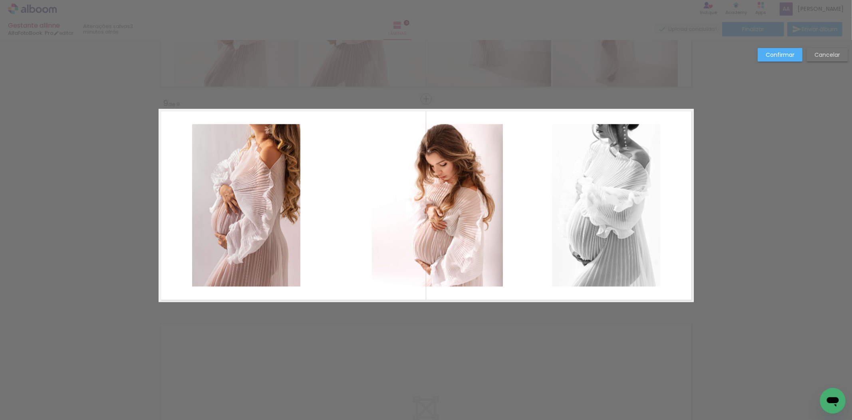
click at [382, 205] on quentale-photo at bounding box center [437, 205] width 131 height 162
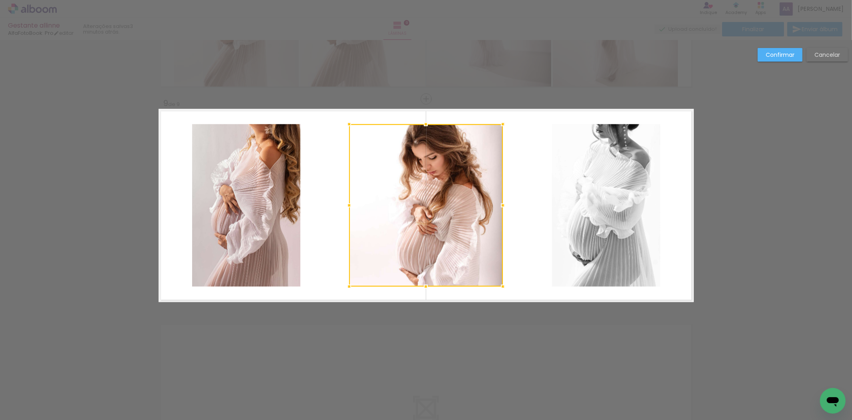
drag, startPoint x: 366, startPoint y: 206, endPoint x: 345, endPoint y: 205, distance: 20.8
click at [345, 205] on div at bounding box center [349, 205] width 16 height 16
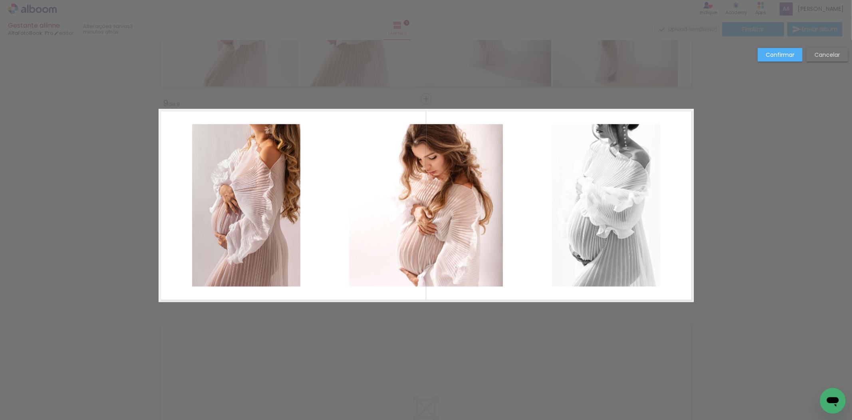
click at [425, 138] on quentale-photo at bounding box center [426, 205] width 154 height 162
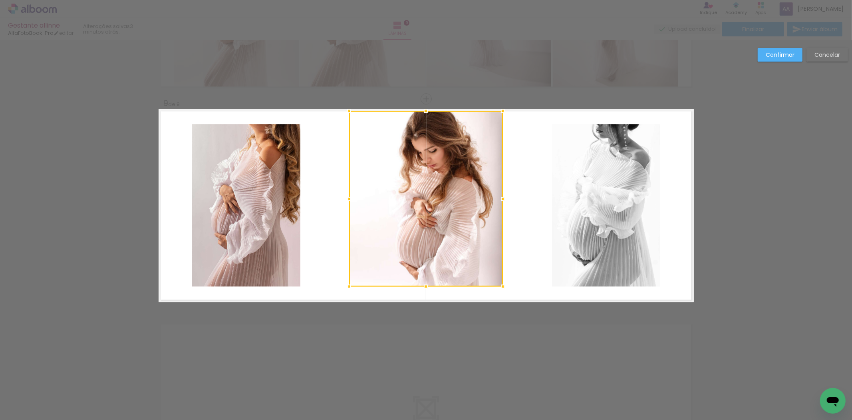
drag, startPoint x: 422, startPoint y: 121, endPoint x: 424, endPoint y: 109, distance: 12.1
click at [424, 109] on div at bounding box center [426, 111] width 16 height 16
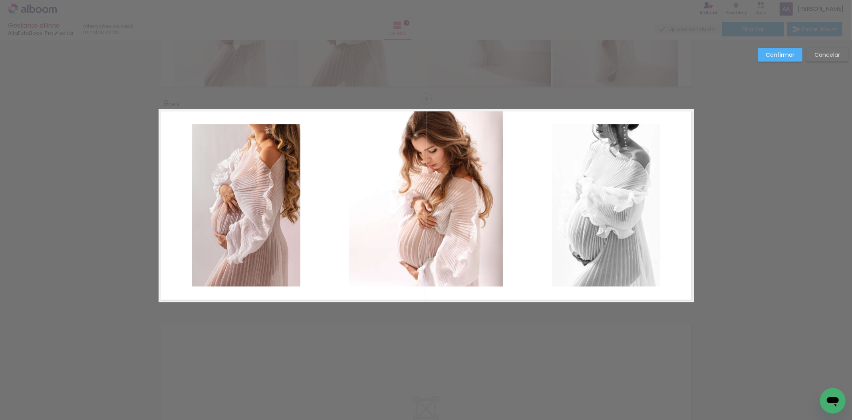
click at [422, 208] on quentale-photo at bounding box center [426, 198] width 154 height 175
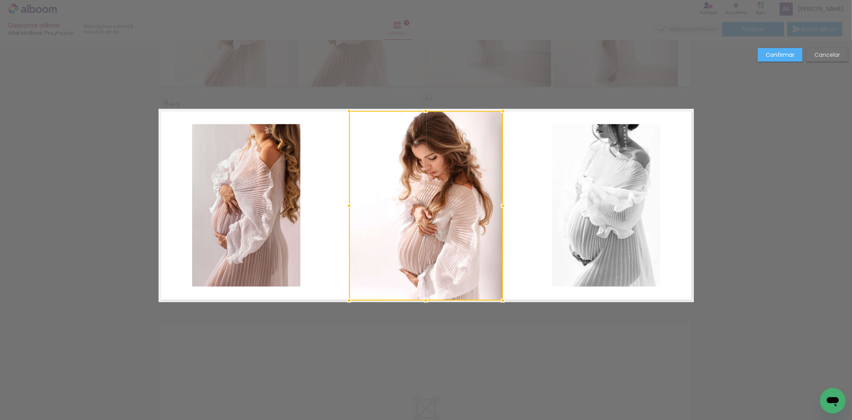
drag, startPoint x: 422, startPoint y: 285, endPoint x: 421, endPoint y: 298, distance: 12.8
click at [421, 298] on div at bounding box center [426, 300] width 16 height 16
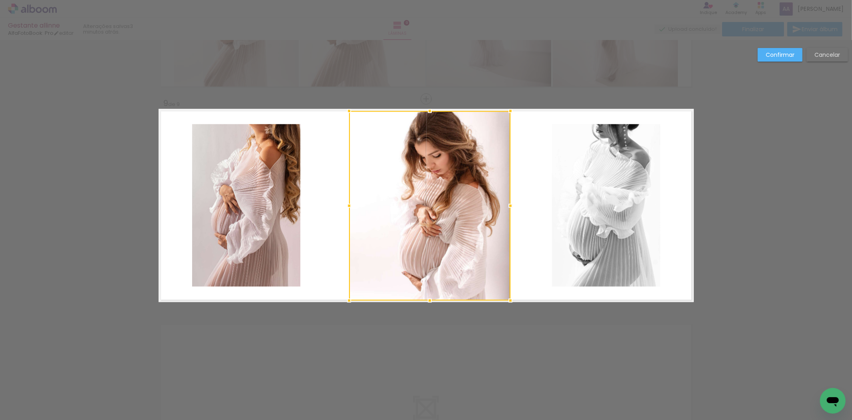
drag, startPoint x: 498, startPoint y: 206, endPoint x: 506, endPoint y: 203, distance: 8.2
click at [506, 203] on div at bounding box center [511, 205] width 16 height 16
click at [0, 0] on slot "Confirmar" at bounding box center [0, 0] width 0 height 0
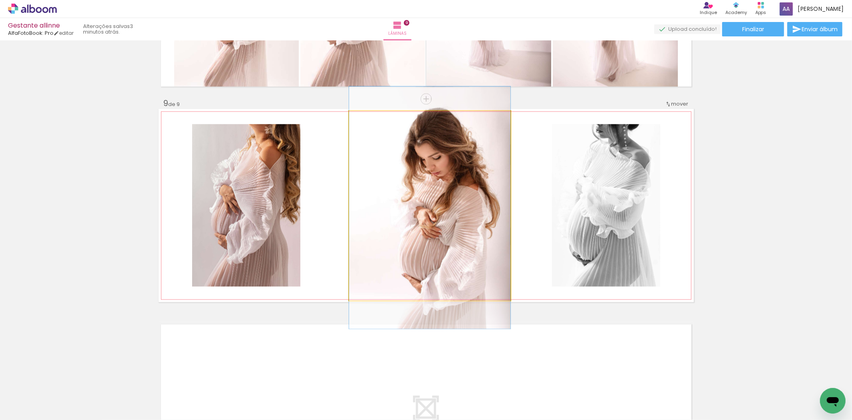
drag, startPoint x: 446, startPoint y: 233, endPoint x: 442, endPoint y: 235, distance: 4.5
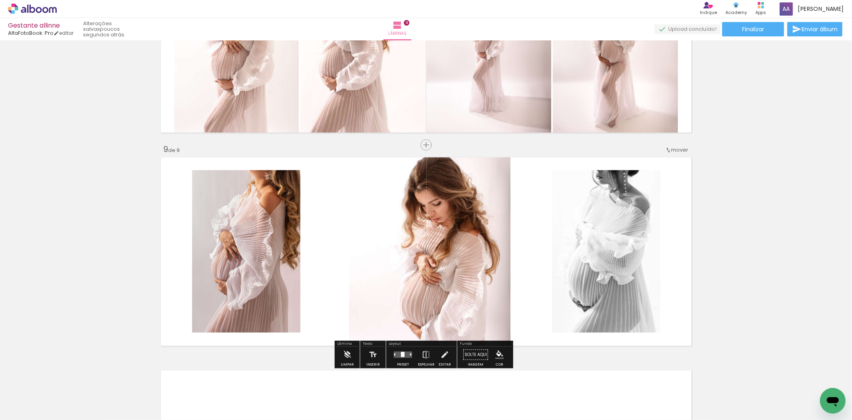
scroll to position [1614, 0]
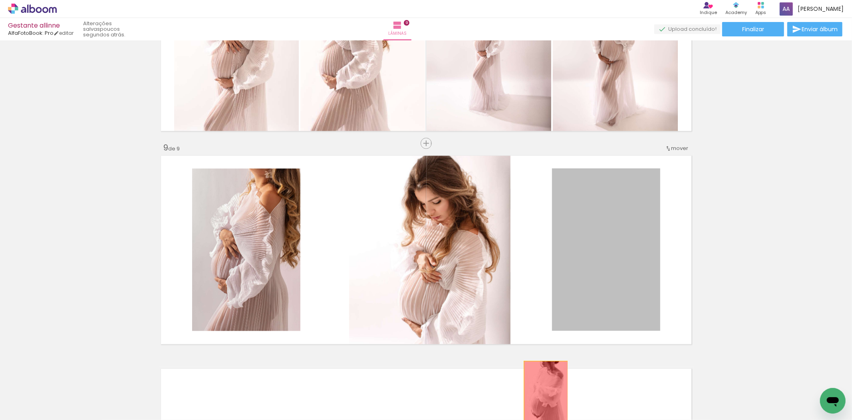
drag, startPoint x: 614, startPoint y: 240, endPoint x: 547, endPoint y: 398, distance: 172.0
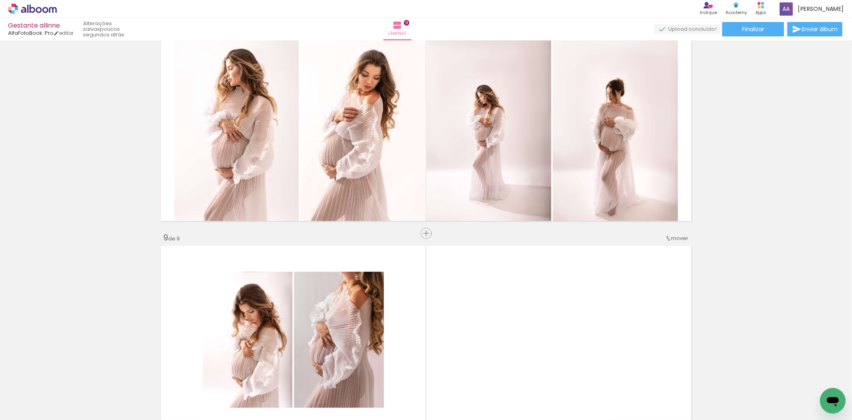
scroll to position [1525, 0]
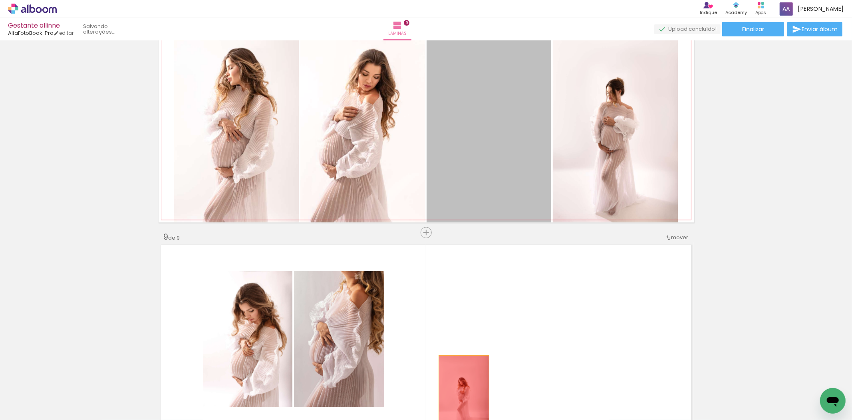
drag, startPoint x: 491, startPoint y: 126, endPoint x: 568, endPoint y: 248, distance: 143.9
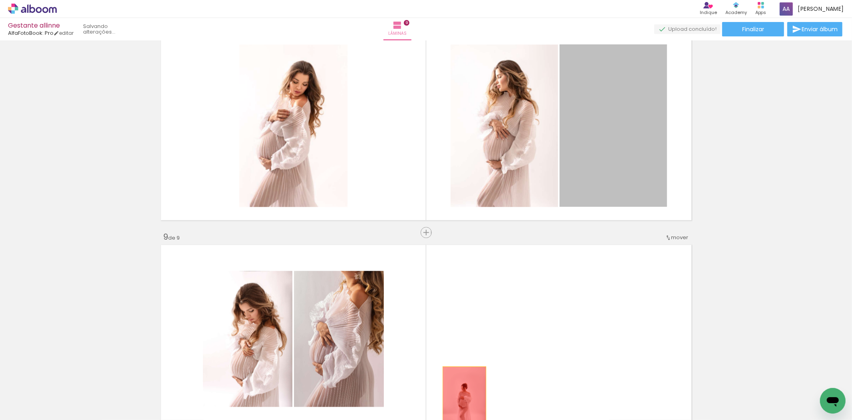
drag, startPoint x: 607, startPoint y: 140, endPoint x: 461, endPoint y: 398, distance: 296.6
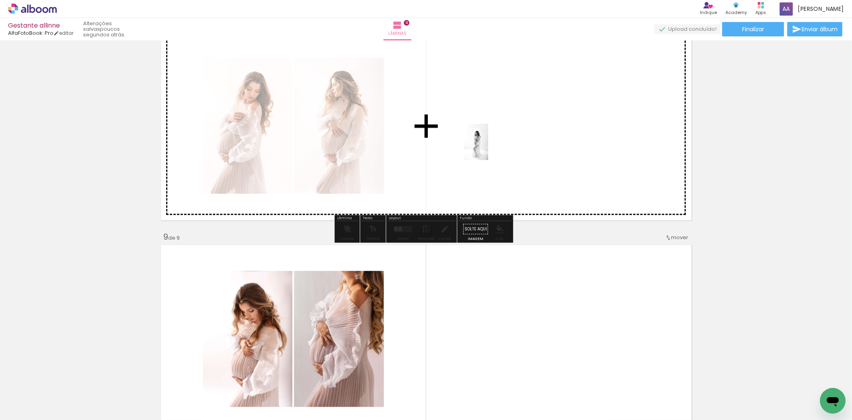
drag, startPoint x: 289, startPoint y: 394, endPoint x: 489, endPoint y: 147, distance: 317.1
click at [489, 147] on quentale-workspace at bounding box center [426, 210] width 852 height 420
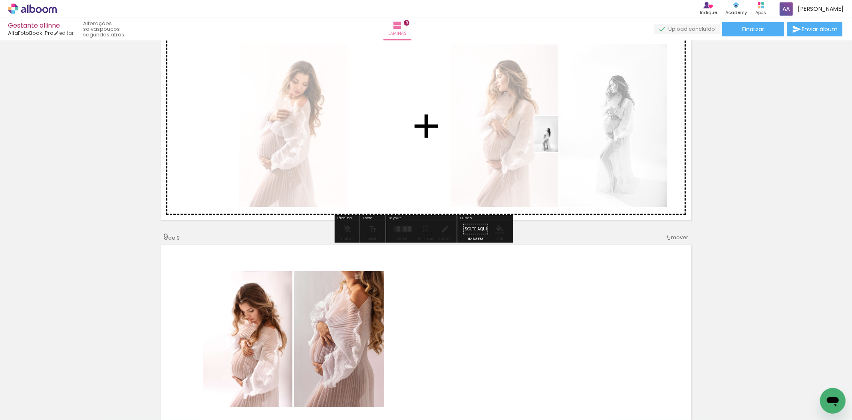
drag, startPoint x: 148, startPoint y: 398, endPoint x: 590, endPoint y: 121, distance: 521.0
click at [590, 121] on quentale-workspace at bounding box center [426, 210] width 852 height 420
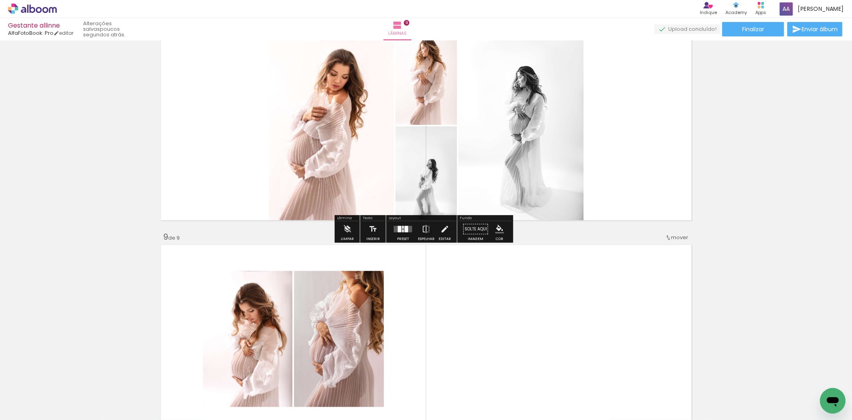
drag, startPoint x: 400, startPoint y: 230, endPoint x: 549, endPoint y: 229, distance: 149.1
click at [402, 229] on div at bounding box center [403, 230] width 2 height 3
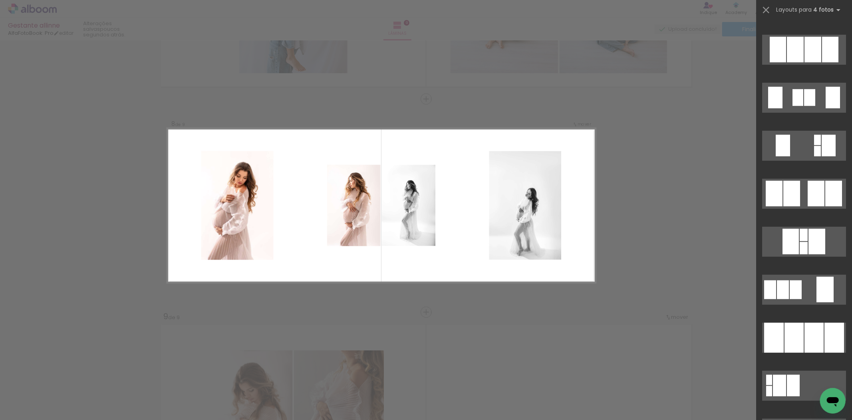
scroll to position [577, 0]
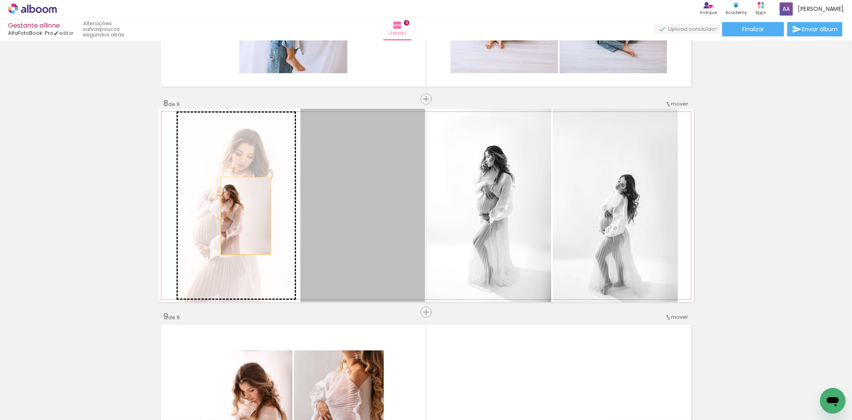
drag, startPoint x: 334, startPoint y: 223, endPoint x: 241, endPoint y: 215, distance: 93.8
click at [0, 0] on slot at bounding box center [0, 0] width 0 height 0
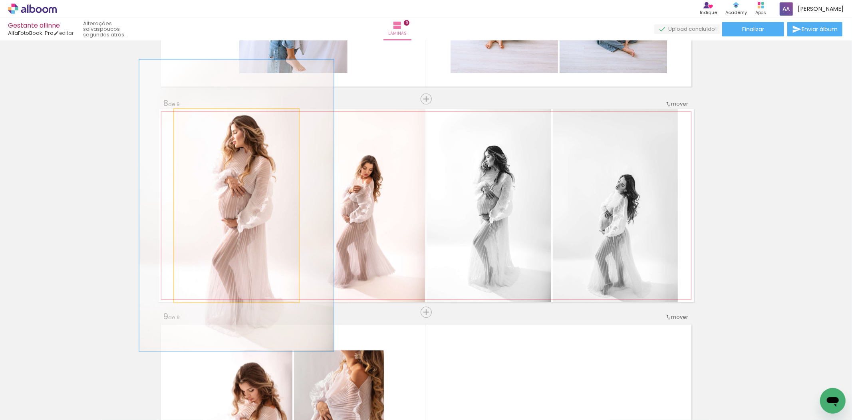
drag, startPoint x: 192, startPoint y: 117, endPoint x: 206, endPoint y: 117, distance: 14.0
click at [206, 117] on div at bounding box center [206, 116] width 7 height 7
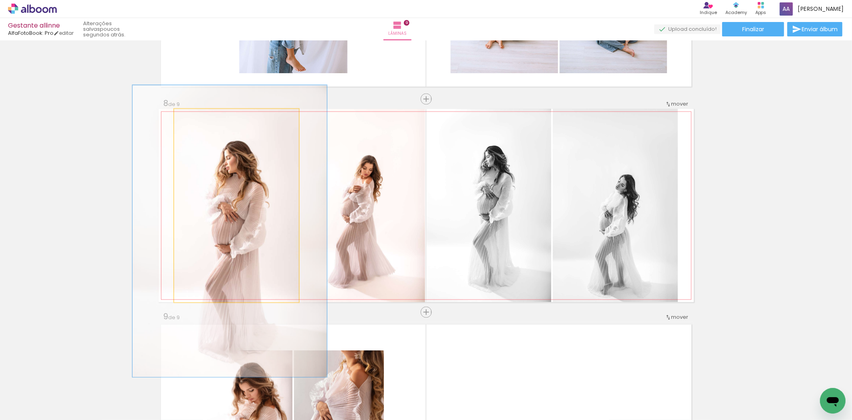
drag, startPoint x: 244, startPoint y: 192, endPoint x: 238, endPoint y: 216, distance: 24.3
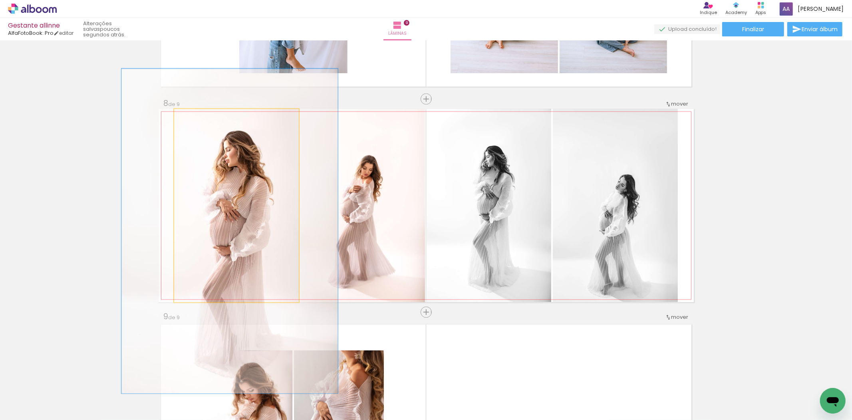
drag, startPoint x: 205, startPoint y: 117, endPoint x: 210, endPoint y: 117, distance: 5.2
type paper-slider "168"
click at [211, 117] on div at bounding box center [214, 116] width 7 height 7
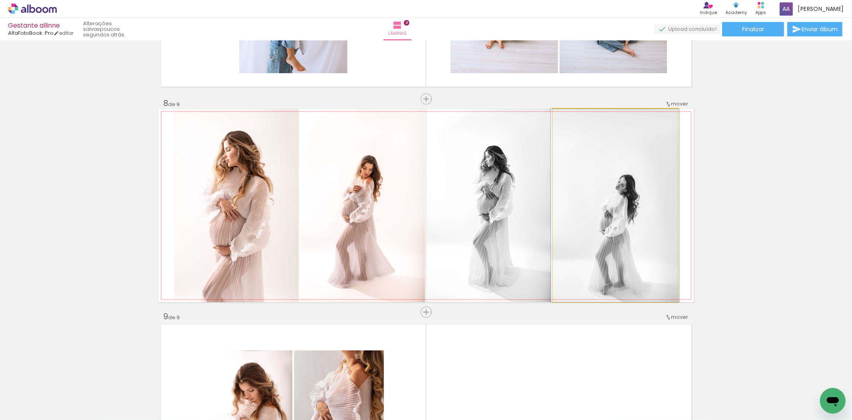
click at [618, 194] on quentale-photo at bounding box center [615, 205] width 125 height 193
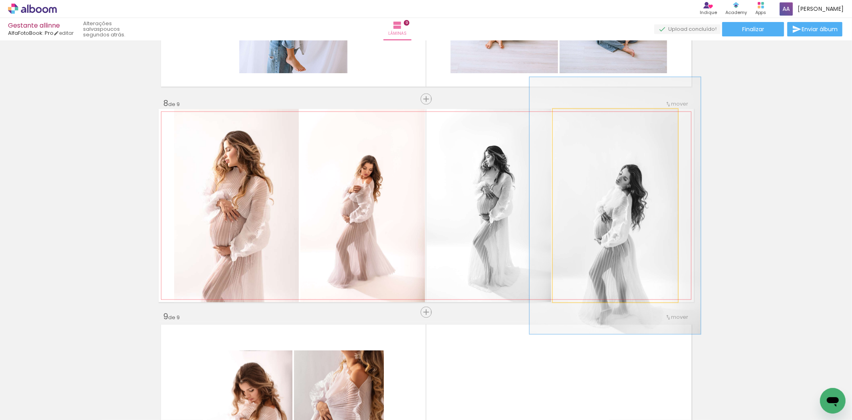
drag, startPoint x: 571, startPoint y: 117, endPoint x: 581, endPoint y: 115, distance: 10.3
click at [581, 115] on div at bounding box center [580, 117] width 13 height 13
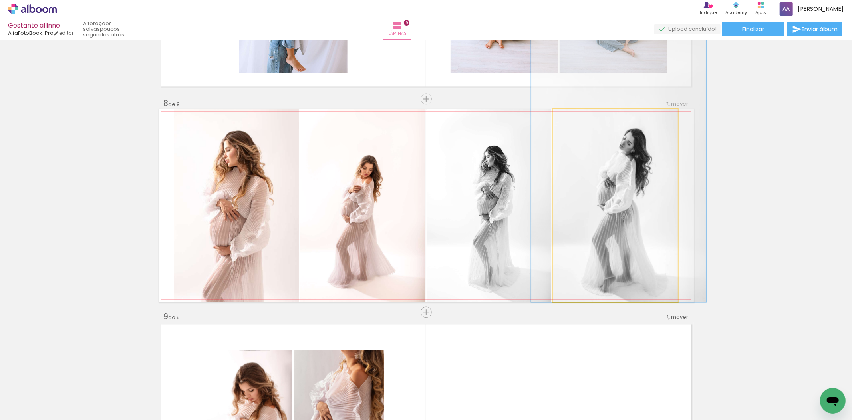
drag, startPoint x: 617, startPoint y: 228, endPoint x: 621, endPoint y: 186, distance: 42.1
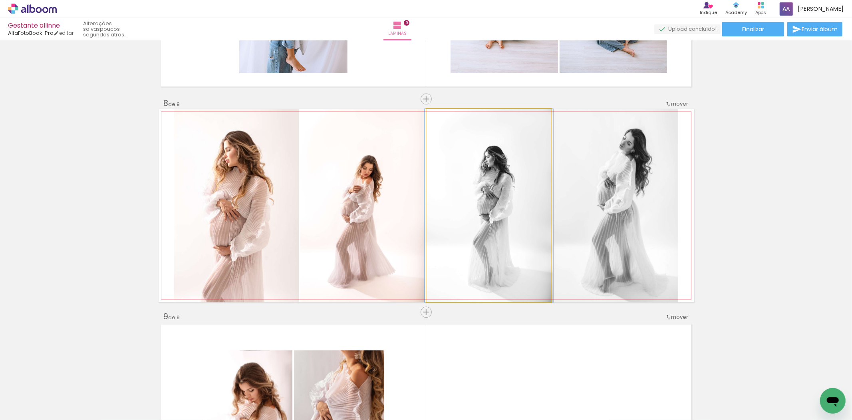
click at [506, 194] on quentale-photo at bounding box center [489, 205] width 125 height 193
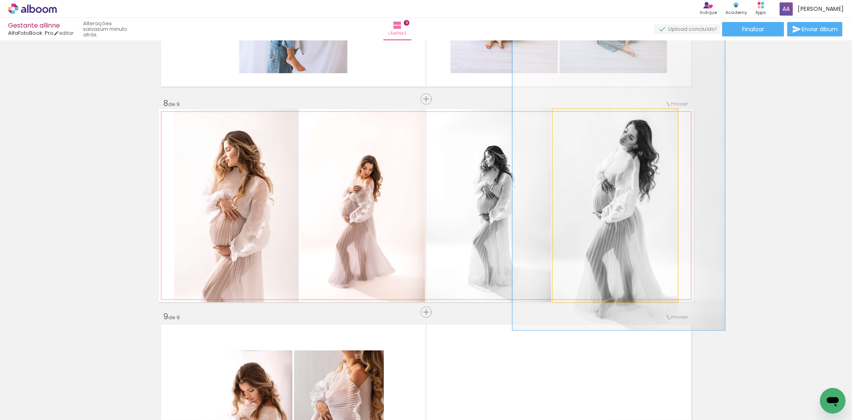
drag, startPoint x: 580, startPoint y: 117, endPoint x: 608, endPoint y: 144, distance: 39.0
click at [588, 117] on div at bounding box center [591, 116] width 7 height 7
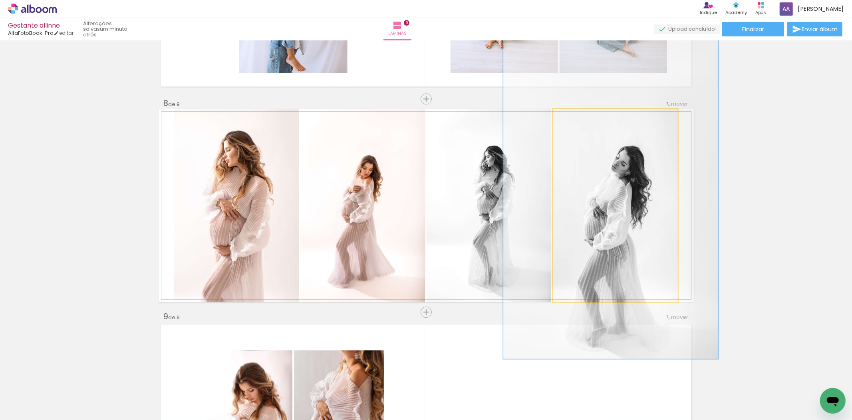
drag, startPoint x: 609, startPoint y: 158, endPoint x: 601, endPoint y: 183, distance: 26.0
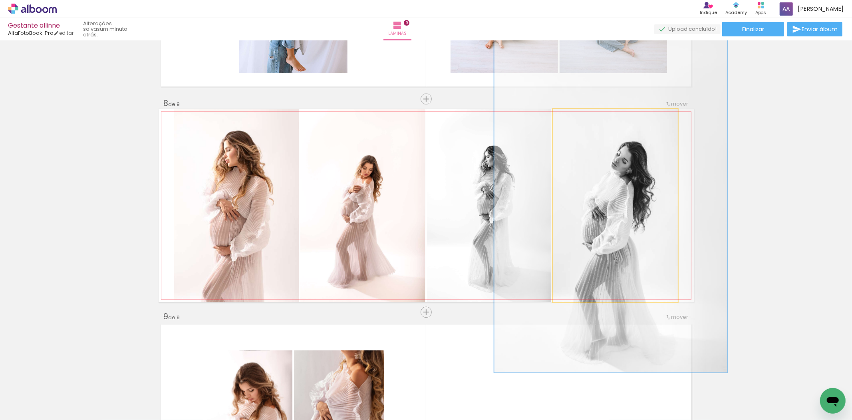
drag, startPoint x: 593, startPoint y: 117, endPoint x: 598, endPoint y: 117, distance: 5.2
type paper-slider "184"
click at [598, 117] on div at bounding box center [597, 117] width 13 height 13
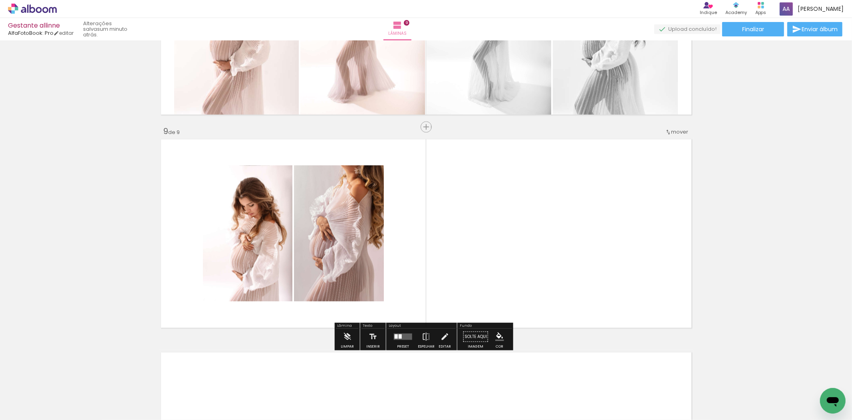
scroll to position [1712, 0]
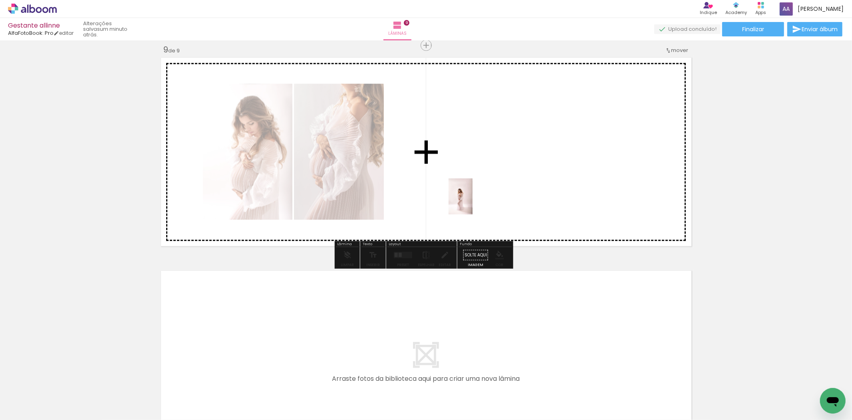
drag, startPoint x: 331, startPoint y: 400, endPoint x: 497, endPoint y: 159, distance: 293.1
click at [496, 160] on quentale-workspace at bounding box center [426, 210] width 852 height 420
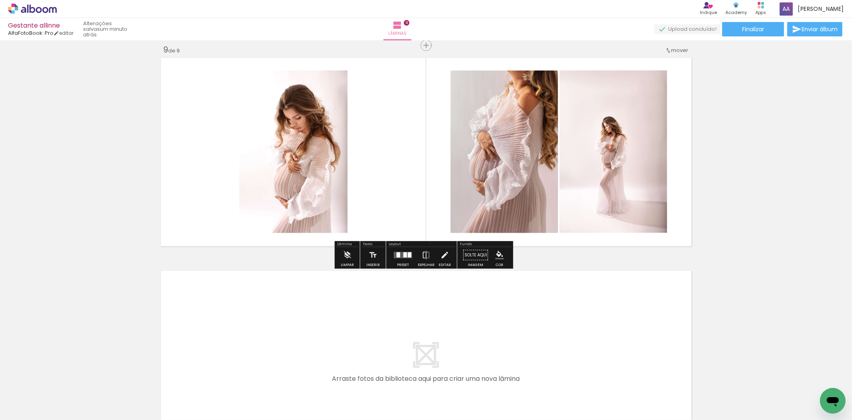
drag, startPoint x: 404, startPoint y: 254, endPoint x: 503, endPoint y: 265, distance: 98.9
click at [404, 255] on div at bounding box center [406, 254] width 4 height 5
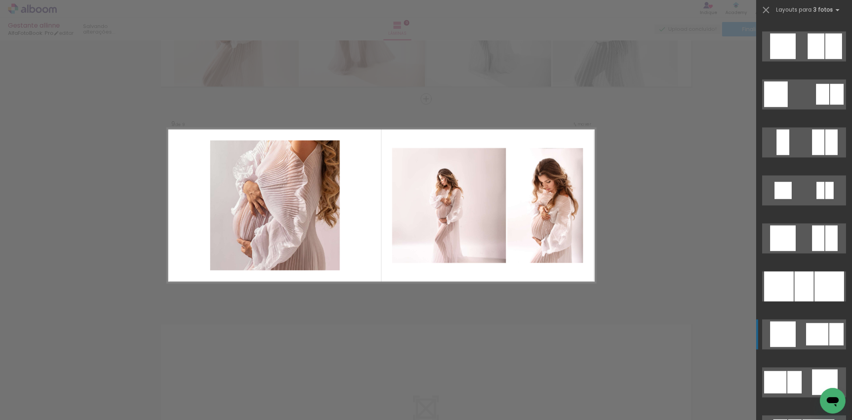
scroll to position [977, 0]
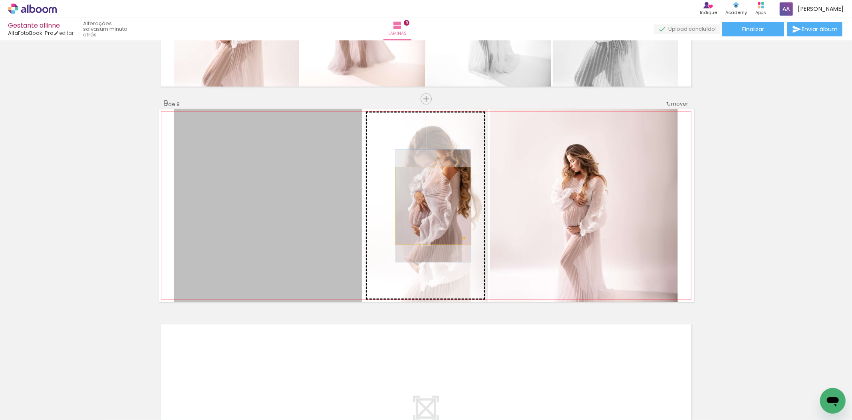
drag, startPoint x: 326, startPoint y: 193, endPoint x: 430, endPoint y: 205, distance: 104.6
click at [0, 0] on slot at bounding box center [0, 0] width 0 height 0
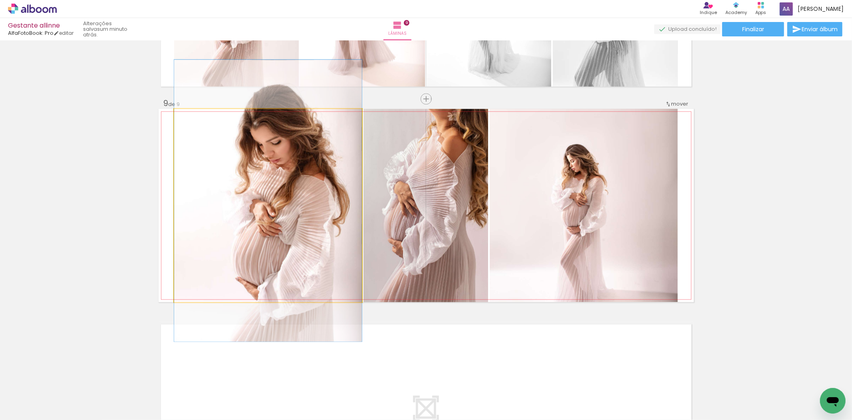
drag, startPoint x: 293, startPoint y: 237, endPoint x: 290, endPoint y: 232, distance: 5.6
click at [199, 205] on quentale-photo at bounding box center [268, 205] width 188 height 193
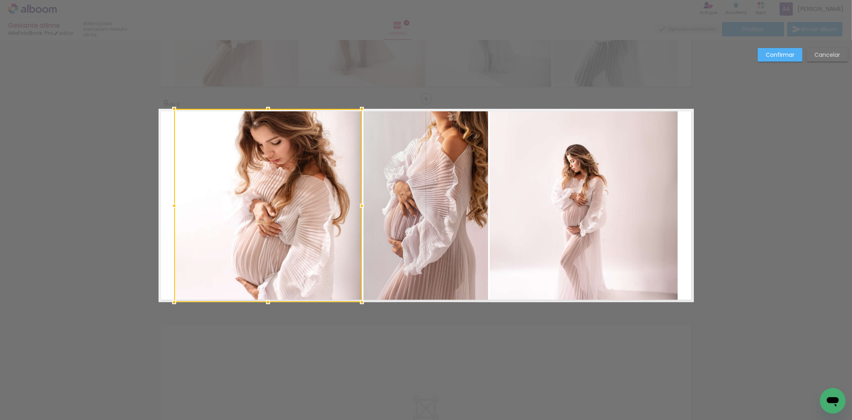
click at [597, 207] on quentale-photo at bounding box center [584, 205] width 188 height 193
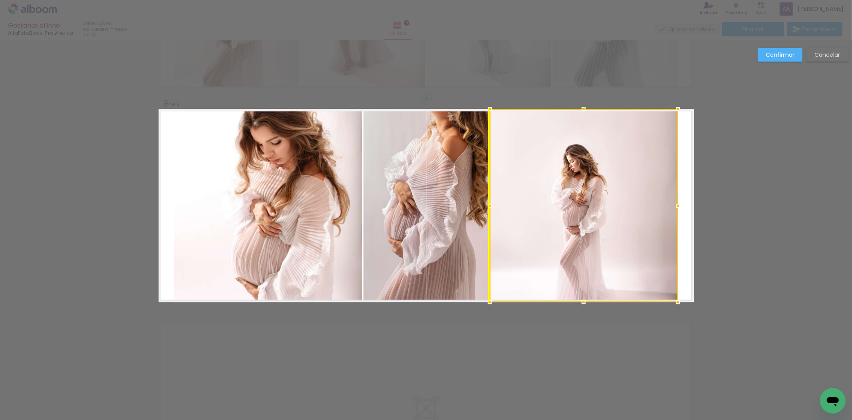
drag, startPoint x: 591, startPoint y: 217, endPoint x: 595, endPoint y: 193, distance: 24.6
click at [595, 193] on div at bounding box center [584, 205] width 188 height 193
click at [0, 0] on slot "Confirmar" at bounding box center [0, 0] width 0 height 0
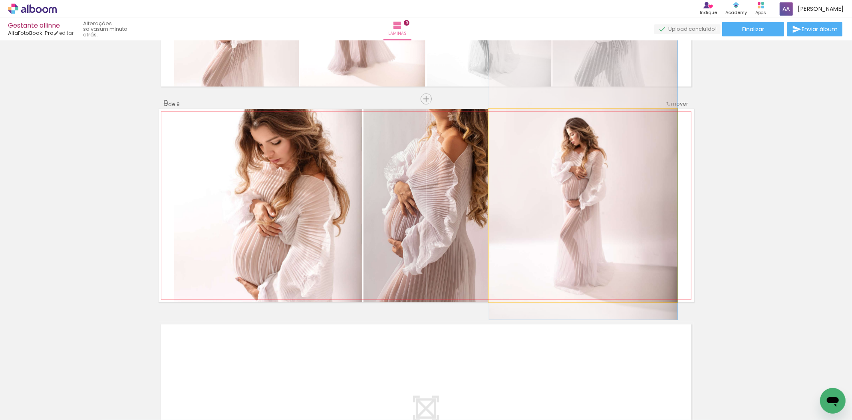
drag, startPoint x: 576, startPoint y: 209, endPoint x: 582, endPoint y: 183, distance: 27.4
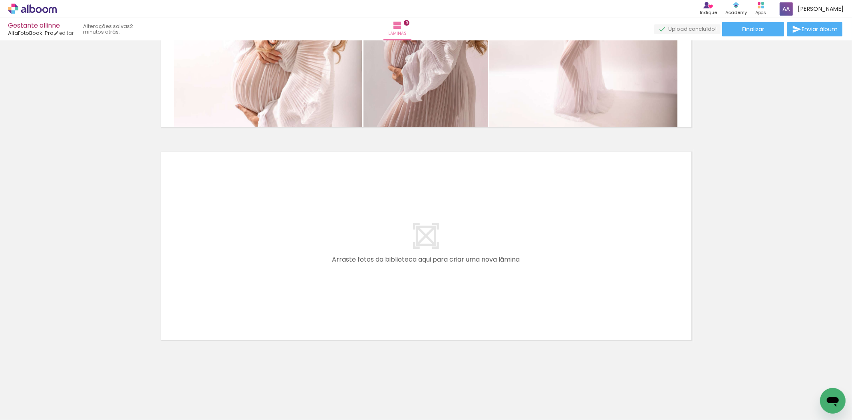
scroll to position [0, 558]
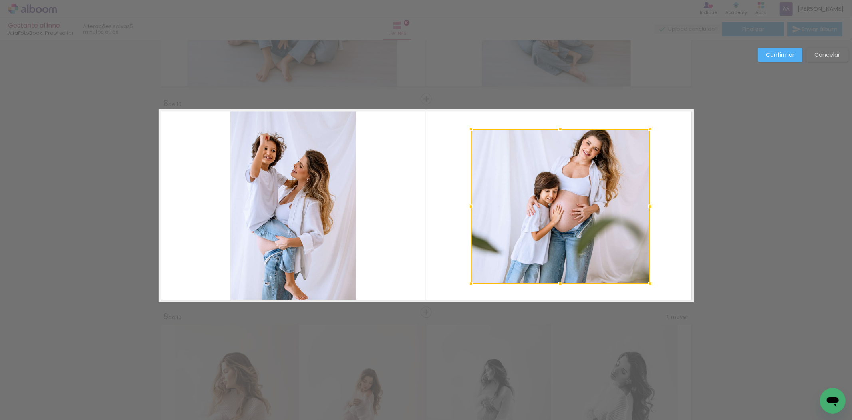
scroll to position [0, 603]
click at [466, 287] on div at bounding box center [470, 284] width 16 height 16
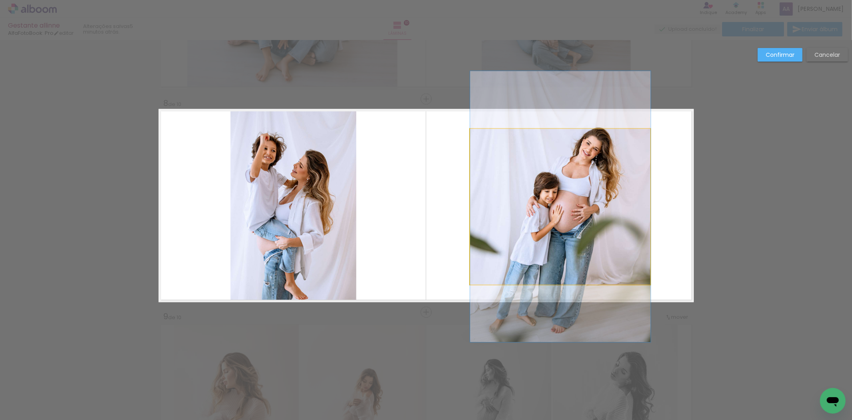
click at [559, 280] on quentale-photo at bounding box center [560, 206] width 181 height 155
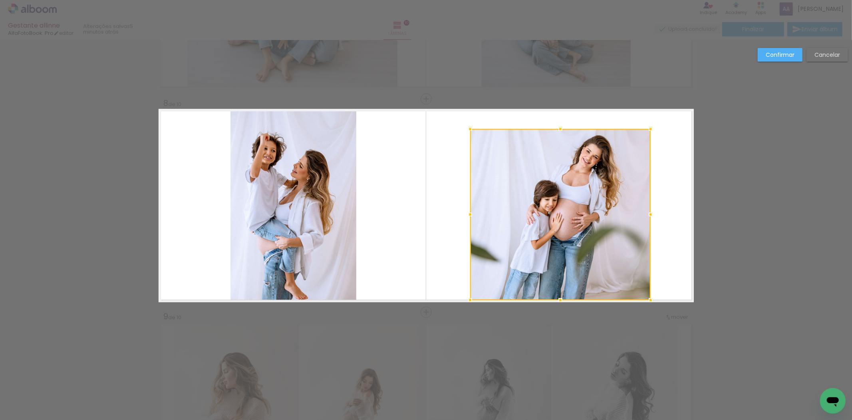
drag, startPoint x: 557, startPoint y: 282, endPoint x: 557, endPoint y: 298, distance: 16.4
click at [557, 298] on div at bounding box center [561, 300] width 16 height 16
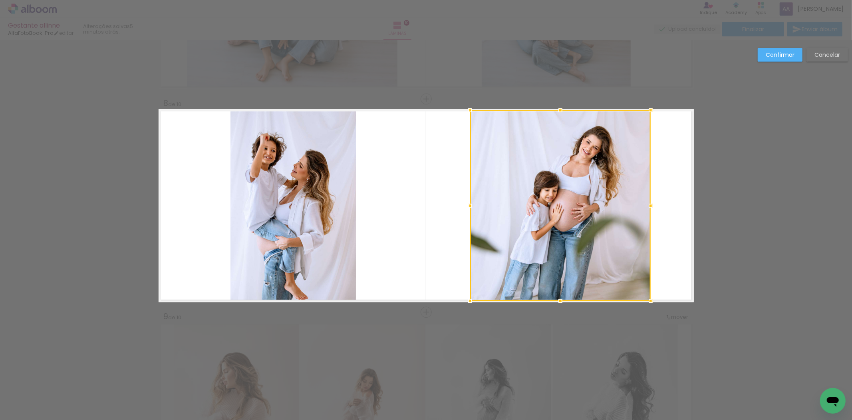
drag, startPoint x: 559, startPoint y: 127, endPoint x: 559, endPoint y: 107, distance: 19.6
click at [559, 107] on div at bounding box center [561, 110] width 16 height 16
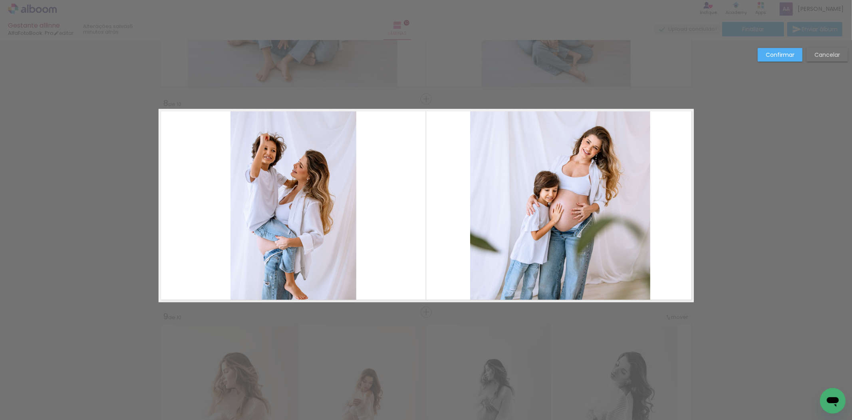
click at [0, 0] on slot "Confirmar" at bounding box center [0, 0] width 0 height 0
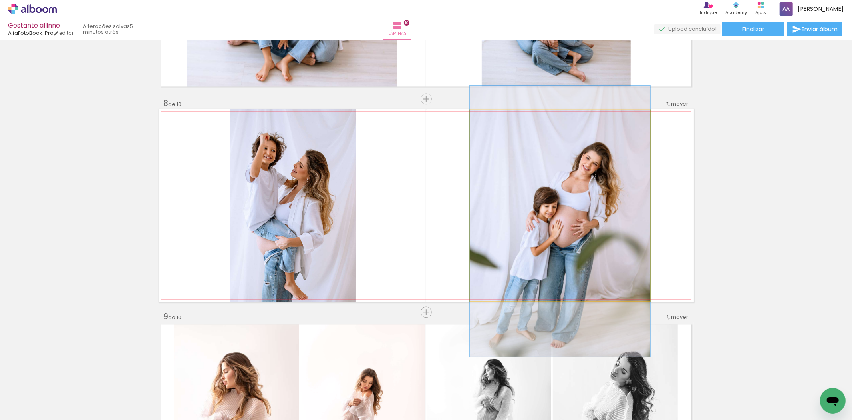
drag, startPoint x: 584, startPoint y: 184, endPoint x: 582, endPoint y: 200, distance: 16.2
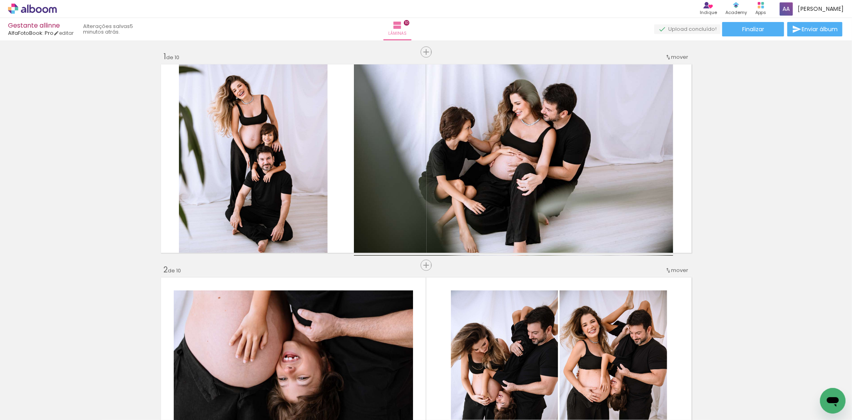
scroll to position [0, 0]
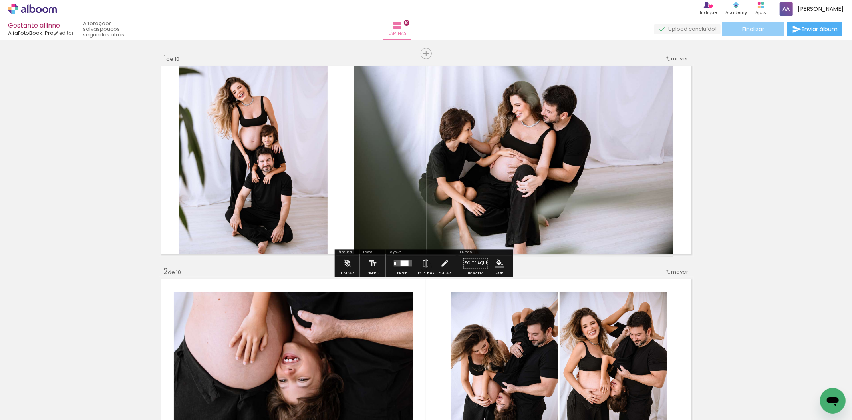
click at [748, 27] on span "Finalizar" at bounding box center [753, 29] width 22 height 6
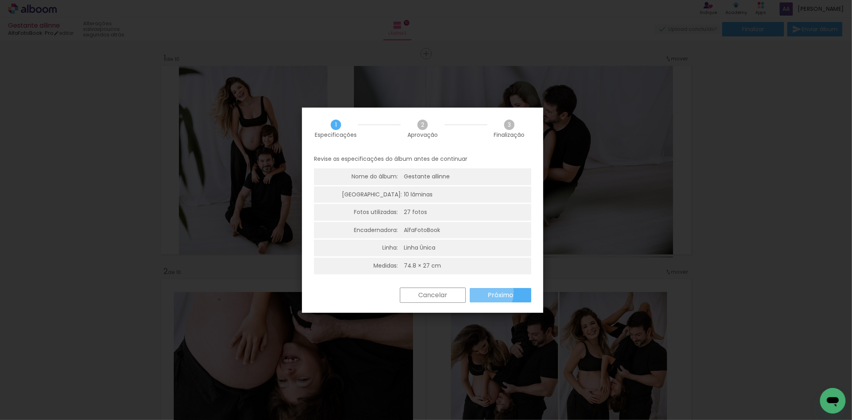
click at [0, 0] on slot "Próximo" at bounding box center [0, 0] width 0 height 0
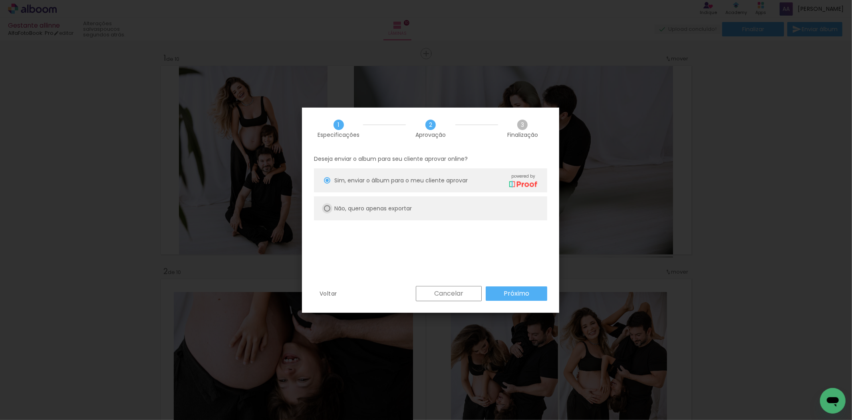
click at [326, 183] on div at bounding box center [327, 180] width 6 height 6
type paper-radio-button "on"
click at [0, 0] on slot "Próximo" at bounding box center [0, 0] width 0 height 0
type input "Alta, 300 DPI"
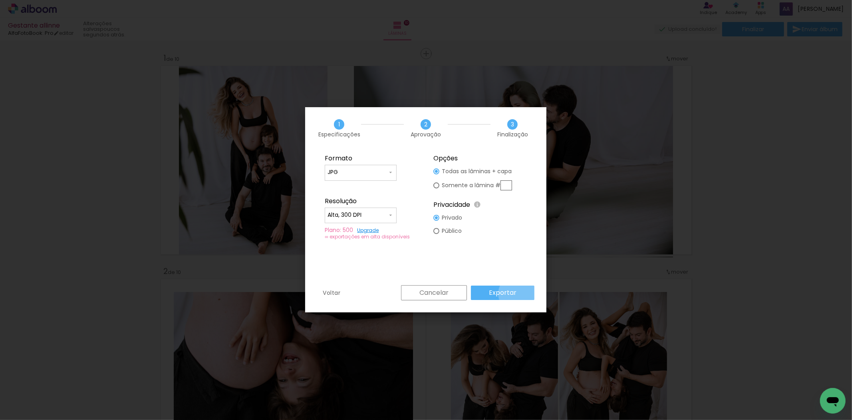
click at [520, 293] on paper-button "Exportar" at bounding box center [503, 292] width 64 height 14
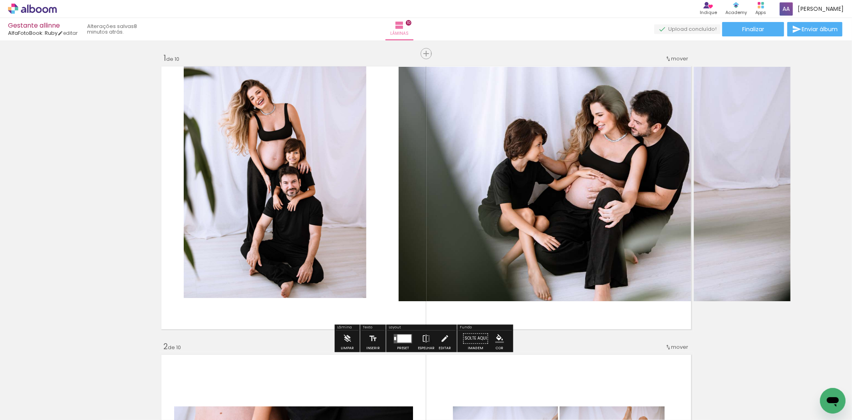
scroll to position [0, 603]
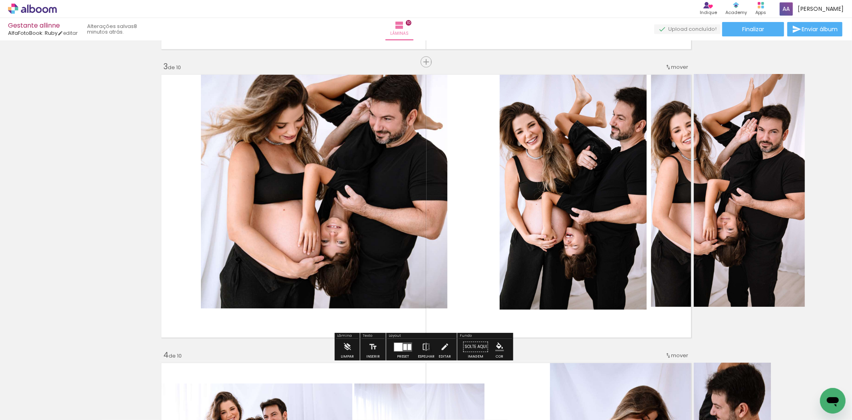
scroll to position [621, 0]
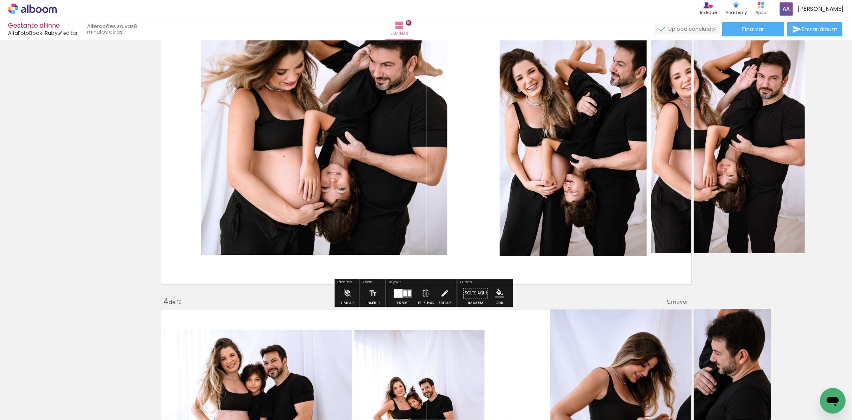
click at [397, 289] on div at bounding box center [398, 293] width 8 height 8
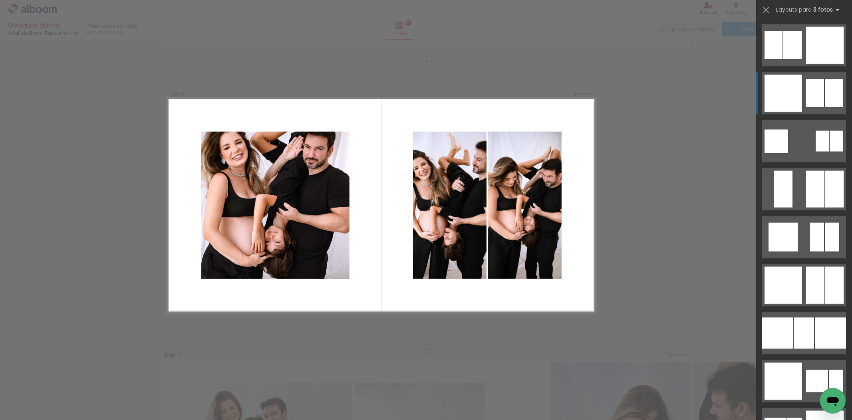
scroll to position [866, 0]
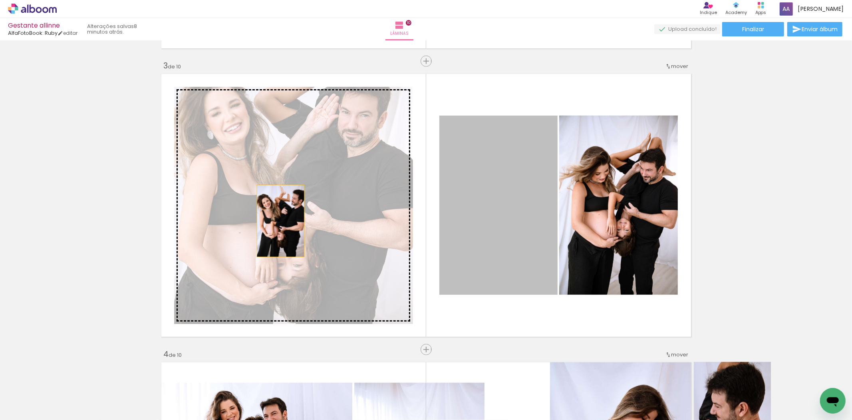
drag, startPoint x: 509, startPoint y: 235, endPoint x: 249, endPoint y: 219, distance: 260.3
click at [0, 0] on slot at bounding box center [0, 0] width 0 height 0
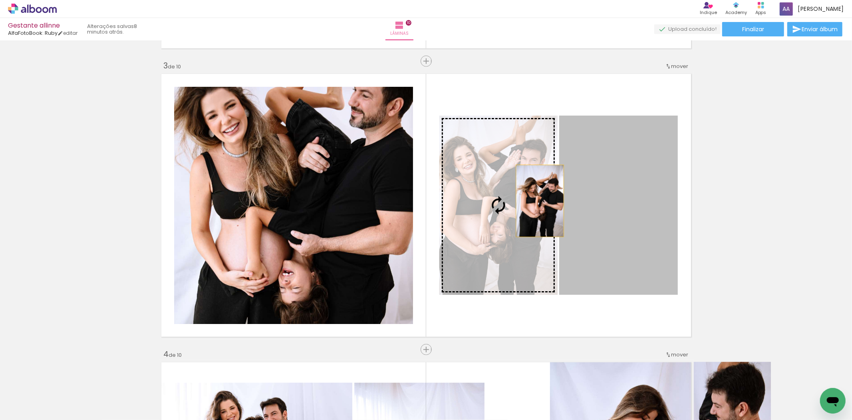
drag, startPoint x: 616, startPoint y: 198, endPoint x: 526, endPoint y: 201, distance: 89.6
click at [0, 0] on slot at bounding box center [0, 0] width 0 height 0
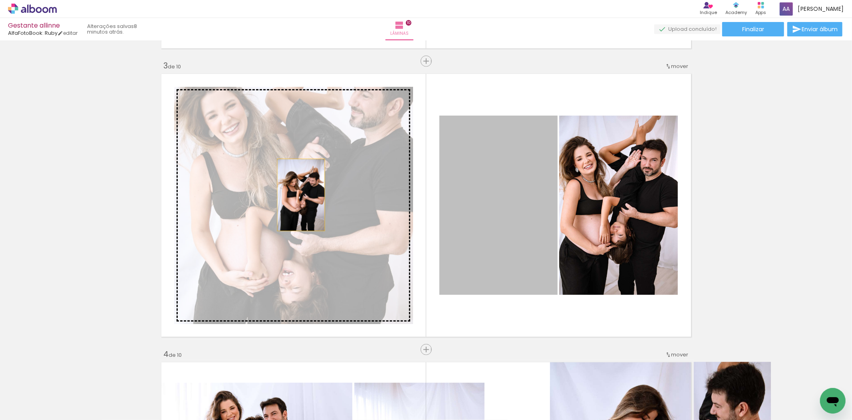
drag, startPoint x: 501, startPoint y: 218, endPoint x: 298, endPoint y: 195, distance: 204.7
click at [0, 0] on slot at bounding box center [0, 0] width 0 height 0
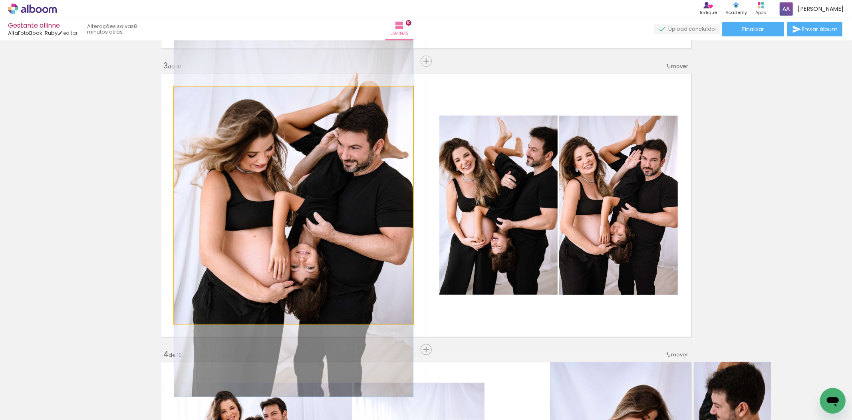
drag, startPoint x: 262, startPoint y: 159, endPoint x: 257, endPoint y: 171, distance: 13.1
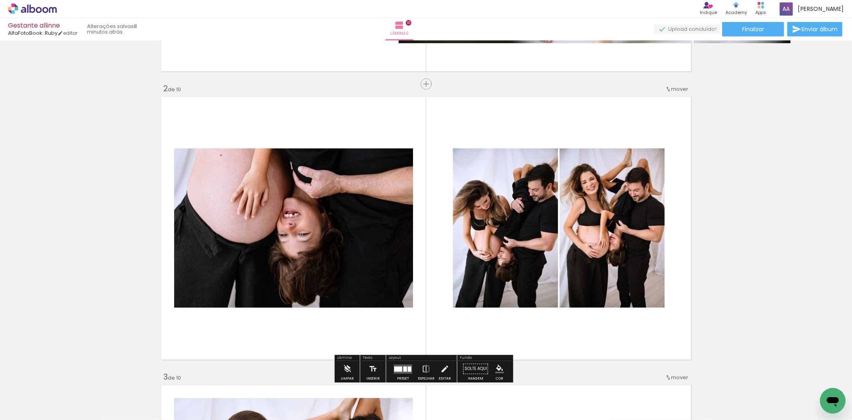
scroll to position [302, 0]
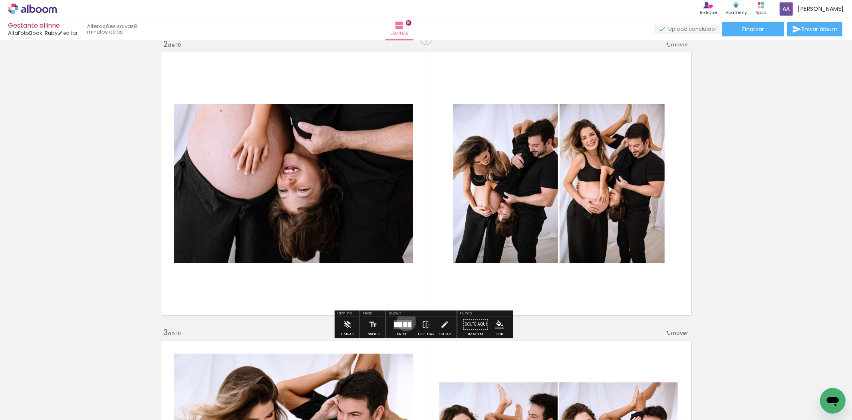
click at [405, 322] on div at bounding box center [406, 324] width 4 height 5
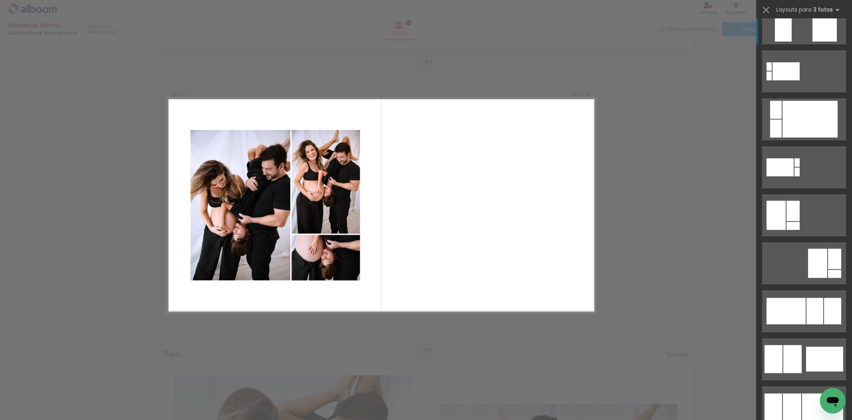
scroll to position [369, 0]
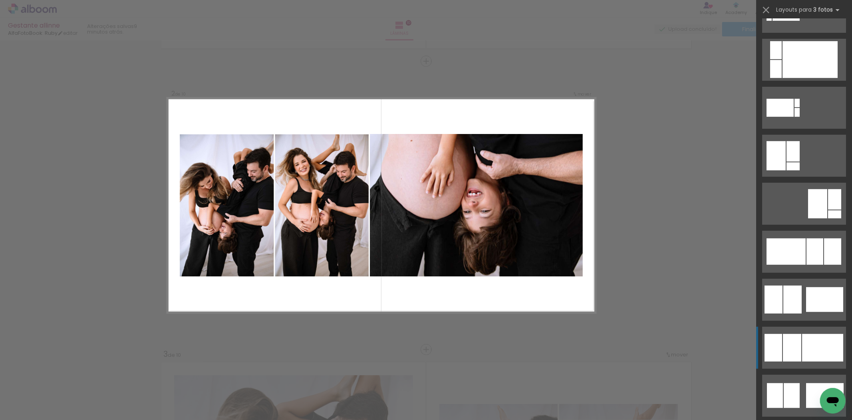
click at [809, 78] on div at bounding box center [810, 59] width 55 height 37
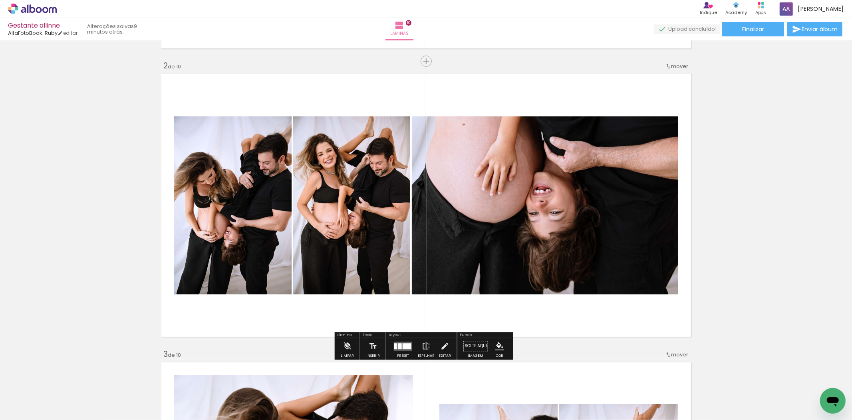
click at [423, 342] on iron-icon at bounding box center [426, 346] width 9 height 16
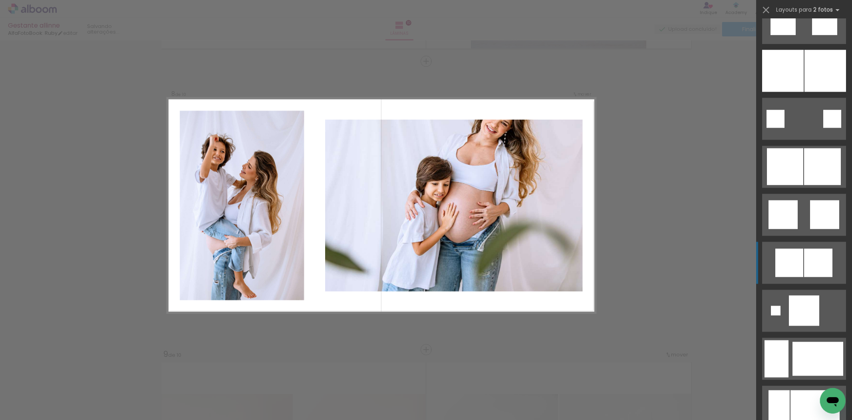
scroll to position [964, 0]
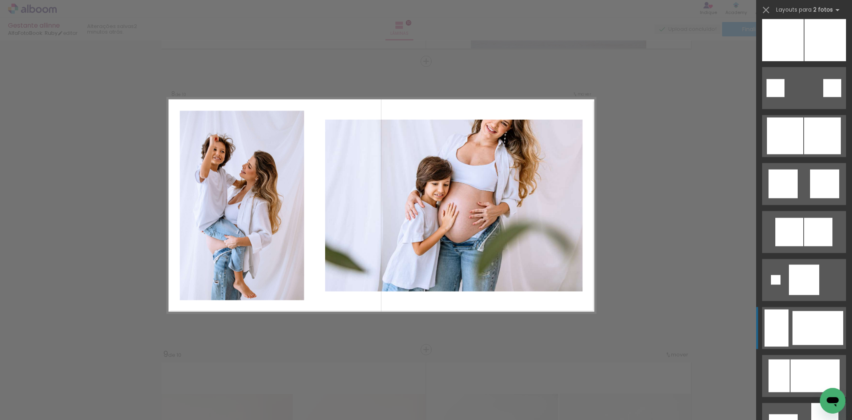
click at [799, 295] on div at bounding box center [804, 280] width 30 height 30
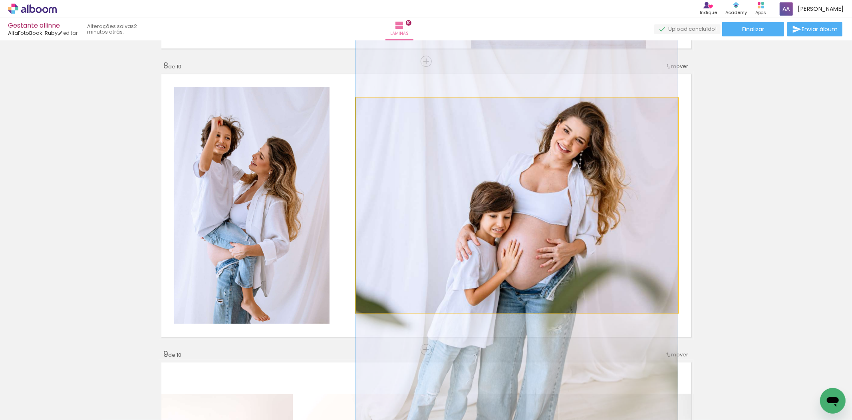
drag, startPoint x: 518, startPoint y: 202, endPoint x: 517, endPoint y: 240, distance: 37.6
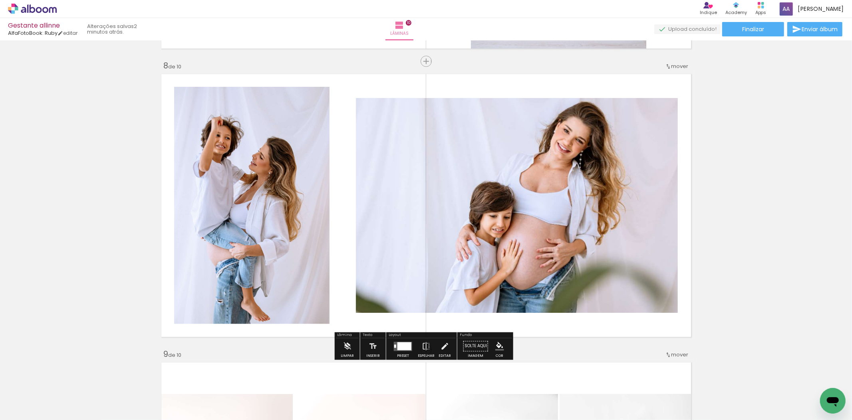
click at [513, 230] on quentale-photo at bounding box center [517, 205] width 322 height 215
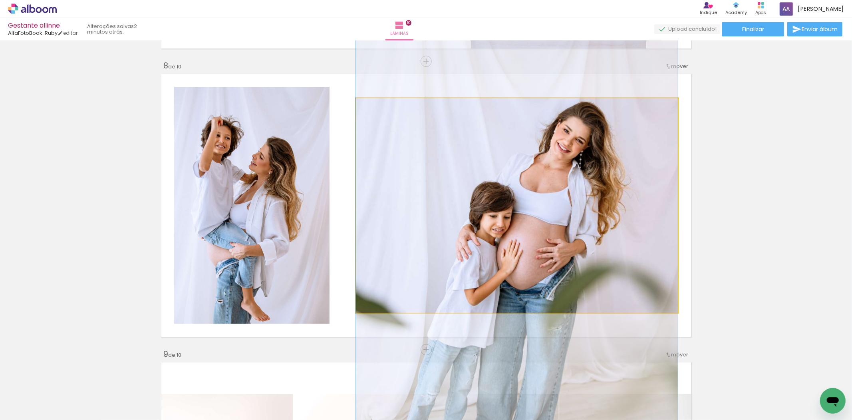
click at [513, 230] on quentale-photo at bounding box center [517, 205] width 322 height 215
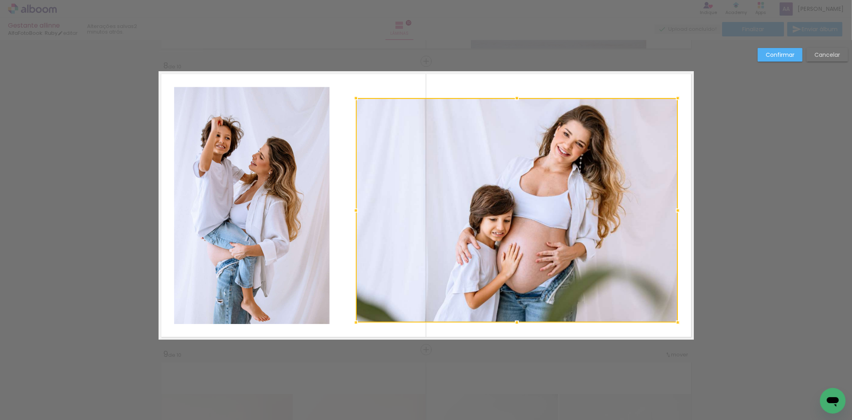
drag, startPoint x: 514, startPoint y: 313, endPoint x: 513, endPoint y: 324, distance: 11.7
click at [513, 324] on div at bounding box center [517, 322] width 16 height 16
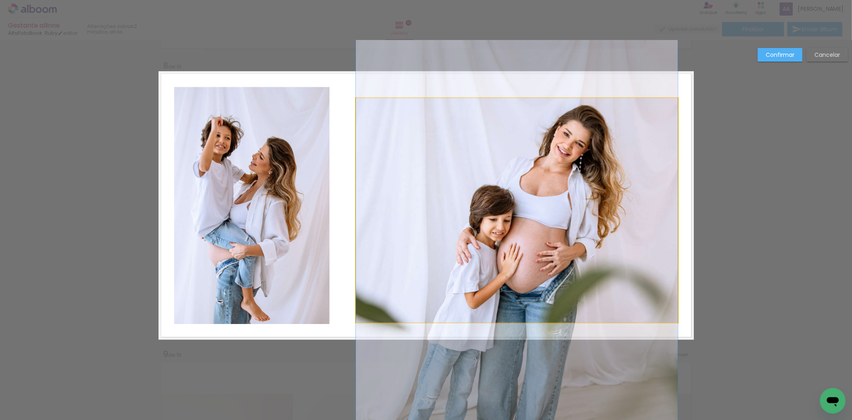
click at [509, 131] on quentale-photo at bounding box center [517, 210] width 322 height 224
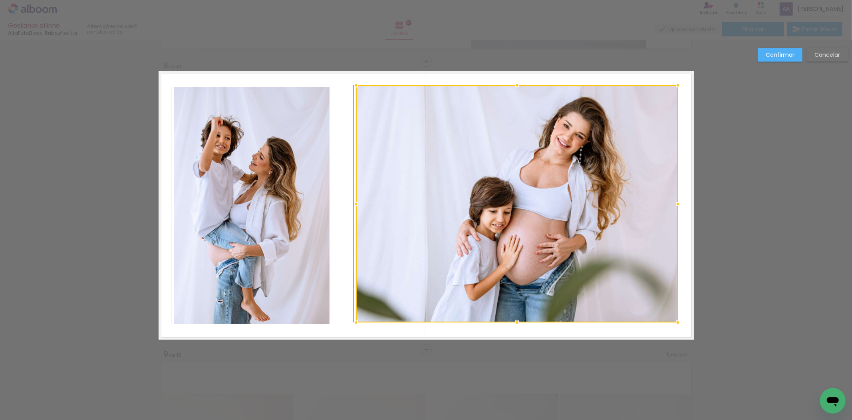
drag, startPoint x: 514, startPoint y: 95, endPoint x: 514, endPoint y: 85, distance: 9.6
click at [514, 85] on div at bounding box center [517, 85] width 16 height 16
click at [0, 0] on slot "Confirmar" at bounding box center [0, 0] width 0 height 0
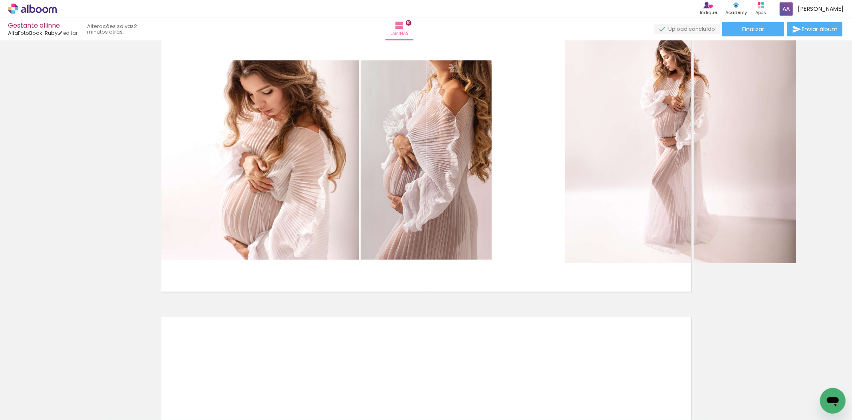
scroll to position [2631, 0]
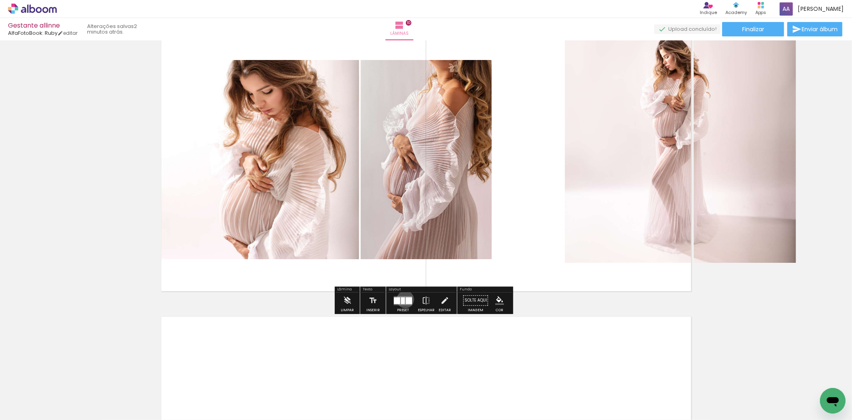
click at [406, 299] on div at bounding box center [409, 300] width 6 height 7
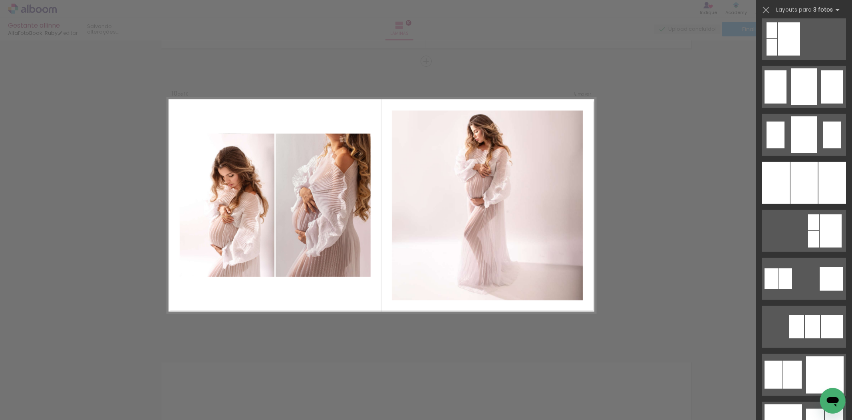
scroll to position [577, 0]
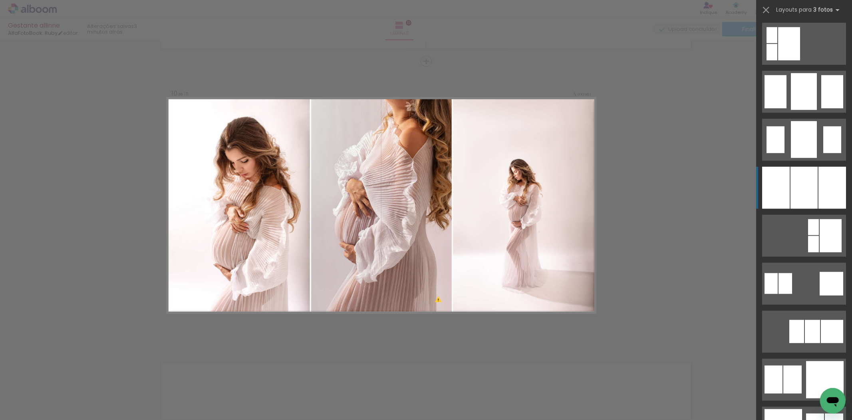
click at [797, 187] on div at bounding box center [804, 188] width 27 height 42
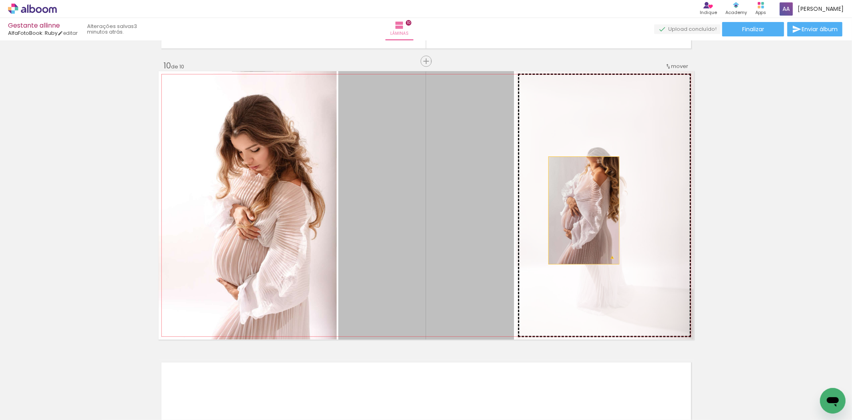
drag, startPoint x: 458, startPoint y: 205, endPoint x: 582, endPoint y: 210, distance: 124.4
click at [0, 0] on slot at bounding box center [0, 0] width 0 height 0
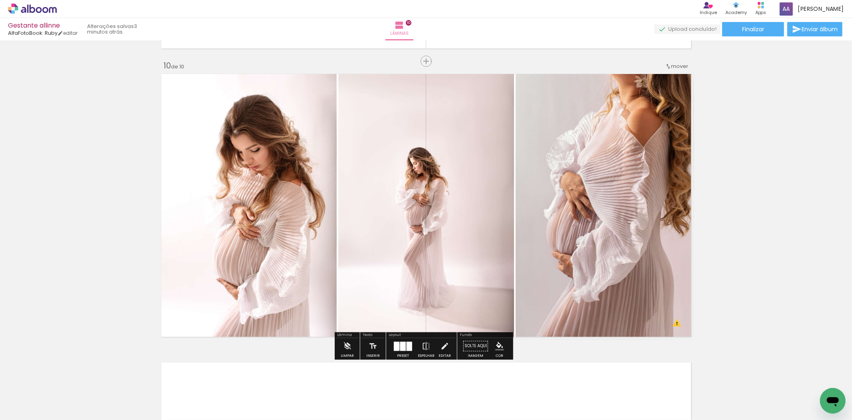
click at [400, 346] on div at bounding box center [403, 345] width 6 height 9
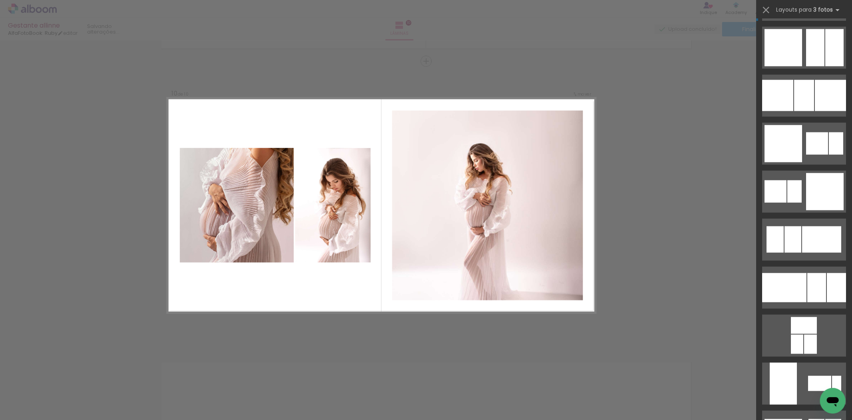
scroll to position [1163, 0]
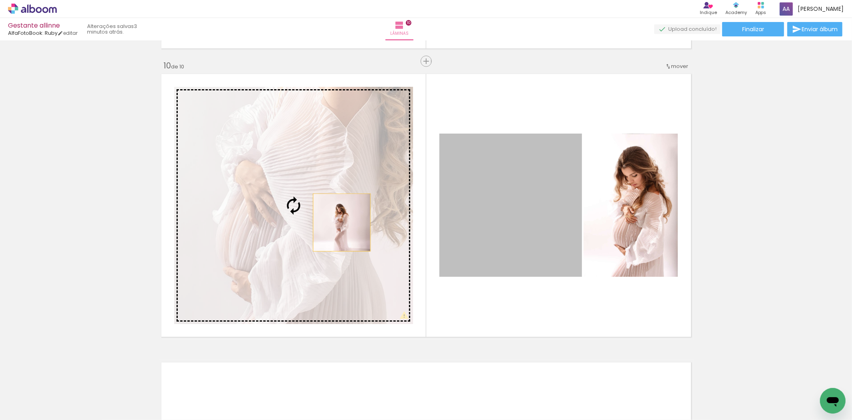
drag, startPoint x: 534, startPoint y: 225, endPoint x: 322, endPoint y: 222, distance: 211.4
click at [0, 0] on slot at bounding box center [0, 0] width 0 height 0
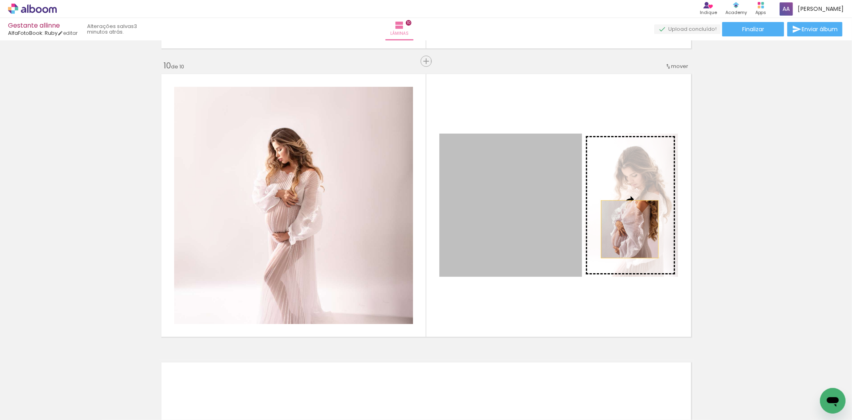
drag, startPoint x: 513, startPoint y: 224, endPoint x: 628, endPoint y: 229, distance: 115.6
click at [0, 0] on slot at bounding box center [0, 0] width 0 height 0
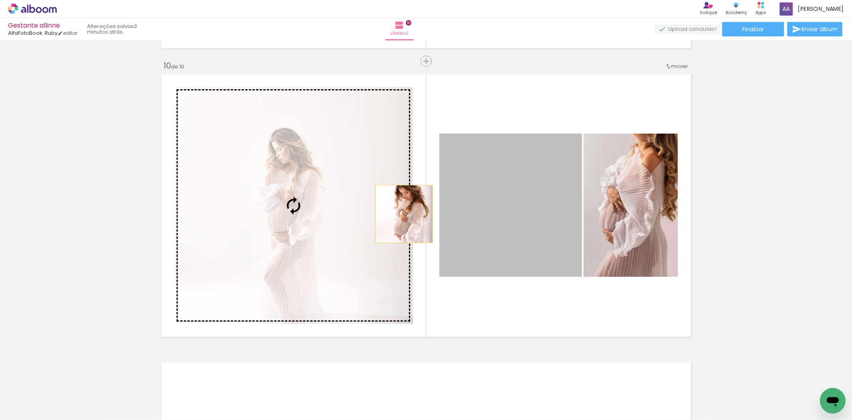
drag, startPoint x: 525, startPoint y: 229, endPoint x: 306, endPoint y: 202, distance: 219.8
click at [0, 0] on slot at bounding box center [0, 0] width 0 height 0
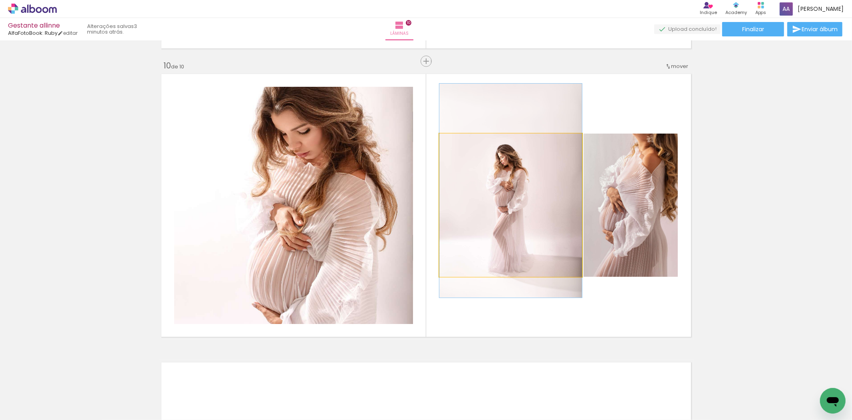
drag, startPoint x: 541, startPoint y: 244, endPoint x: 541, endPoint y: 229, distance: 14.4
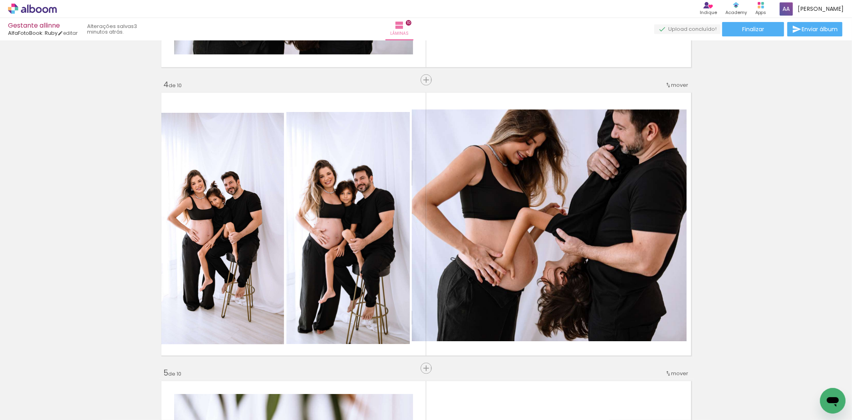
scroll to position [854, 0]
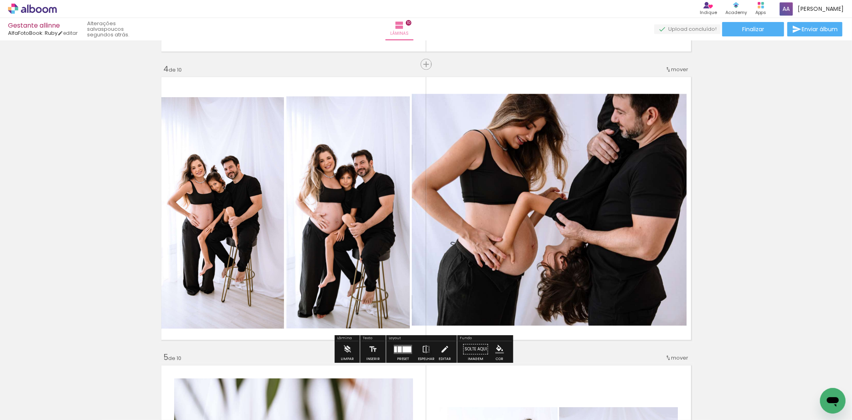
click at [582, 189] on quentale-photo at bounding box center [549, 209] width 275 height 231
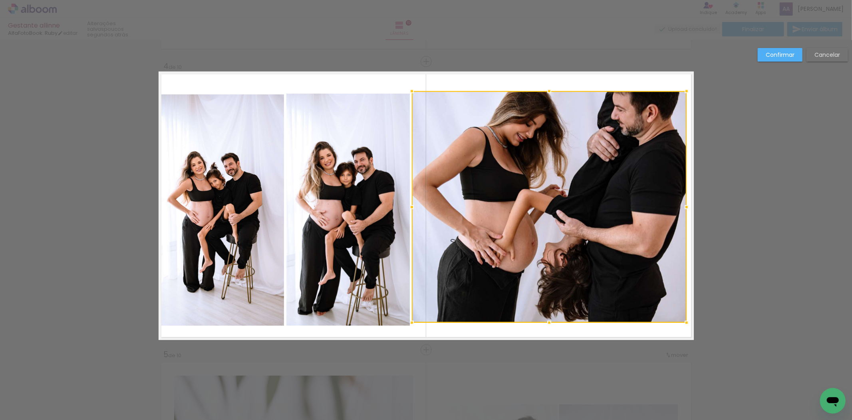
scroll to position [857, 0]
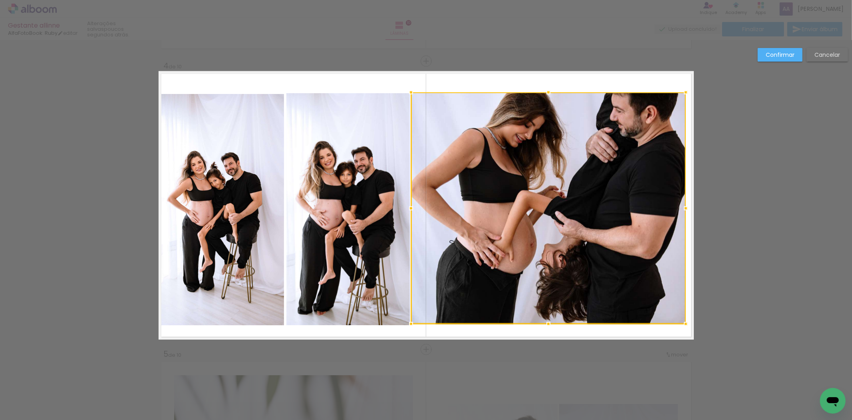
click at [573, 191] on div at bounding box center [548, 207] width 275 height 231
click at [760, 54] on paper-button "Confirmar" at bounding box center [780, 55] width 45 height 14
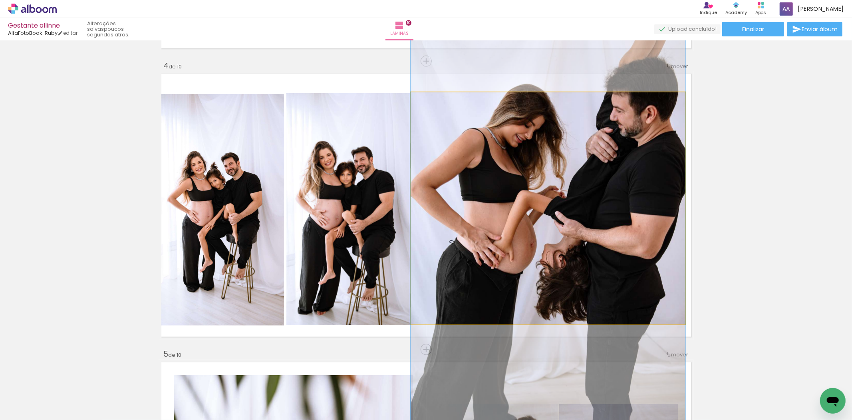
click at [596, 156] on quentale-photo at bounding box center [548, 207] width 275 height 231
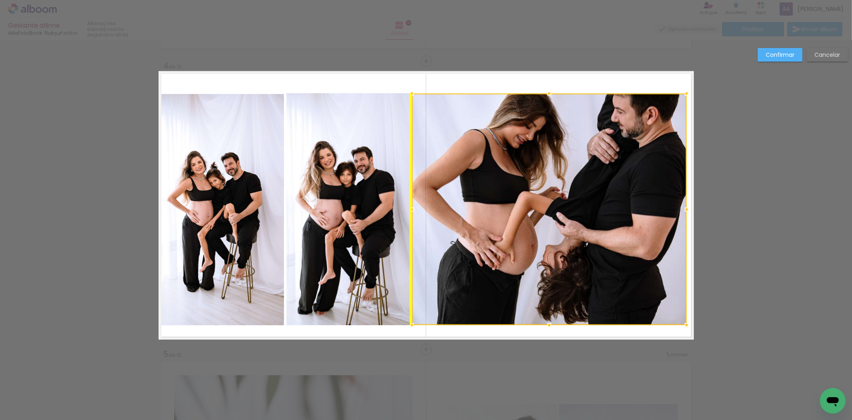
click at [562, 214] on div at bounding box center [549, 209] width 275 height 231
click at [0, 0] on slot "Confirmar" at bounding box center [0, 0] width 0 height 0
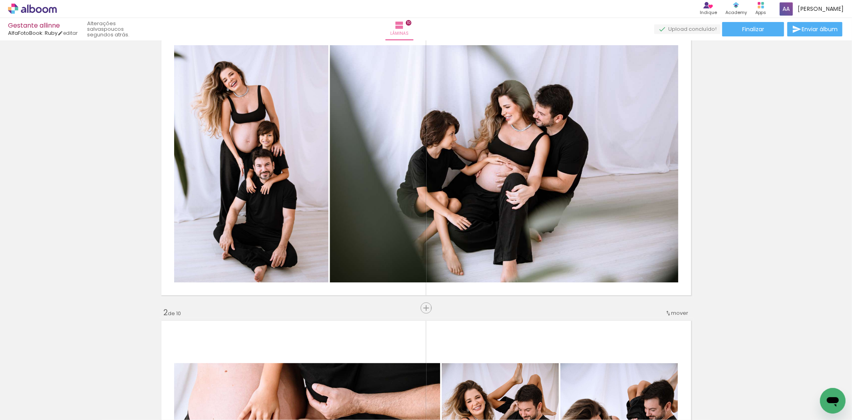
scroll to position [13, 0]
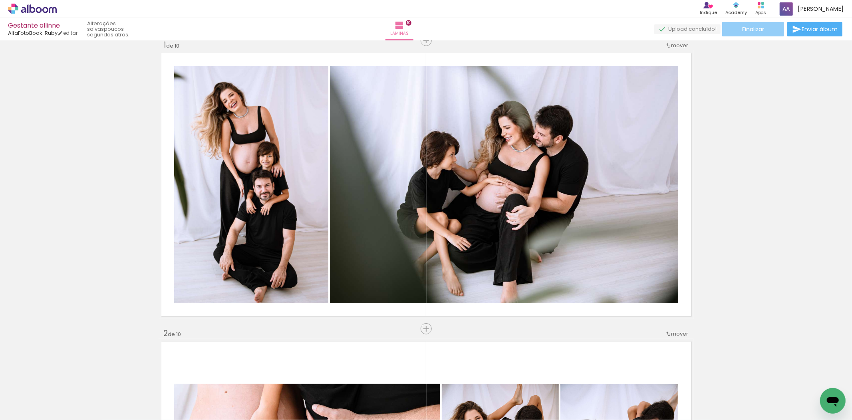
click at [760, 28] on span "Finalizar" at bounding box center [753, 29] width 22 height 6
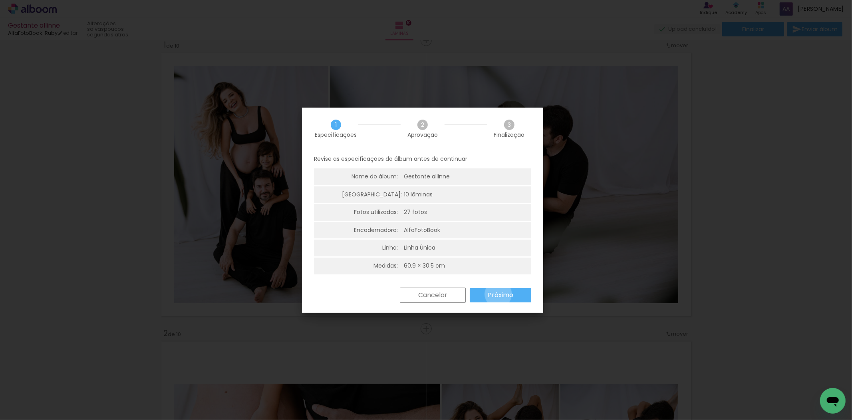
click at [0, 0] on slot "Próximo" at bounding box center [0, 0] width 0 height 0
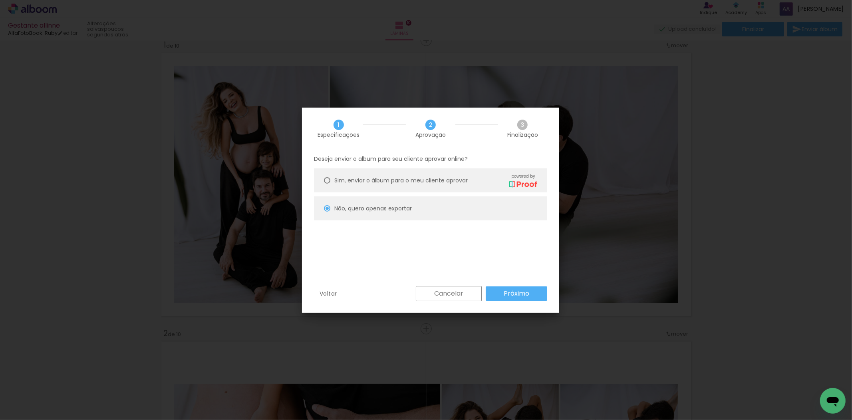
click at [498, 292] on paper-button "Próximo" at bounding box center [517, 293] width 62 height 14
type input "Alta, 300 DPI"
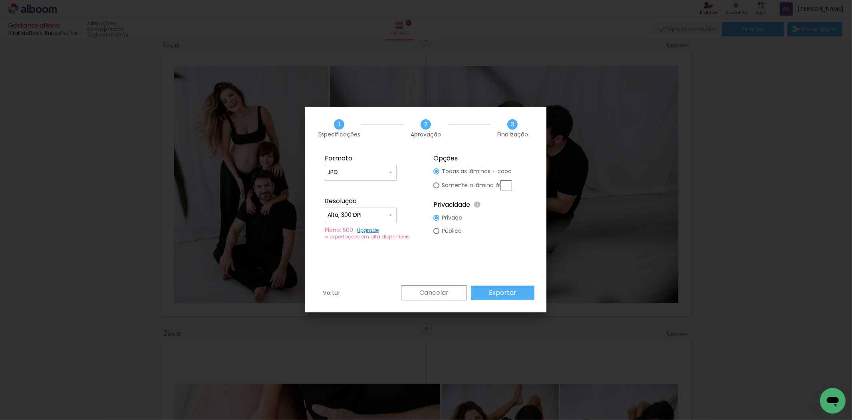
click at [0, 0] on slot "Exportar" at bounding box center [0, 0] width 0 height 0
